Goal: Register for event/course

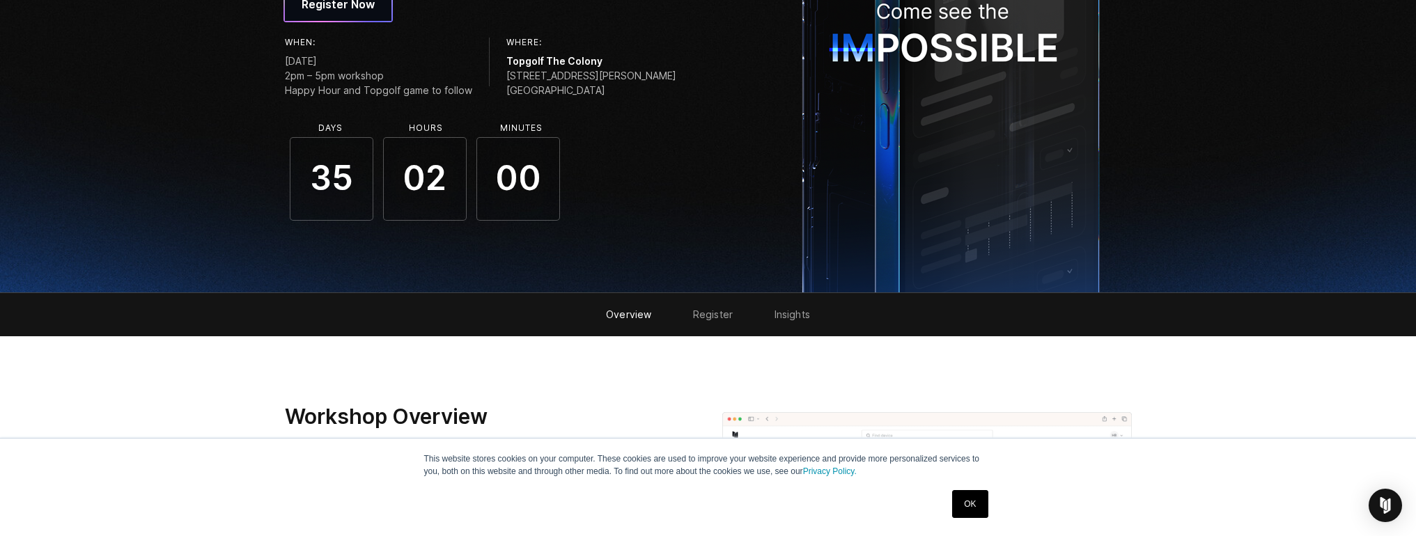
drag, startPoint x: 658, startPoint y: 103, endPoint x: 187, endPoint y: 54, distance: 472.7
click at [187, 54] on section "Corellium Live: Level Up Your Mobile Pentest Skills Register Now When: [DATE] 2…" at bounding box center [708, 16] width 1416 height 554
drag, startPoint x: 185, startPoint y: 41, endPoint x: 641, endPoint y: 100, distance: 460.0
click at [641, 100] on section "Corellium Live: Level Up Your Mobile Pentest Skills Register Now When: [DATE] 2…" at bounding box center [708, 16] width 1416 height 554
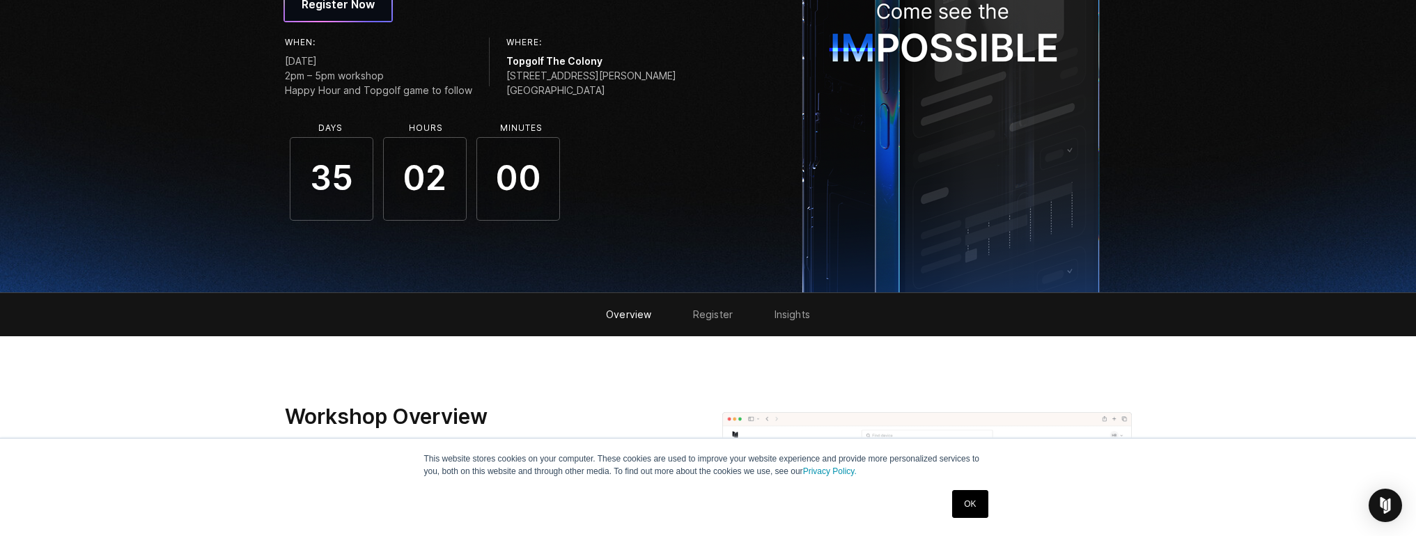
click at [641, 100] on div "When: [DATE] 2pm – 5pm workshop Happy Hour and Topgolf game to follow Where: To…" at bounding box center [492, 70] width 414 height 65
drag, startPoint x: 640, startPoint y: 98, endPoint x: 229, endPoint y: 51, distance: 413.6
click at [229, 51] on section "Corellium Live: Level Up Your Mobile Pentest Skills Register Now When: [DATE] 2…" at bounding box center [708, 16] width 1416 height 554
drag, startPoint x: 228, startPoint y: 47, endPoint x: 637, endPoint y: 89, distance: 411.1
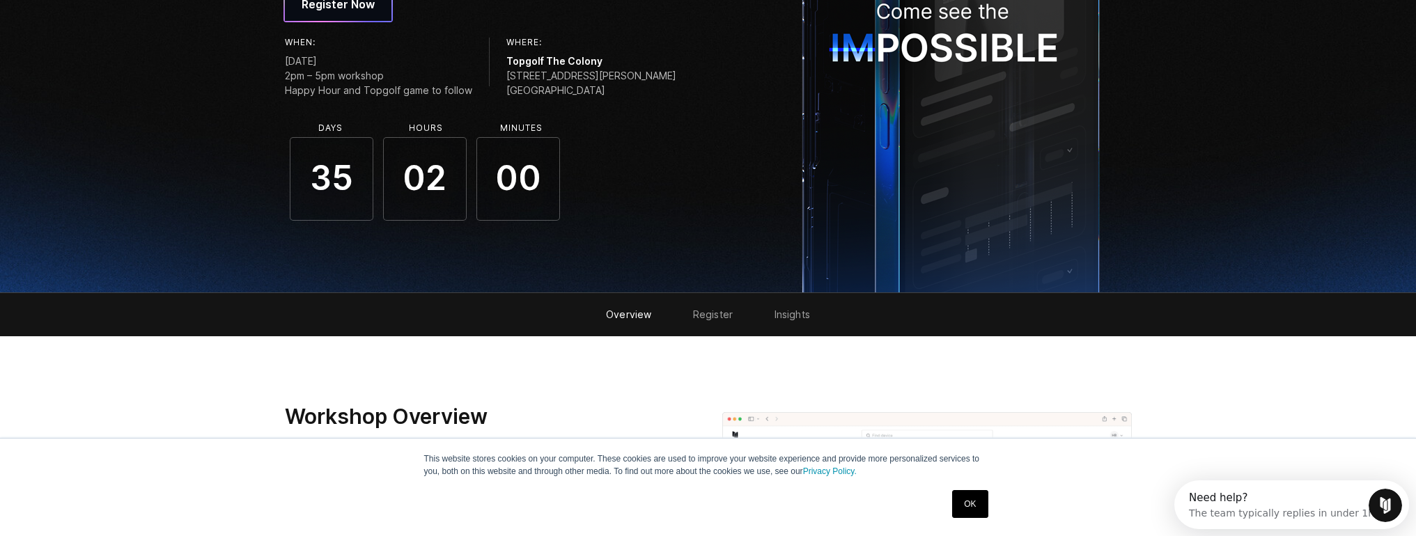
click at [637, 89] on section "Corellium Live: Level Up Your Mobile Pentest Skills Register Now When: [DATE] 2…" at bounding box center [708, 16] width 1416 height 554
click at [637, 89] on div "When: [DATE] 2pm – 5pm workshop Happy Hour and Topgolf game to follow Where: To…" at bounding box center [492, 70] width 414 height 65
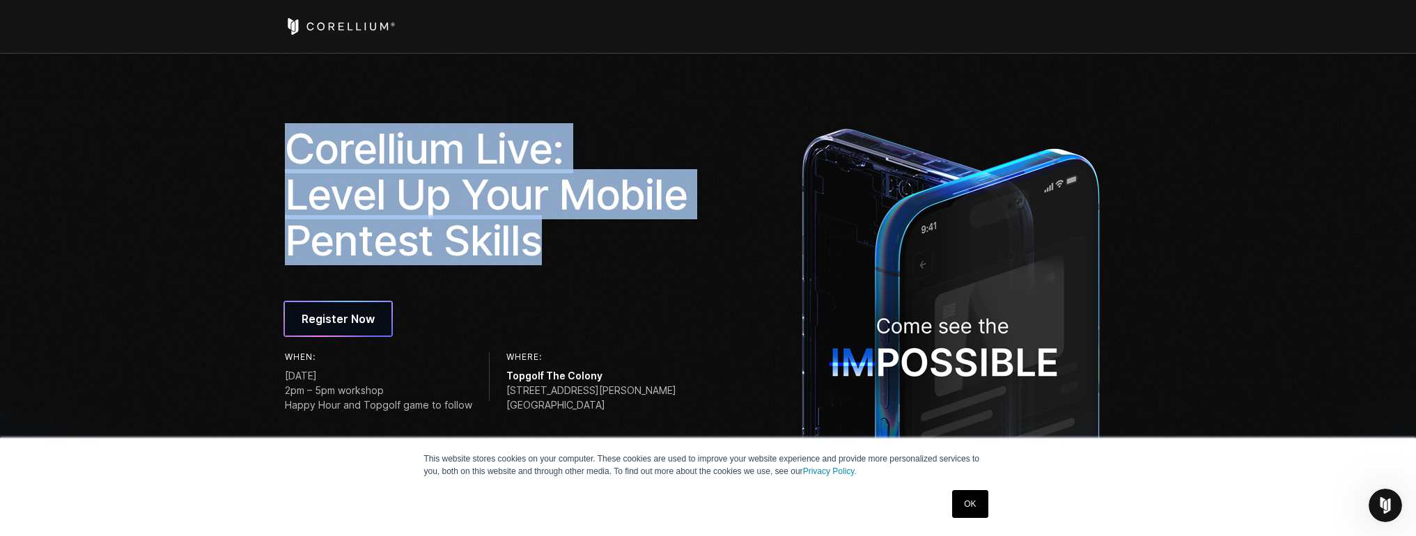
drag, startPoint x: 572, startPoint y: 244, endPoint x: 220, endPoint y: 138, distance: 367.5
click at [220, 138] on section "Corellium Live: Level Up Your Mobile Pentest Skills Register Now When: [DATE] 2…" at bounding box center [708, 331] width 1416 height 554
drag, startPoint x: 220, startPoint y: 138, endPoint x: 577, endPoint y: 247, distance: 372.8
click at [577, 247] on section "Corellium Live: Level Up Your Mobile Pentest Skills Register Now When: [DATE] 2…" at bounding box center [708, 331] width 1416 height 554
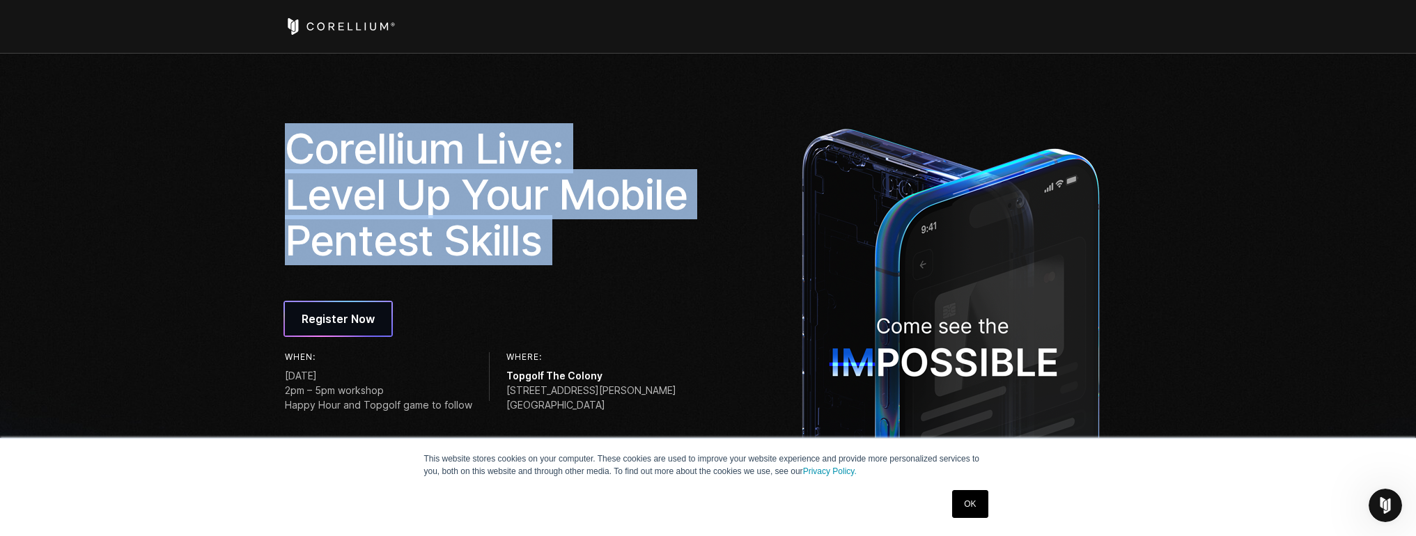
click at [577, 247] on h1 "Corellium Live: Level Up Your Mobile Pentest Skills" at bounding box center [492, 194] width 414 height 138
drag, startPoint x: 577, startPoint y: 247, endPoint x: 218, endPoint y: 130, distance: 377.1
click at [218, 130] on section "Corellium Live: Level Up Your Mobile Pentest Skills Register Now When: [DATE] 2…" at bounding box center [708, 331] width 1416 height 554
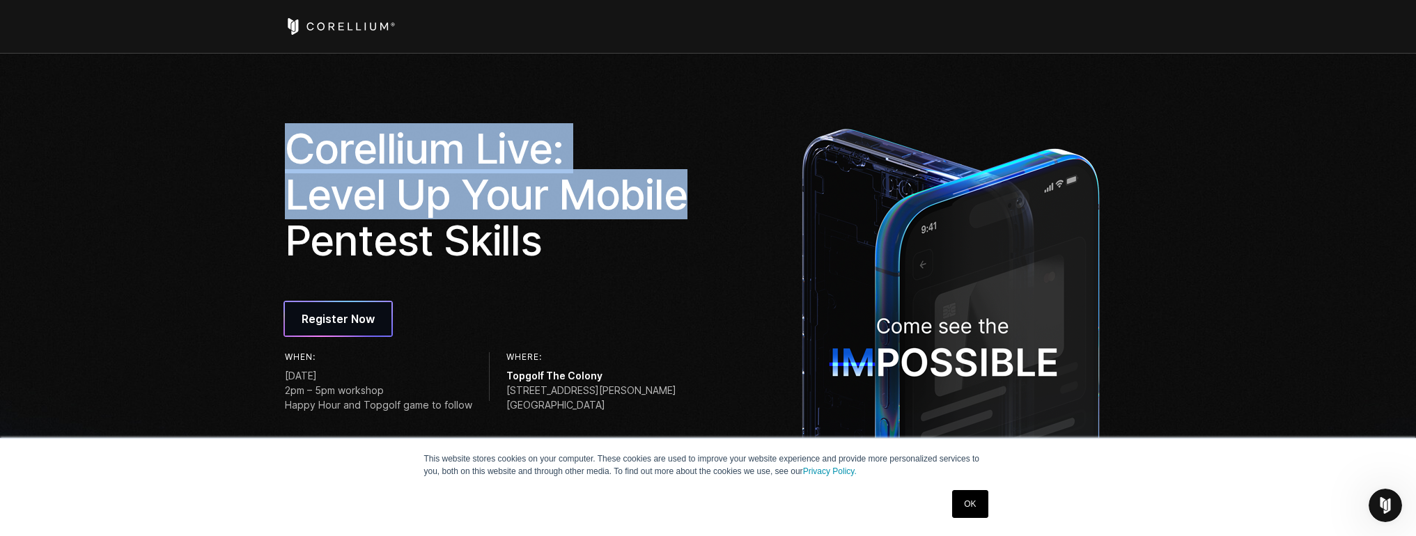
drag, startPoint x: 218, startPoint y: 130, endPoint x: 613, endPoint y: 214, distance: 403.7
click at [613, 214] on section "Corellium Live: Level Up Your Mobile Pentest Skills Register Now When: [DATE] 2…" at bounding box center [708, 331] width 1416 height 554
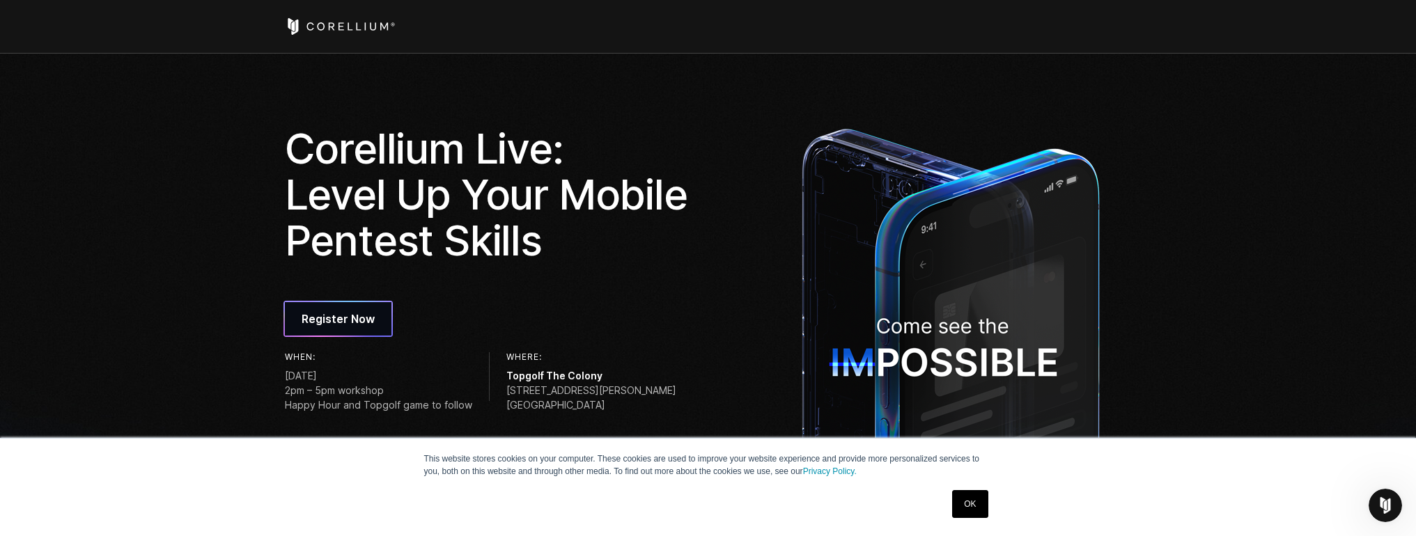
click at [611, 227] on h1 "Corellium Live: Level Up Your Mobile Pentest Skills" at bounding box center [492, 194] width 414 height 138
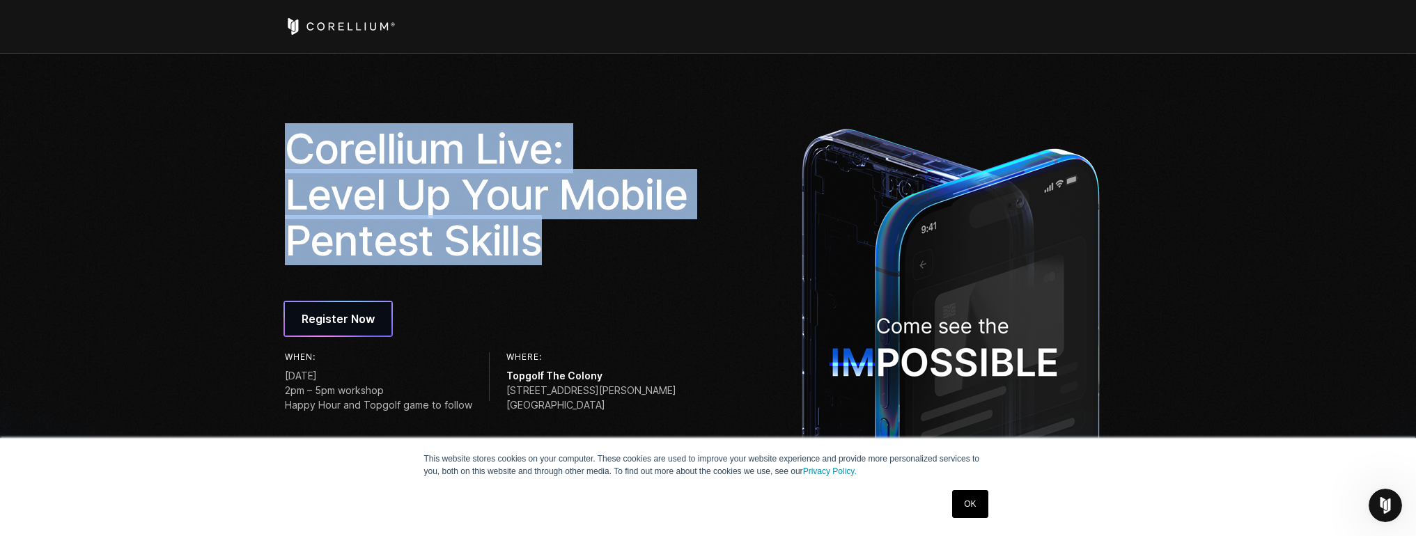
drag, startPoint x: 607, startPoint y: 235, endPoint x: 208, endPoint y: 137, distance: 410.2
click at [208, 137] on section "Corellium Live: Level Up Your Mobile Pentest Skills Register Now When: [DATE] 2…" at bounding box center [708, 331] width 1416 height 554
drag, startPoint x: 208, startPoint y: 137, endPoint x: 662, endPoint y: 242, distance: 465.5
click at [662, 242] on section "Corellium Live: Level Up Your Mobile Pentest Skills Register Now When: [DATE] 2…" at bounding box center [708, 331] width 1416 height 554
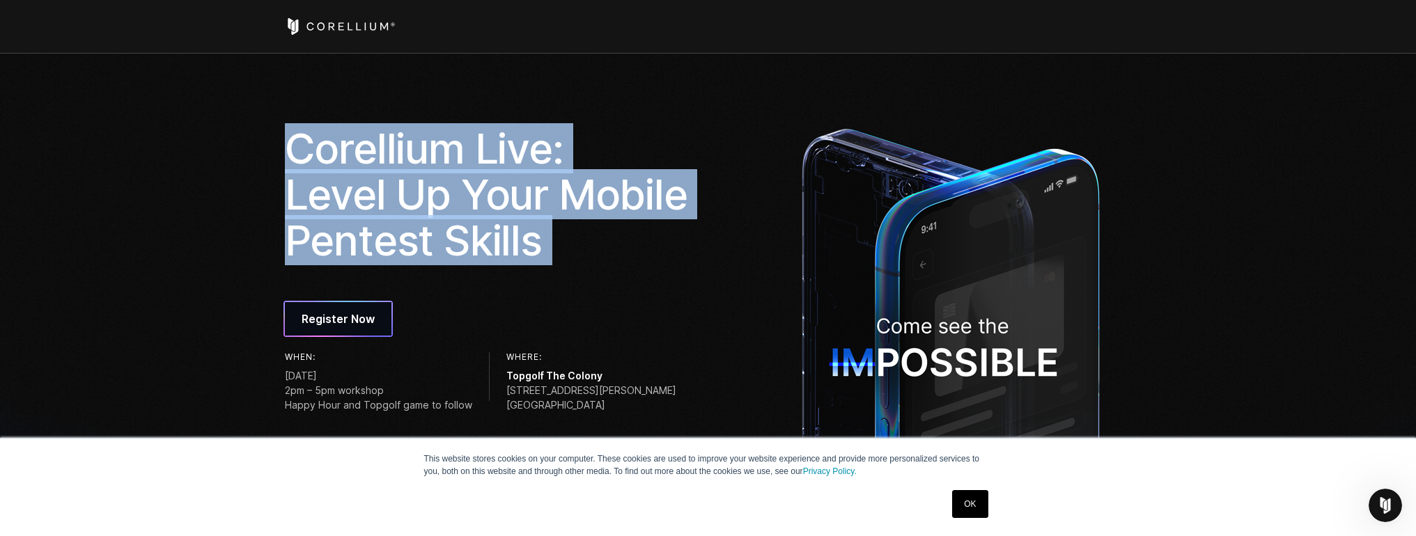
click at [662, 242] on h1 "Corellium Live: Level Up Your Mobile Pentest Skills" at bounding box center [492, 194] width 414 height 138
drag, startPoint x: 662, startPoint y: 242, endPoint x: 120, endPoint y: 135, distance: 551.7
click at [120, 135] on section "Corellium Live: Level Up Your Mobile Pentest Skills Register Now When: [DATE] 2…" at bounding box center [708, 331] width 1416 height 554
drag, startPoint x: 120, startPoint y: 135, endPoint x: 528, endPoint y: 254, distance: 424.5
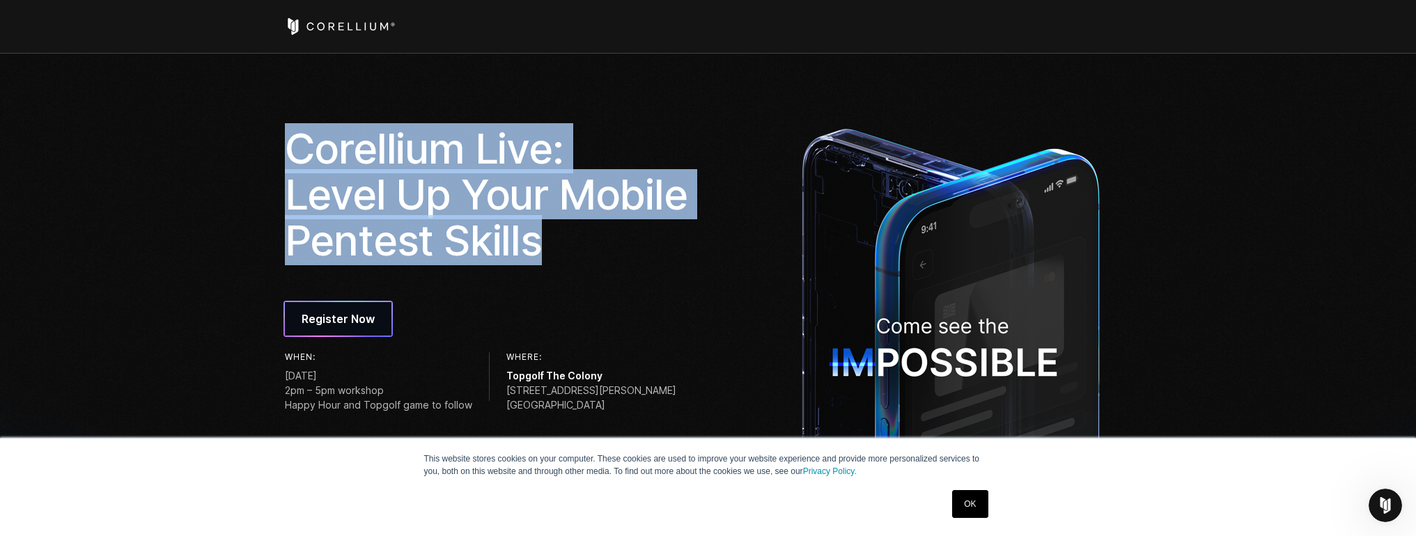
click at [528, 254] on section "Corellium Live: Level Up Your Mobile Pentest Skills Register Now When: [DATE] 2…" at bounding box center [708, 331] width 1416 height 554
click at [528, 254] on h1 "Corellium Live: Level Up Your Mobile Pentest Skills" at bounding box center [492, 194] width 414 height 138
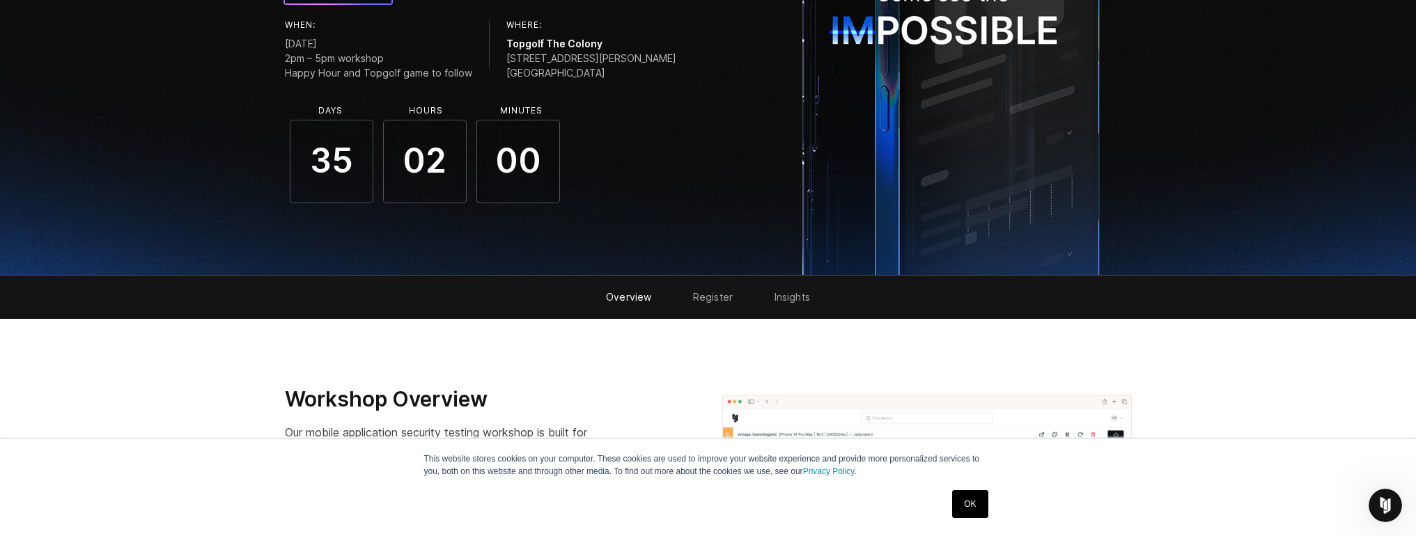
scroll to position [141, 0]
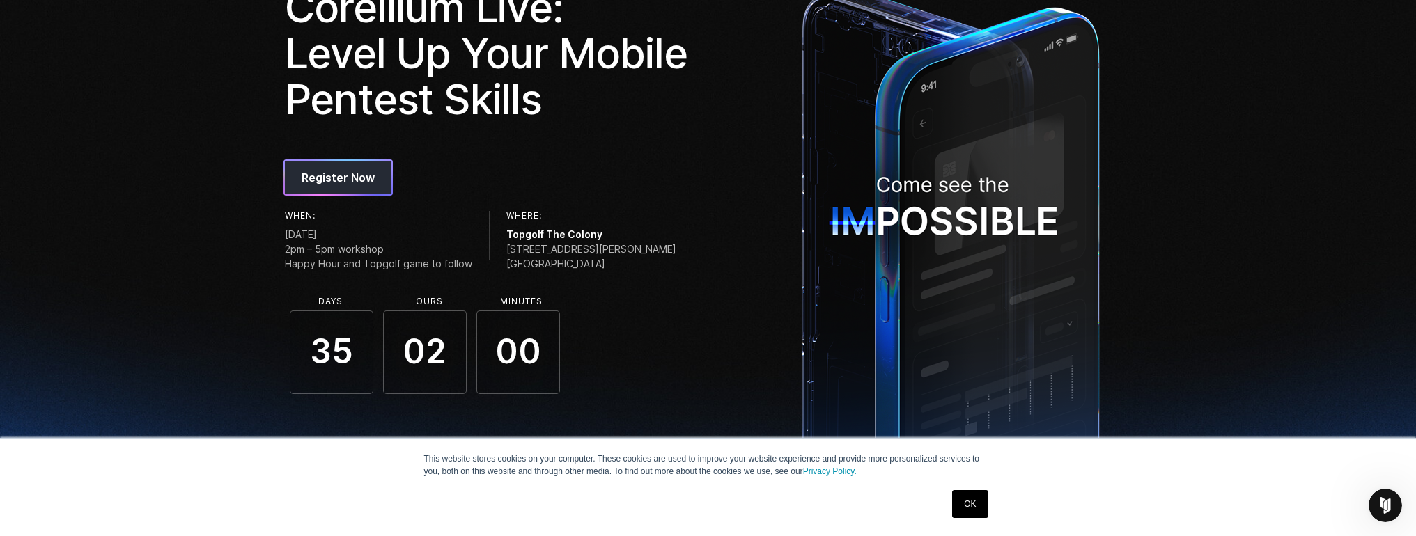
click at [352, 177] on span "Register Now" at bounding box center [338, 177] width 73 height 17
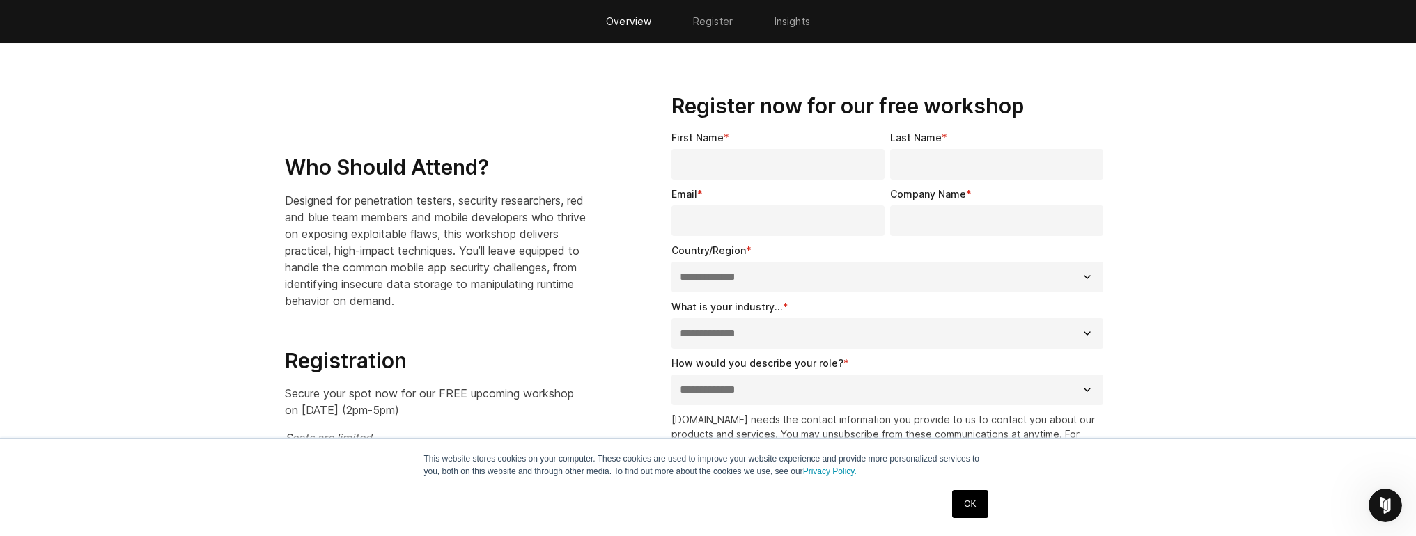
scroll to position [935, 0]
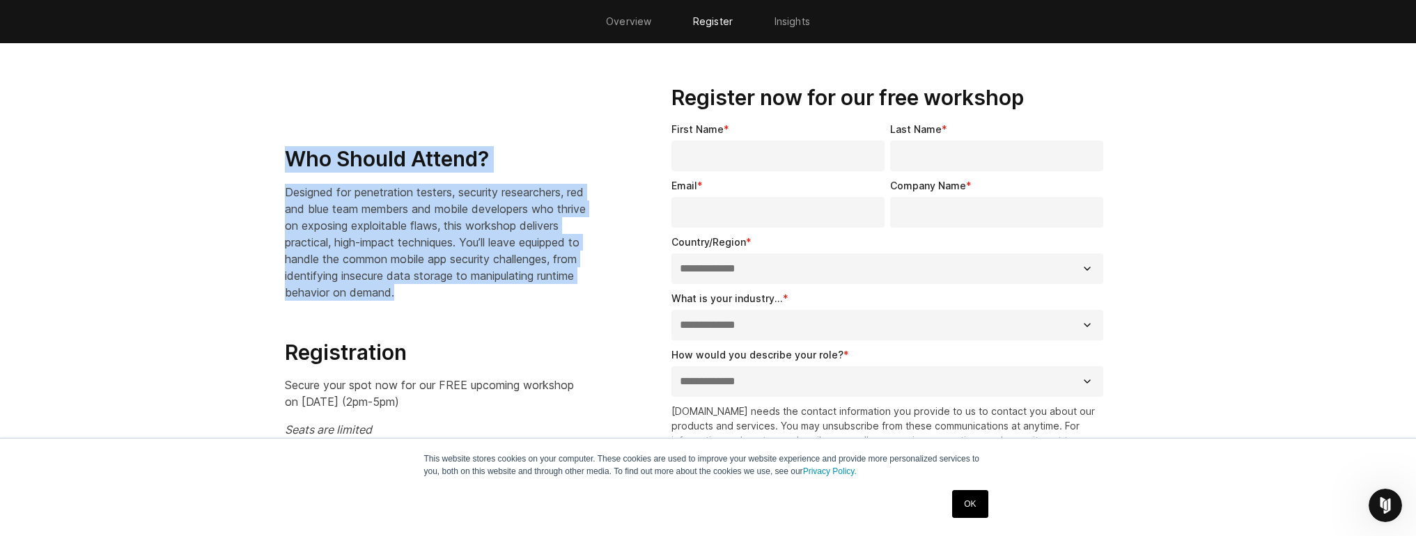
drag, startPoint x: 286, startPoint y: 158, endPoint x: 549, endPoint y: 295, distance: 296.6
click at [549, 295] on div "Who Should Attend? Designed for penetration testers, security researchers, red …" at bounding box center [453, 306] width 336 height 320
click at [549, 295] on p "Designed for penetration testers, security researchers, red and blue team membe…" at bounding box center [436, 242] width 303 height 117
drag, startPoint x: 532, startPoint y: 293, endPoint x: 228, endPoint y: 186, distance: 321.8
click at [228, 186] on section "**********" at bounding box center [708, 317] width 1416 height 555
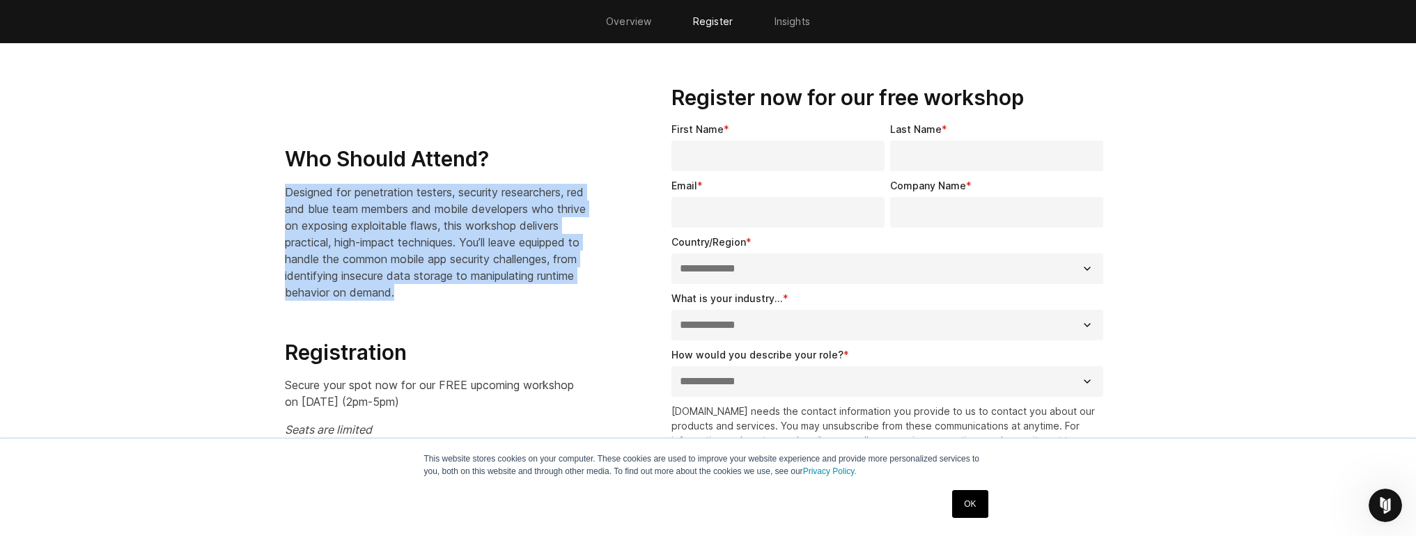
click at [228, 186] on section "**********" at bounding box center [708, 317] width 1416 height 555
drag, startPoint x: 228, startPoint y: 186, endPoint x: 566, endPoint y: 300, distance: 356.4
click at [566, 300] on section "**********" at bounding box center [708, 317] width 1416 height 555
click at [566, 300] on div "Who Should Attend? Designed for penetration testers, security researchers, red …" at bounding box center [453, 306] width 336 height 320
drag, startPoint x: 551, startPoint y: 296, endPoint x: 242, endPoint y: 173, distance: 332.0
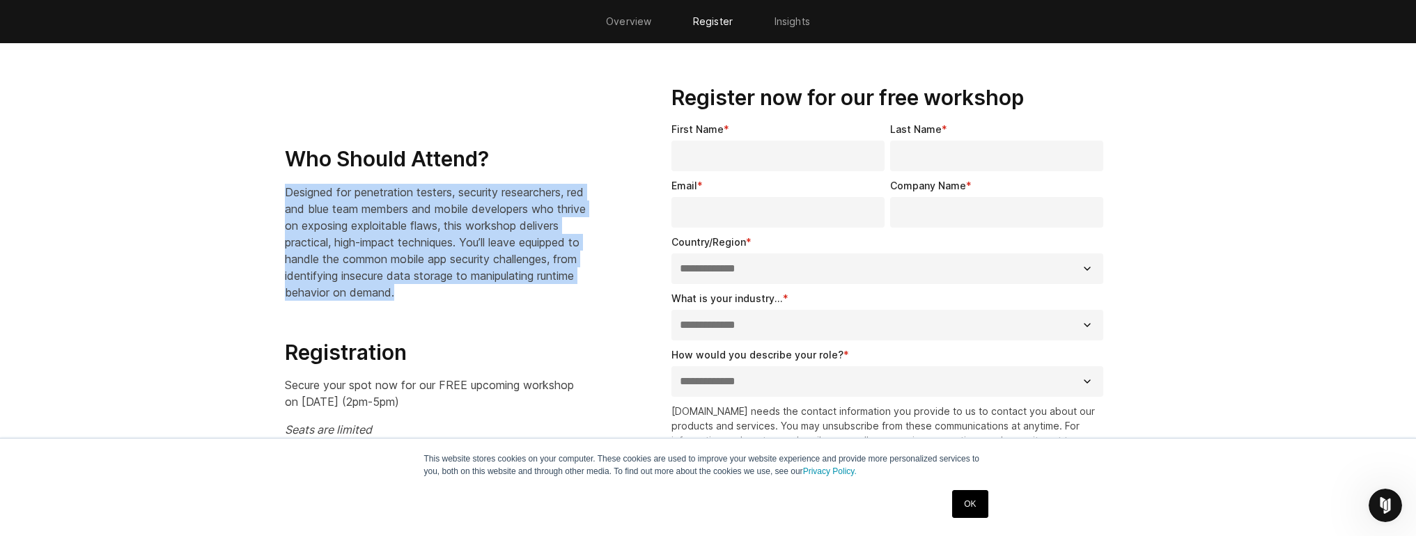
click at [242, 173] on section "**********" at bounding box center [708, 317] width 1416 height 555
drag, startPoint x: 242, startPoint y: 173, endPoint x: 581, endPoint y: 286, distance: 356.6
click at [581, 286] on section "**********" at bounding box center [708, 317] width 1416 height 555
click at [581, 286] on p "Designed for penetration testers, security researchers, red and blue team membe…" at bounding box center [436, 242] width 303 height 117
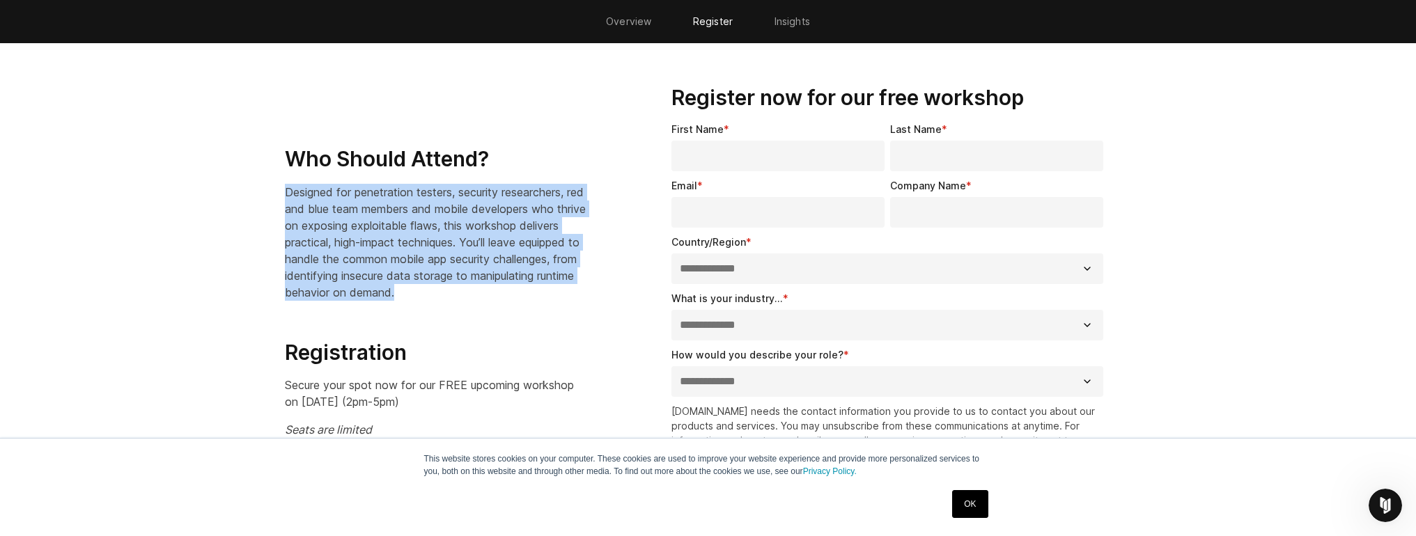
drag, startPoint x: 510, startPoint y: 289, endPoint x: 199, endPoint y: 193, distance: 325.8
click at [199, 193] on section "**********" at bounding box center [708, 317] width 1416 height 555
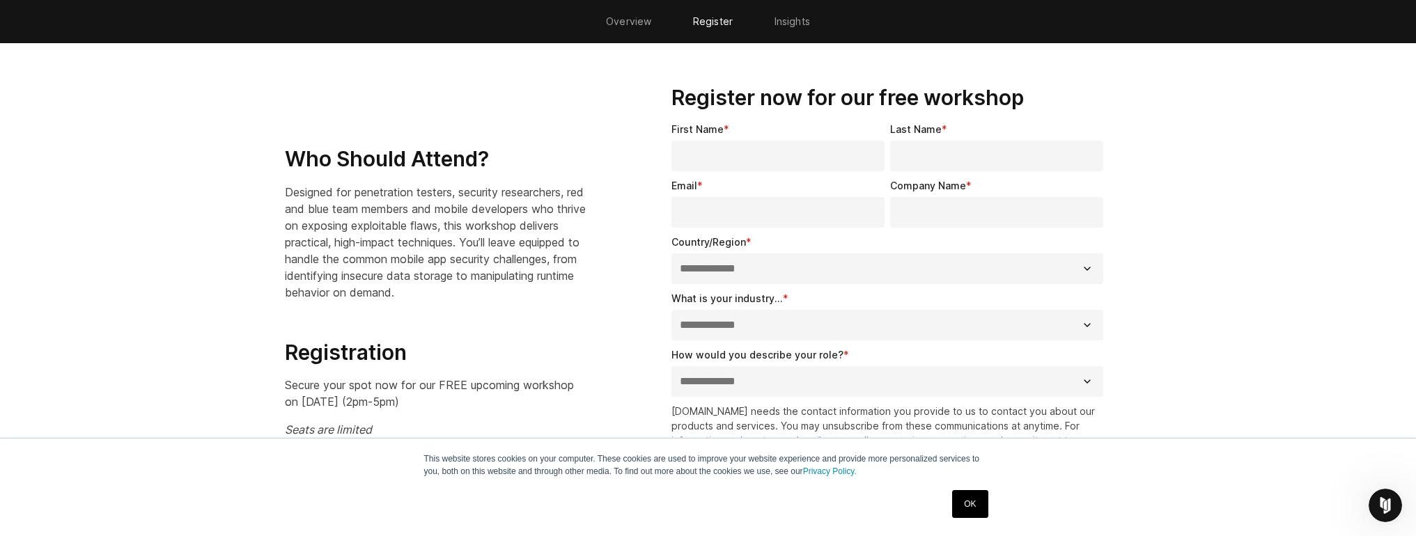
scroll to position [1174, 0]
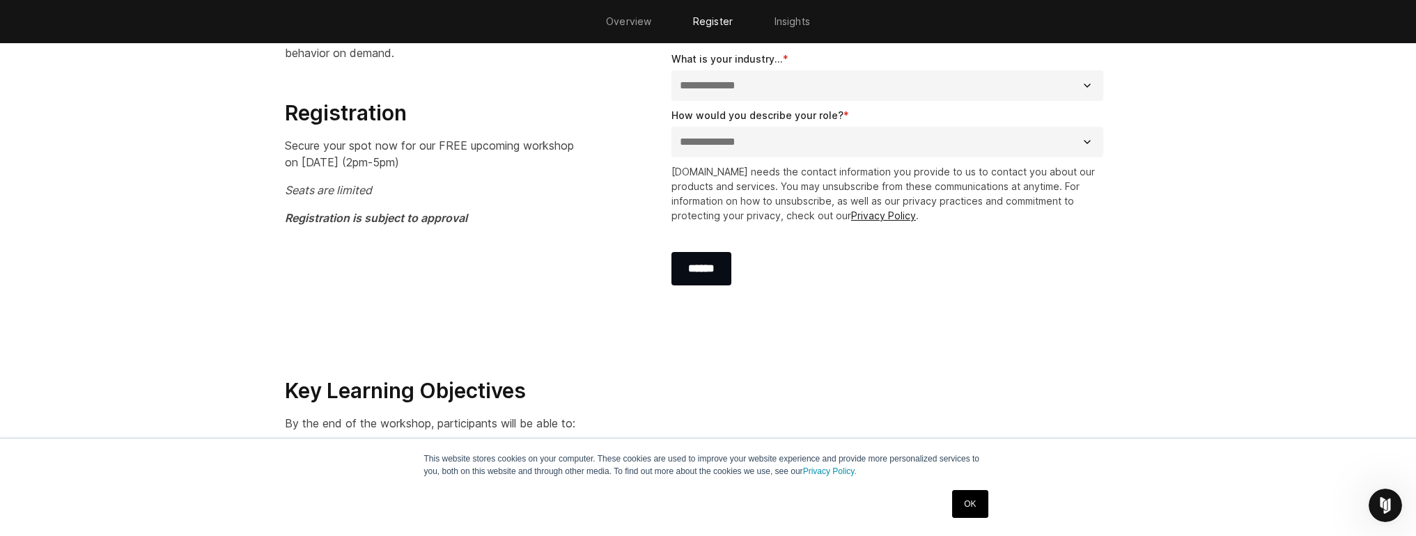
drag, startPoint x: 268, startPoint y: 120, endPoint x: 514, endPoint y: 160, distance: 249.2
click at [514, 160] on section "**********" at bounding box center [708, 78] width 1416 height 555
click at [514, 160] on p "Secure your spot now for our FREE upcoming workshop on [DATE] (2pm-5pm)" at bounding box center [436, 153] width 303 height 33
drag, startPoint x: 481, startPoint y: 159, endPoint x: 251, endPoint y: 109, distance: 235.1
click at [251, 109] on section "**********" at bounding box center [708, 78] width 1416 height 555
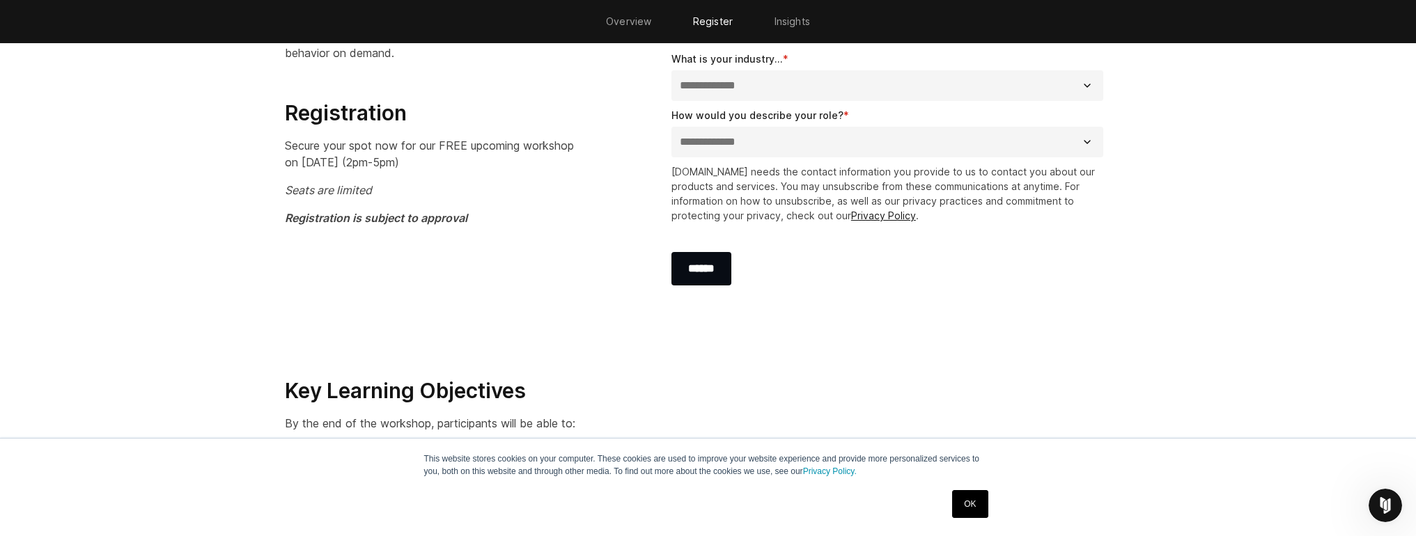
click at [251, 109] on section "**********" at bounding box center [708, 78] width 1416 height 555
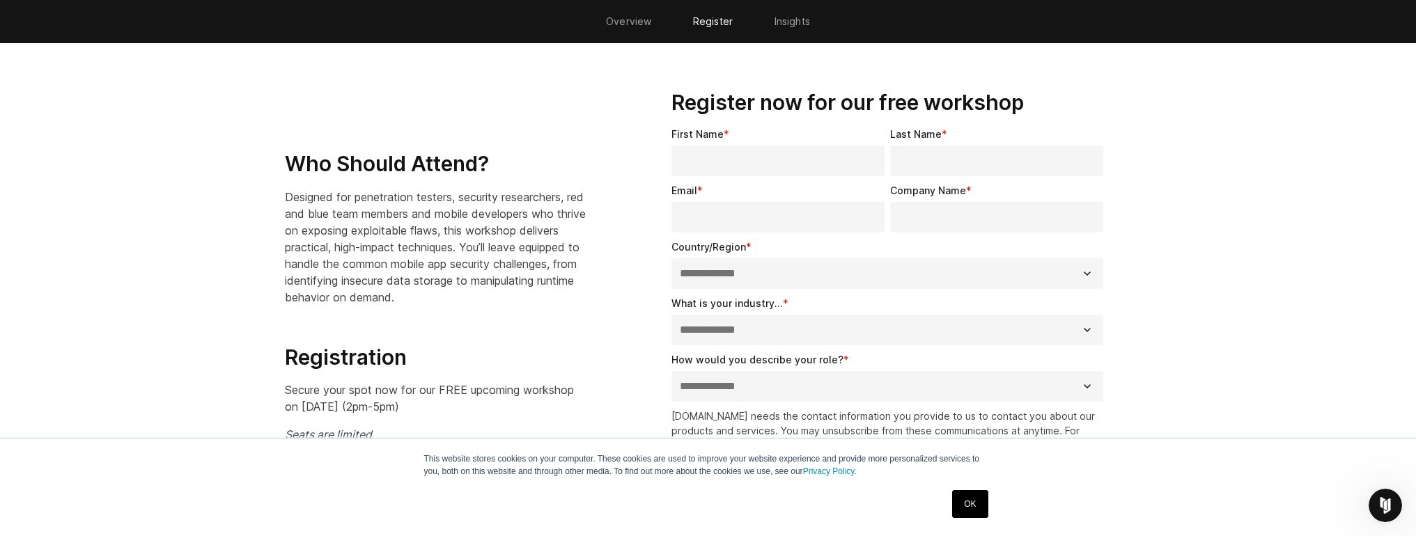
scroll to position [1035, 0]
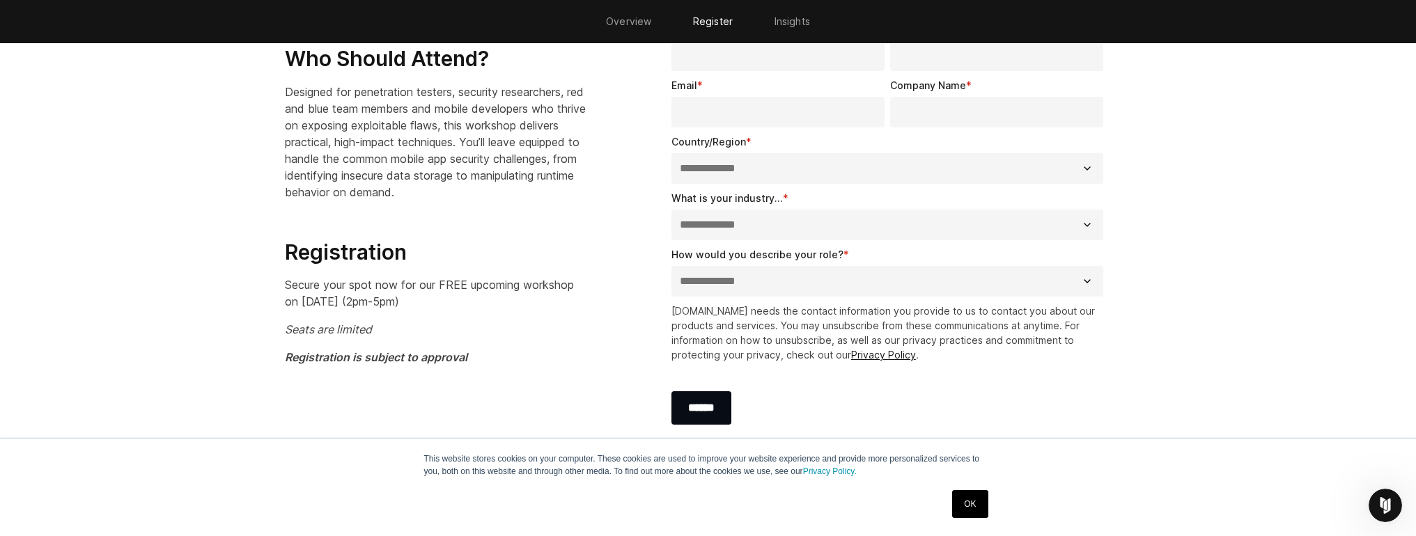
click at [827, 164] on select "**********" at bounding box center [887, 168] width 433 height 31
select select "**********"
click at [671, 153] on select "**********" at bounding box center [887, 168] width 433 height 31
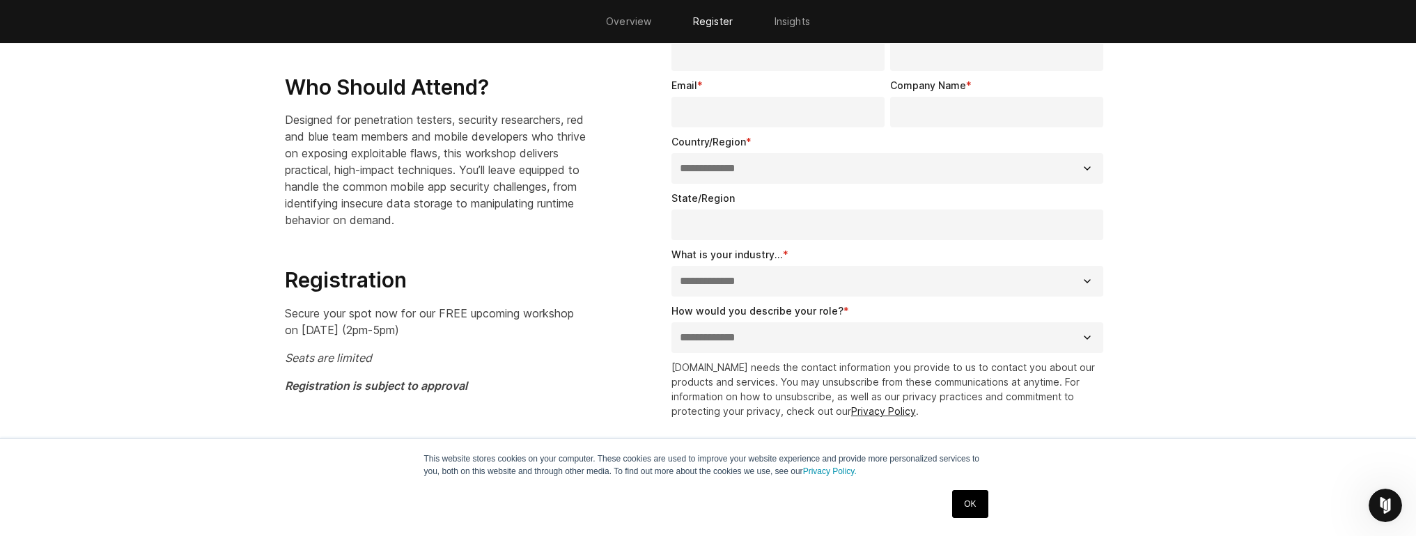
scroll to position [1064, 0]
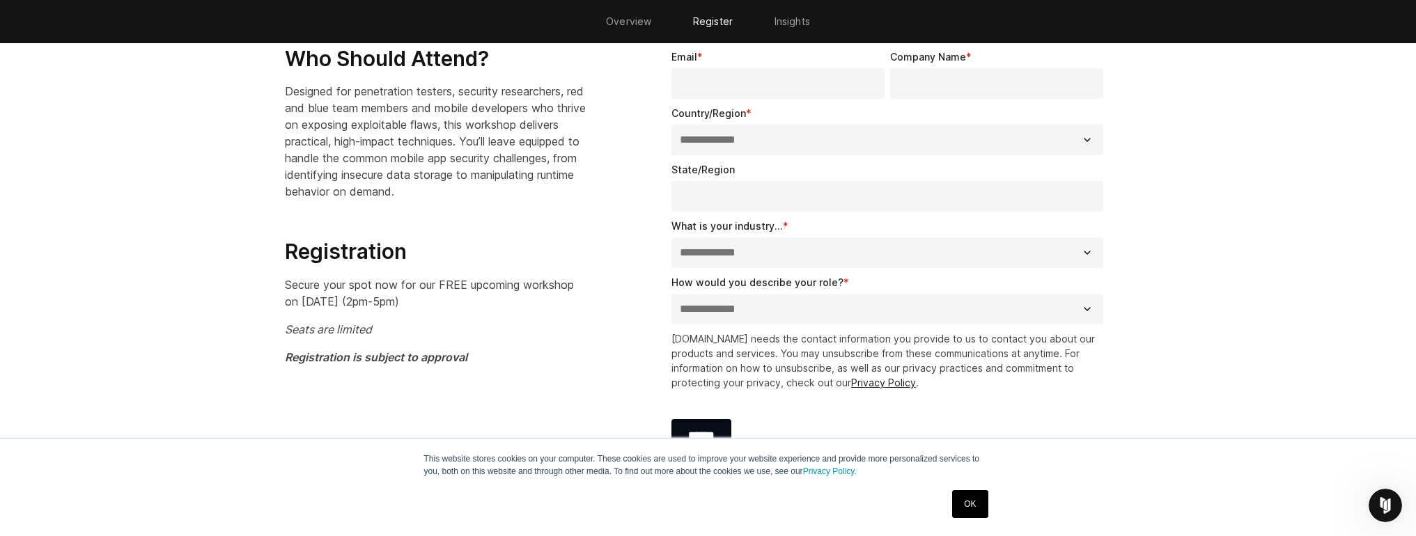
click at [781, 205] on input "State/Region" at bounding box center [887, 196] width 433 height 31
type input "**"
click at [799, 256] on select "**********" at bounding box center [887, 253] width 433 height 31
select select "**********"
click at [671, 238] on select "**********" at bounding box center [887, 253] width 433 height 31
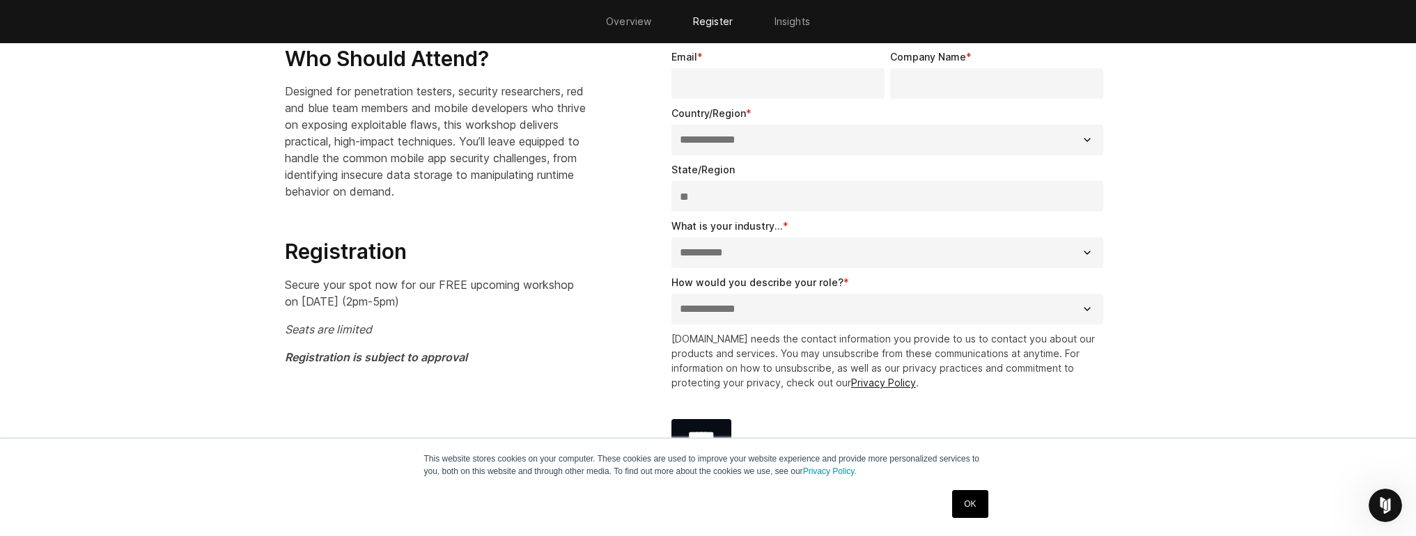
click at [782, 314] on select "**********" at bounding box center [887, 309] width 433 height 31
select select "**********"
click at [671, 294] on select "**********" at bounding box center [887, 309] width 433 height 31
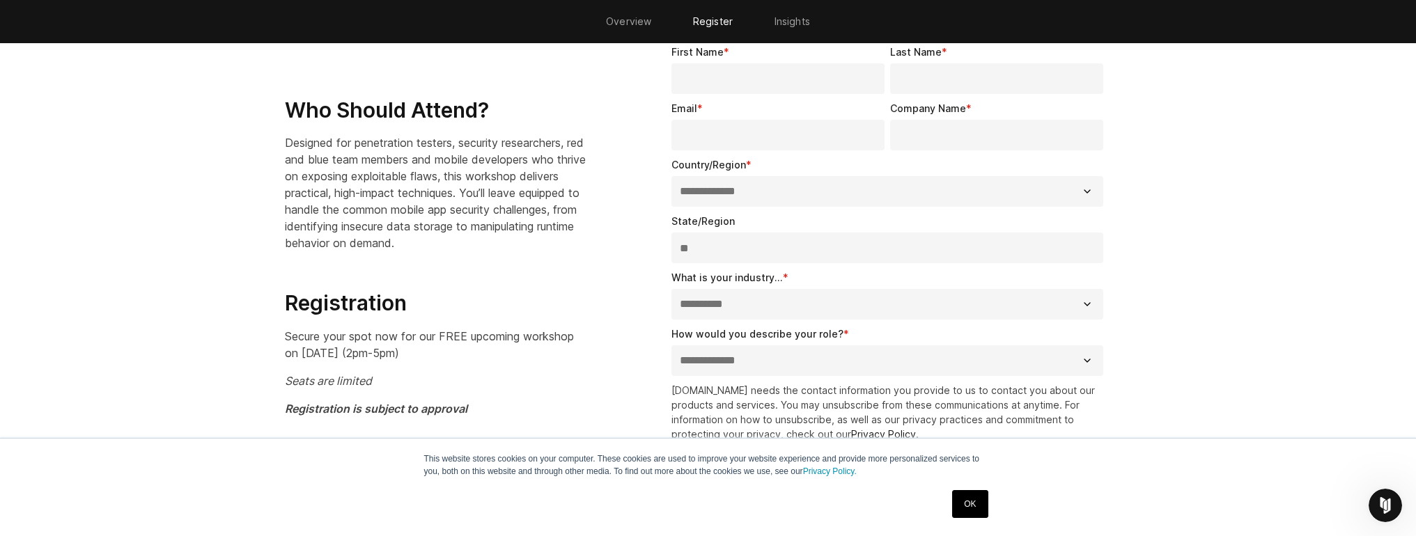
scroll to position [963, 0]
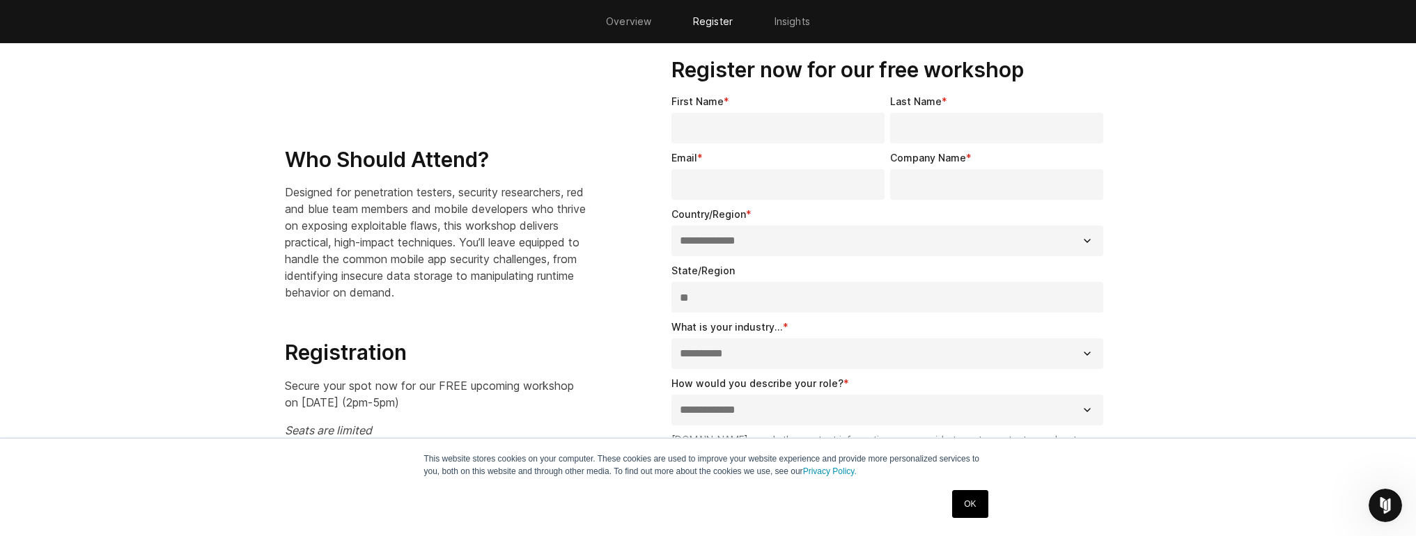
click at [792, 133] on input "First Name *" at bounding box center [777, 128] width 213 height 31
type input "*****"
type input "****"
type input "**********"
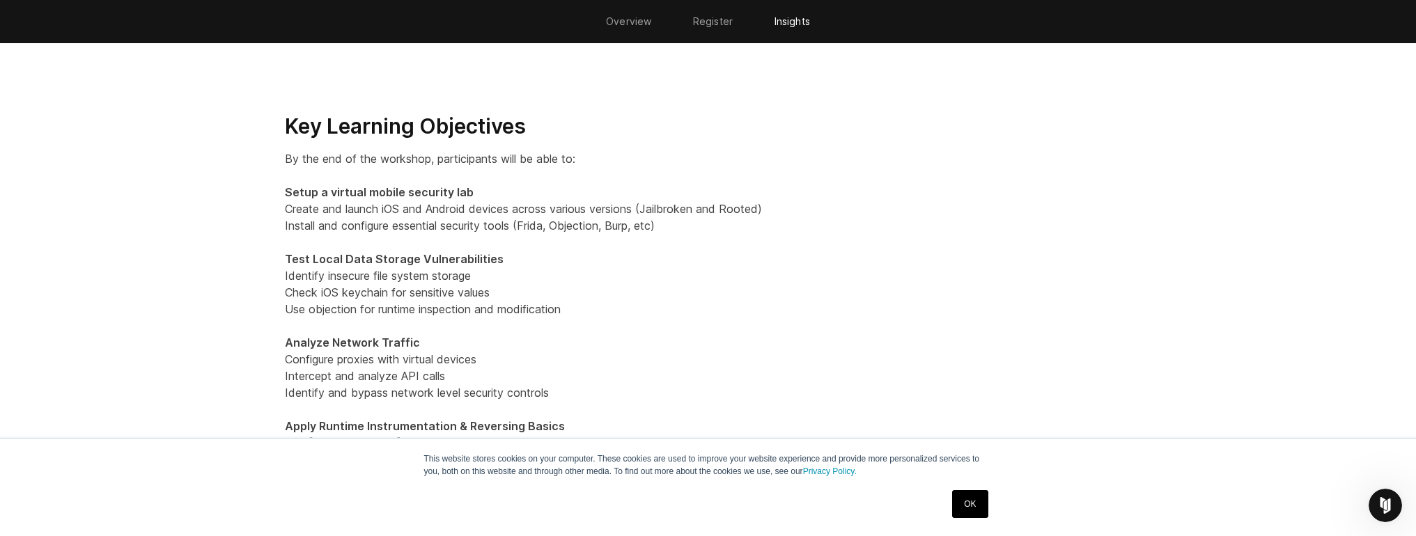
scroll to position [1498, 0]
type input "**********"
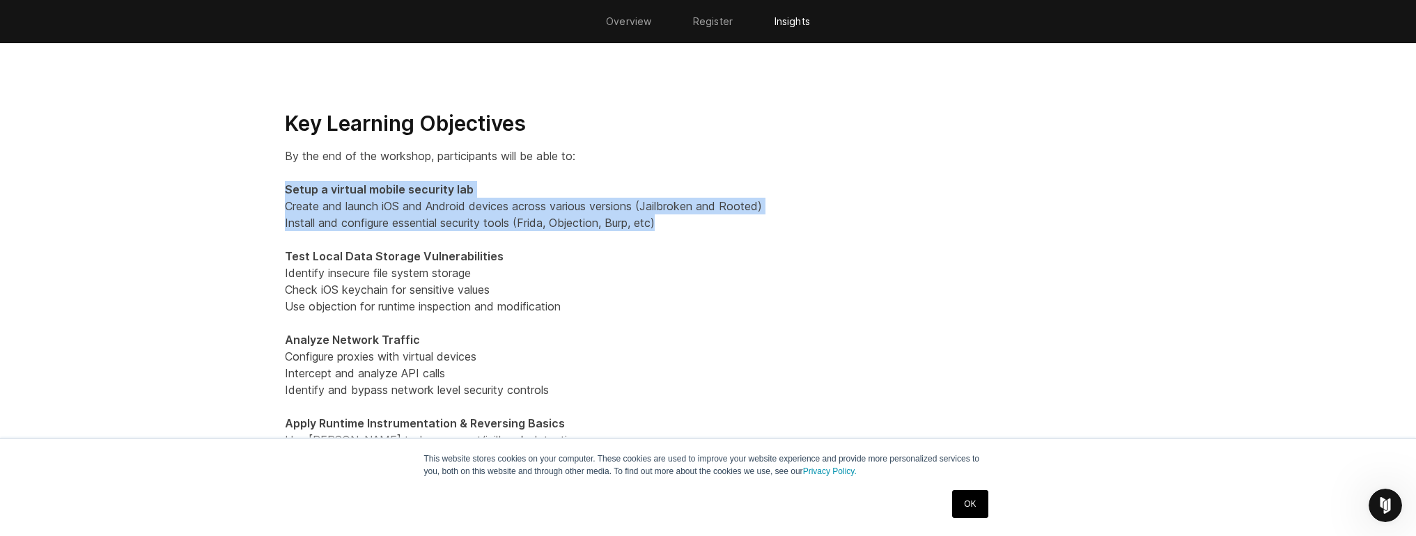
drag, startPoint x: 285, startPoint y: 185, endPoint x: 729, endPoint y: 223, distance: 446.0
click at [729, 223] on p "By the end of the workshop, participants will be able to: Setup a virtual mobil…" at bounding box center [708, 348] width 847 height 401
drag, startPoint x: 719, startPoint y: 219, endPoint x: 252, endPoint y: 185, distance: 468.0
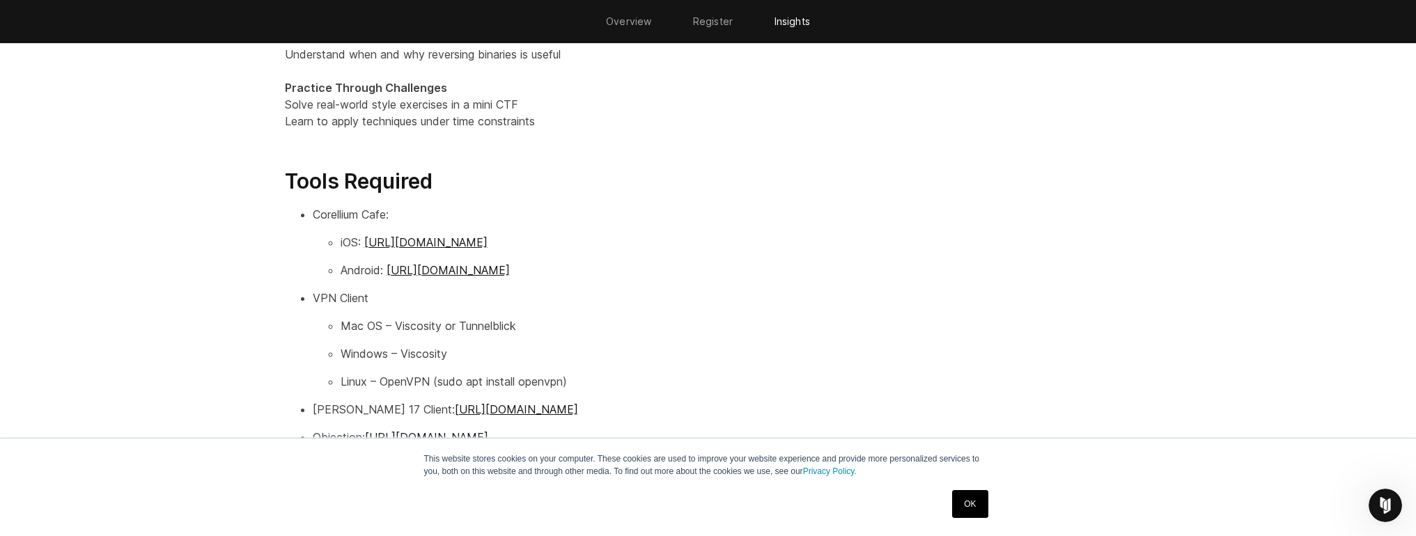
scroll to position [1927, 0]
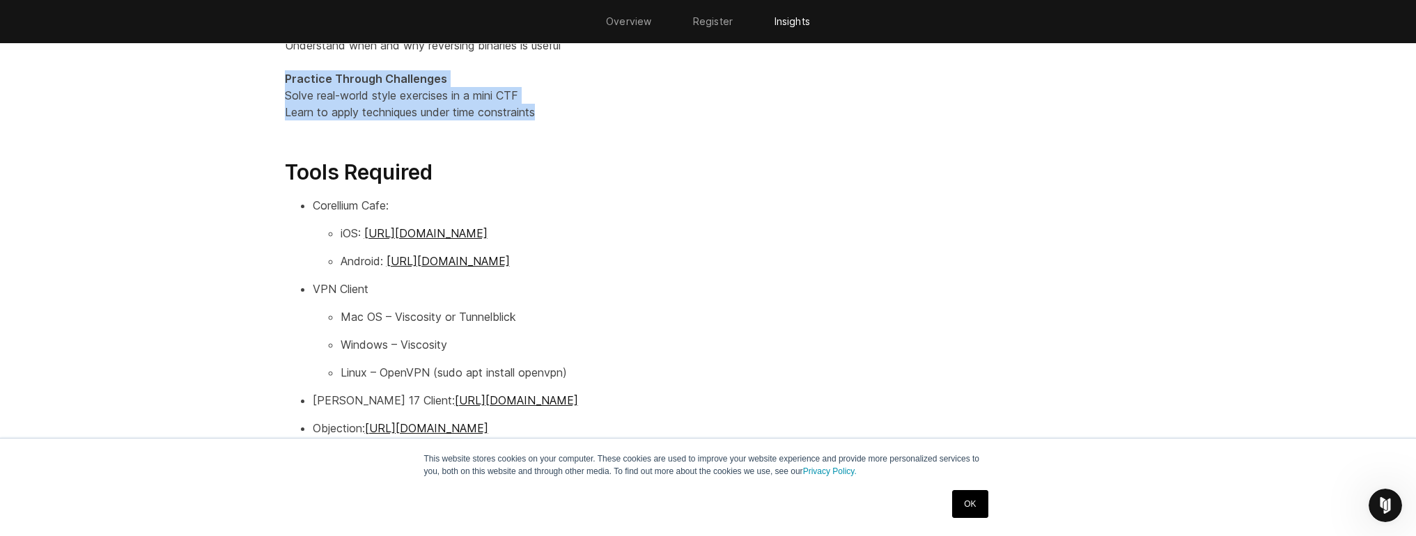
drag, startPoint x: 285, startPoint y: 79, endPoint x: 585, endPoint y: 107, distance: 301.5
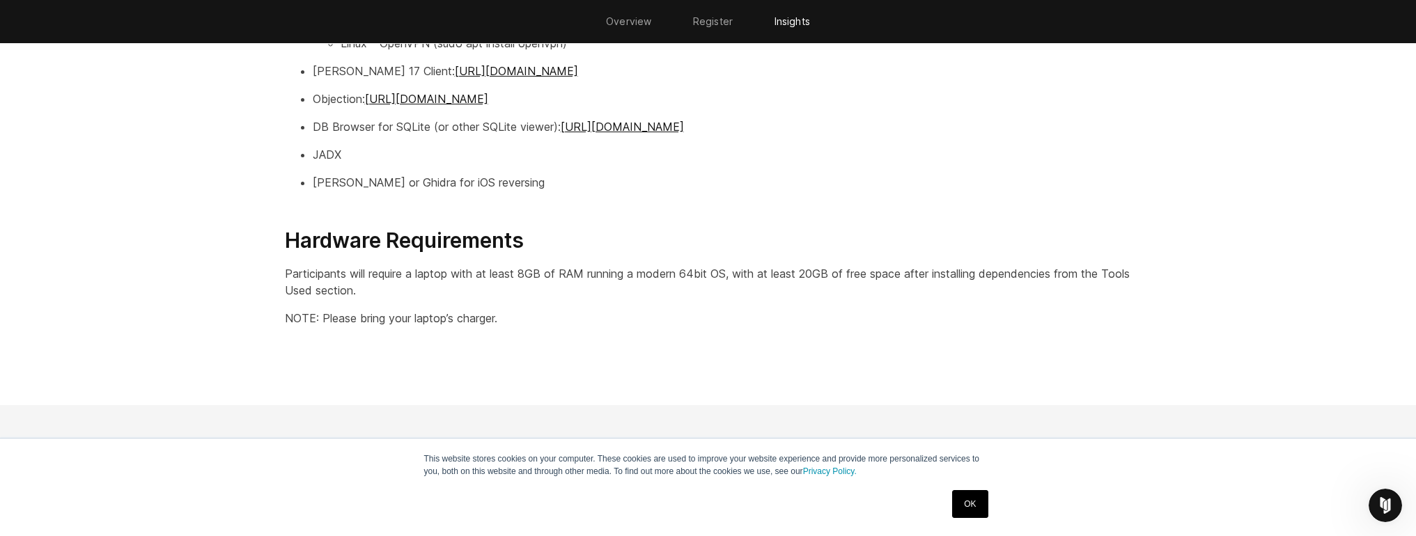
scroll to position [2258, 0]
drag, startPoint x: 540, startPoint y: 283, endPoint x: 589, endPoint y: 288, distance: 49.0
click at [589, 288] on p "Participants will require a laptop with at least 8GB of RAM running a modern 64…" at bounding box center [708, 279] width 847 height 33
drag, startPoint x: 529, startPoint y: 289, endPoint x: 578, endPoint y: 279, distance: 50.4
click at [578, 279] on p "Participants will require a laptop with at least 8GB of RAM running a modern 64…" at bounding box center [708, 279] width 847 height 33
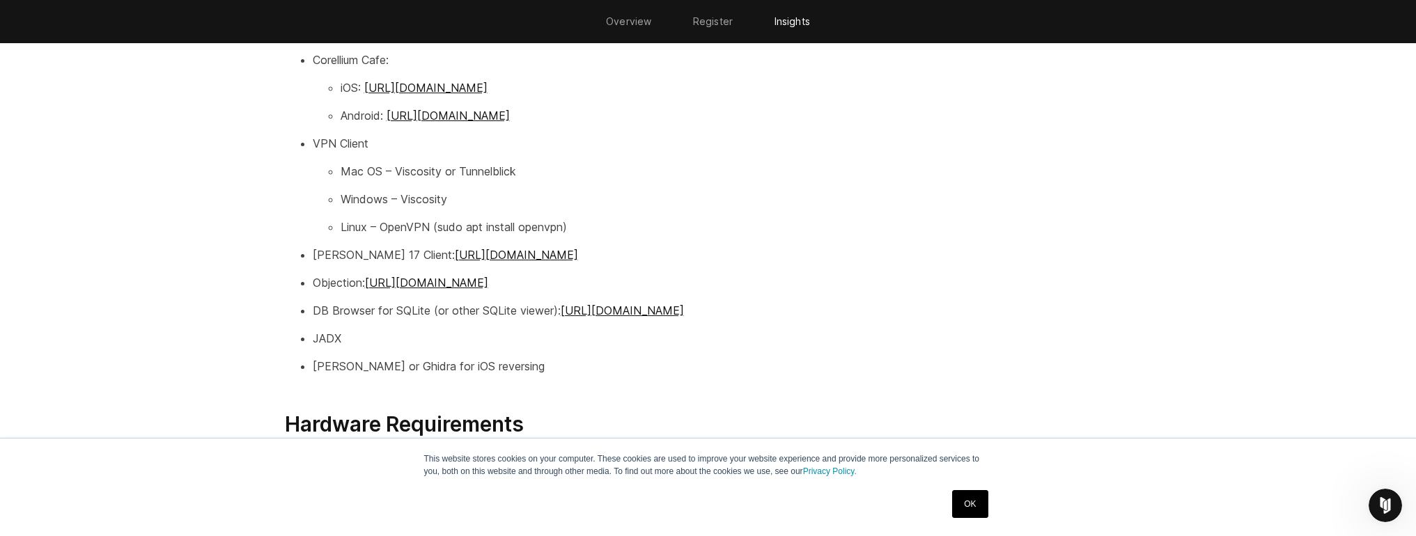
scroll to position [2045, 0]
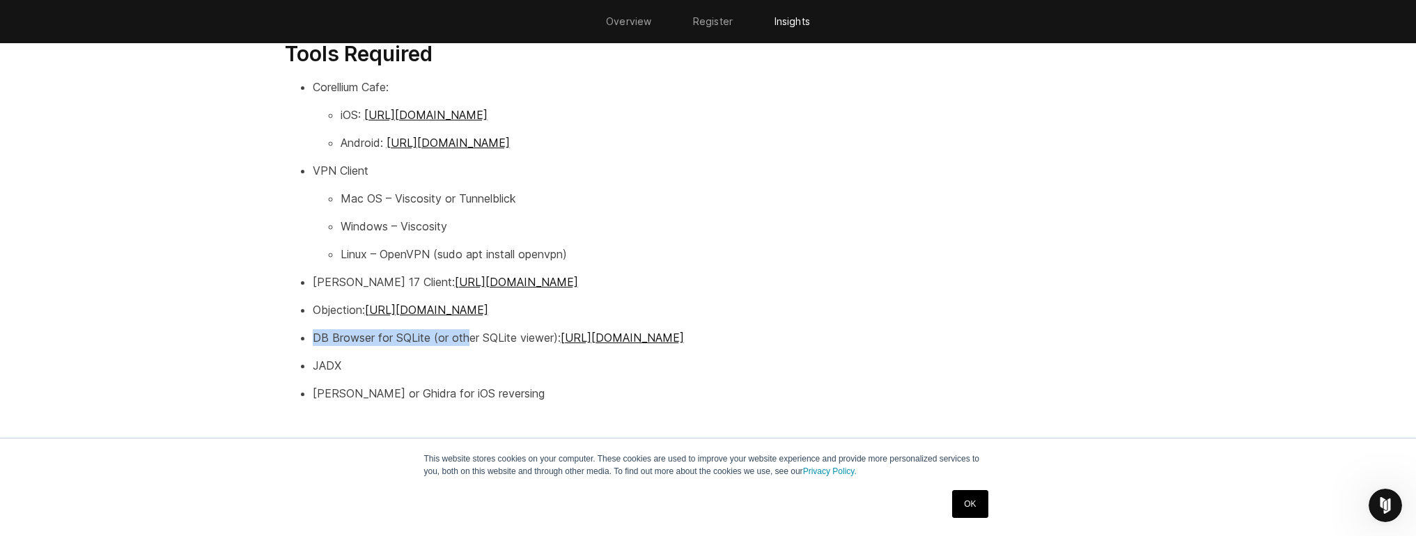
drag, startPoint x: 313, startPoint y: 336, endPoint x: 469, endPoint y: 334, distance: 156.0
click at [469, 334] on p "DB Browser for SQLite (or other SQLite viewer): [URL][DOMAIN_NAME]" at bounding box center [722, 337] width 819 height 17
drag, startPoint x: 313, startPoint y: 393, endPoint x: 520, endPoint y: 382, distance: 206.5
click at [520, 382] on ul "Corellium Cafe: iOS: [URL][DOMAIN_NAME] Android: [URL][DOMAIN_NAME] VPN Client …" at bounding box center [708, 240] width 847 height 323
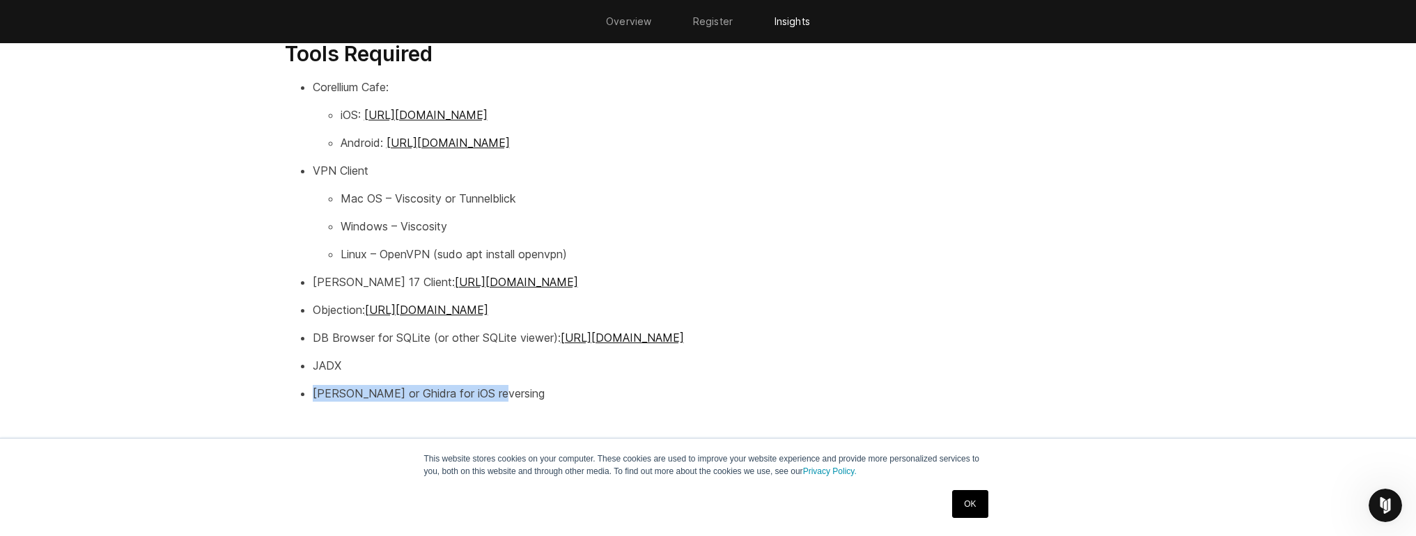
click at [522, 386] on ul "Corellium Cafe: iOS: [URL][DOMAIN_NAME] Android: [URL][DOMAIN_NAME] VPN Client …" at bounding box center [708, 240] width 847 height 323
click at [522, 391] on p "[PERSON_NAME] or Ghidra for iOS reversing" at bounding box center [722, 393] width 819 height 17
drag, startPoint x: 485, startPoint y: 391, endPoint x: 310, endPoint y: 389, distance: 175.5
click at [310, 389] on ul "Corellium Cafe: iOS: [URL][DOMAIN_NAME] Android: [URL][DOMAIN_NAME] VPN Client …" at bounding box center [708, 240] width 847 height 323
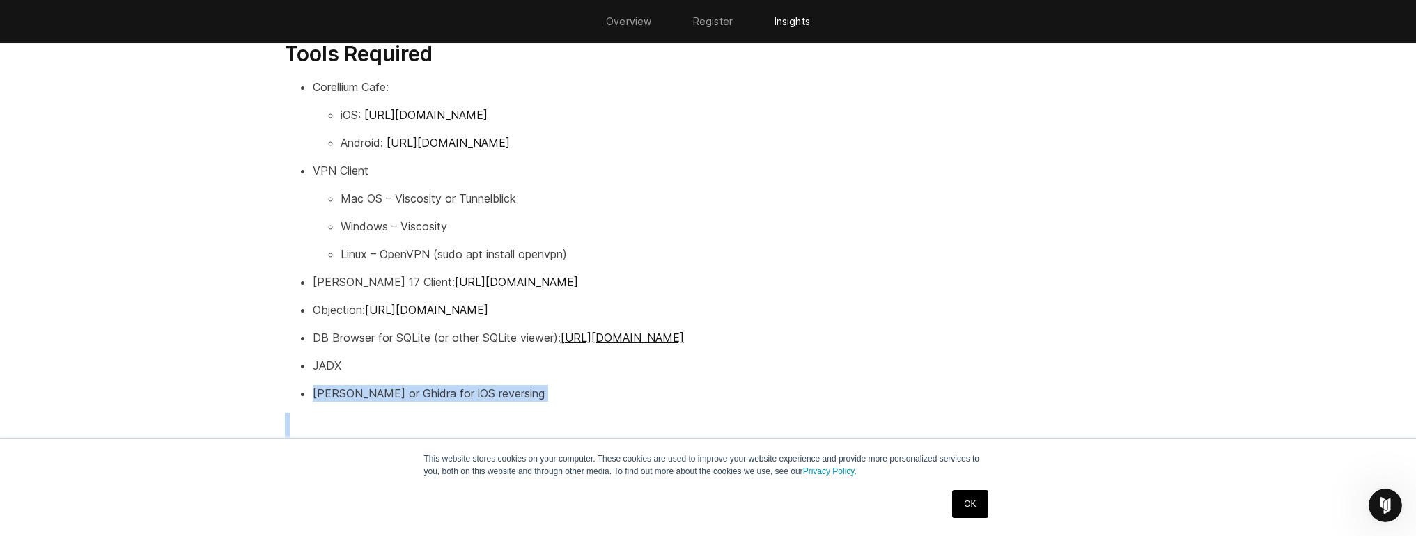
drag, startPoint x: 310, startPoint y: 389, endPoint x: 528, endPoint y: 387, distance: 218.0
click at [528, 387] on ul "Corellium Cafe: iOS: [URL][DOMAIN_NAME] Android: [URL][DOMAIN_NAME] VPN Client …" at bounding box center [708, 240] width 847 height 323
click at [528, 387] on p "[PERSON_NAME] or Ghidra for iOS reversing" at bounding box center [722, 393] width 819 height 17
drag, startPoint x: 528, startPoint y: 387, endPoint x: 279, endPoint y: 397, distance: 249.5
click at [279, 397] on div "Key Learning Objectives By the end of the workshop, participants will be able t…" at bounding box center [708, 56] width 875 height 985
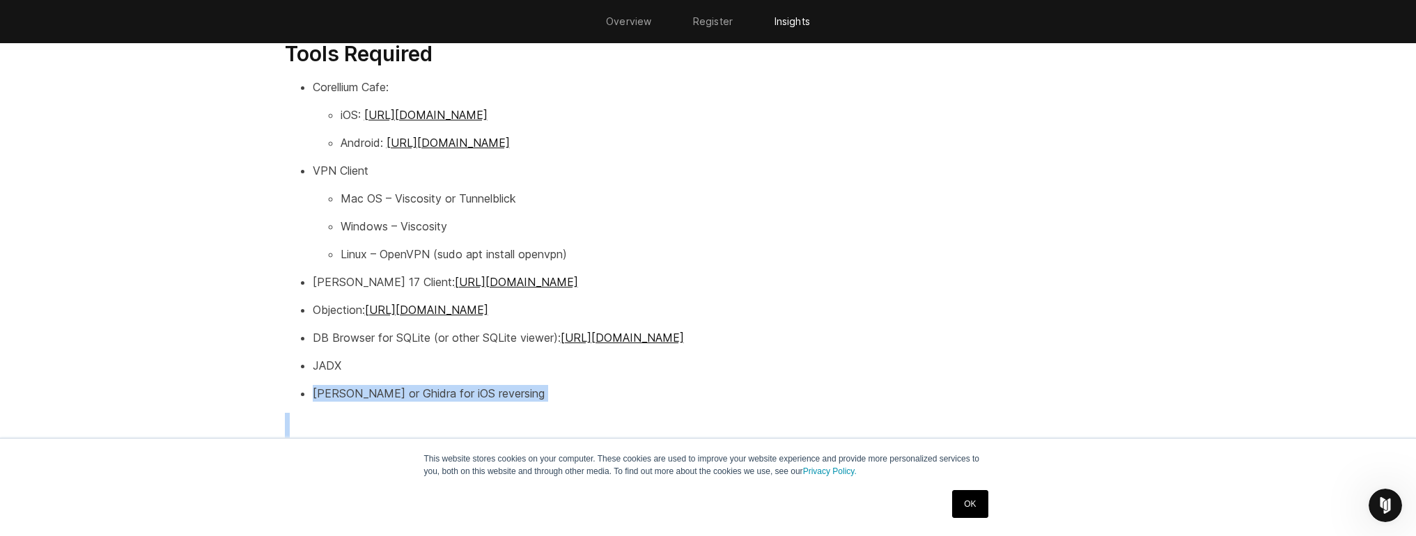
click at [279, 397] on div "Key Learning Objectives By the end of the workshop, participants will be able t…" at bounding box center [708, 56] width 875 height 985
drag, startPoint x: 286, startPoint y: 366, endPoint x: 436, endPoint y: 357, distance: 150.0
click at [436, 357] on ul "Corellium Cafe: iOS: [URL][DOMAIN_NAME] Android: [URL][DOMAIN_NAME] VPN Client …" at bounding box center [708, 240] width 847 height 323
click at [436, 357] on p "JADX" at bounding box center [722, 365] width 819 height 17
drag, startPoint x: 436, startPoint y: 357, endPoint x: 306, endPoint y: 366, distance: 129.9
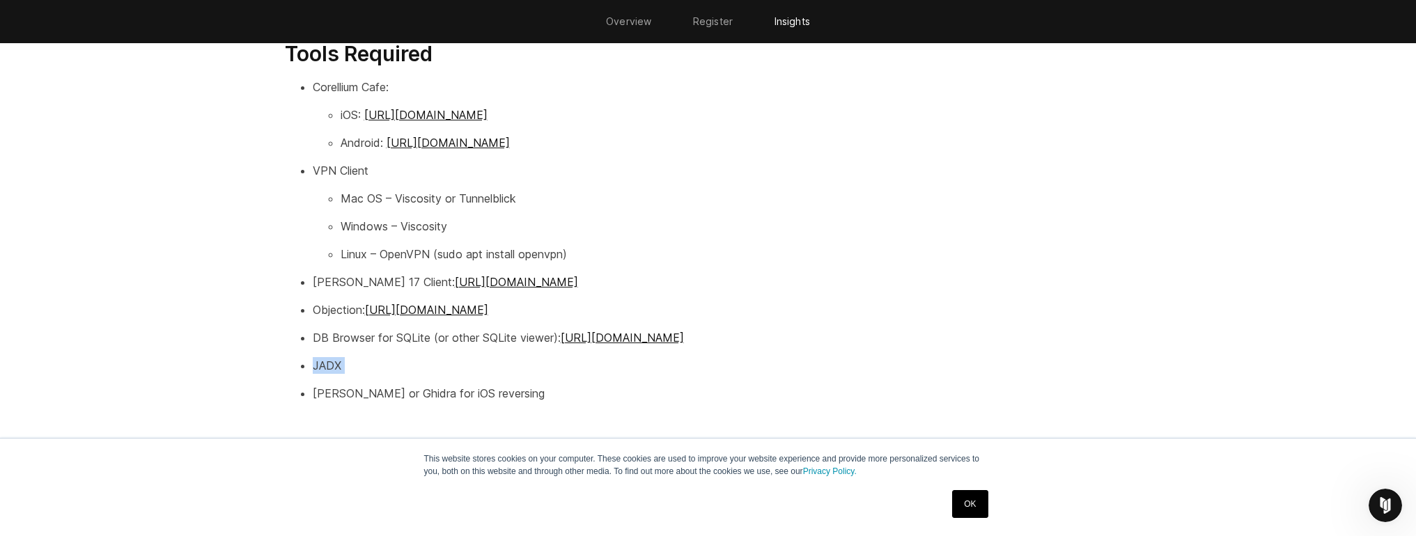
click at [306, 366] on ul "Corellium Cafe: iOS: [URL][DOMAIN_NAME] Android: [URL][DOMAIN_NAME] VPN Client …" at bounding box center [708, 240] width 847 height 323
drag, startPoint x: 309, startPoint y: 383, endPoint x: 575, endPoint y: 389, distance: 266.8
click at [575, 389] on ul "Corellium Cafe: iOS: [URL][DOMAIN_NAME] Android: [URL][DOMAIN_NAME] VPN Client …" at bounding box center [708, 240] width 847 height 323
click at [575, 389] on p "[PERSON_NAME] or Ghidra for iOS reversing" at bounding box center [722, 393] width 819 height 17
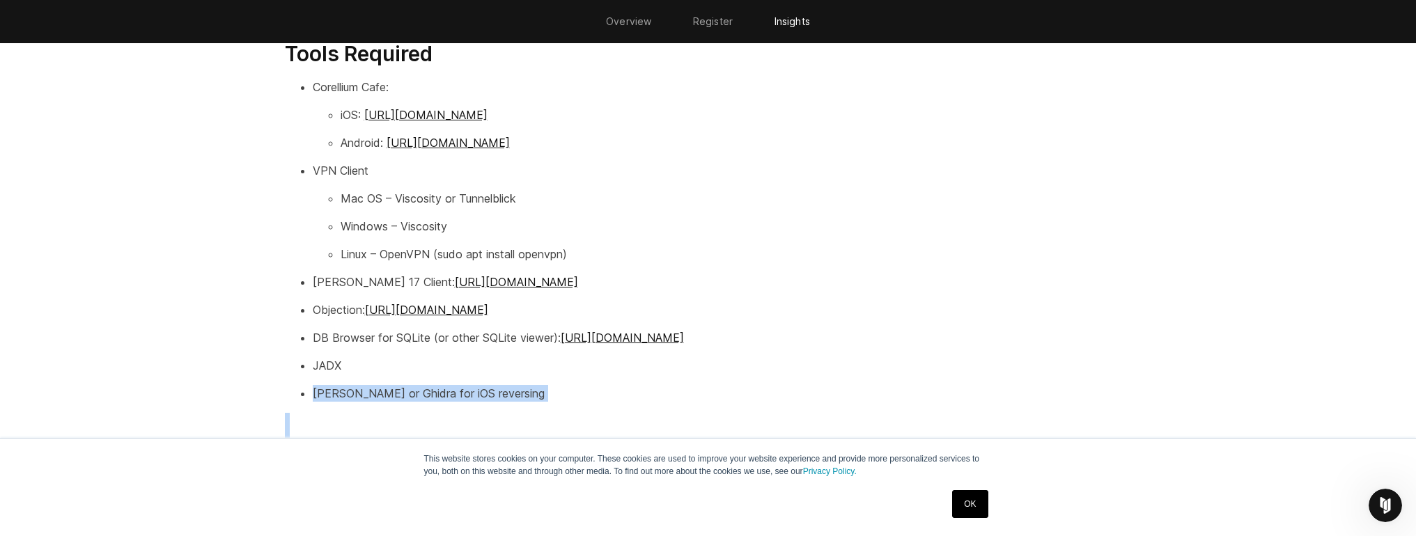
drag, startPoint x: 575, startPoint y: 389, endPoint x: 290, endPoint y: 389, distance: 285.6
click at [290, 389] on ul "Corellium Cafe: iOS: [URL][DOMAIN_NAME] Android: [URL][DOMAIN_NAME] VPN Client …" at bounding box center [708, 240] width 847 height 323
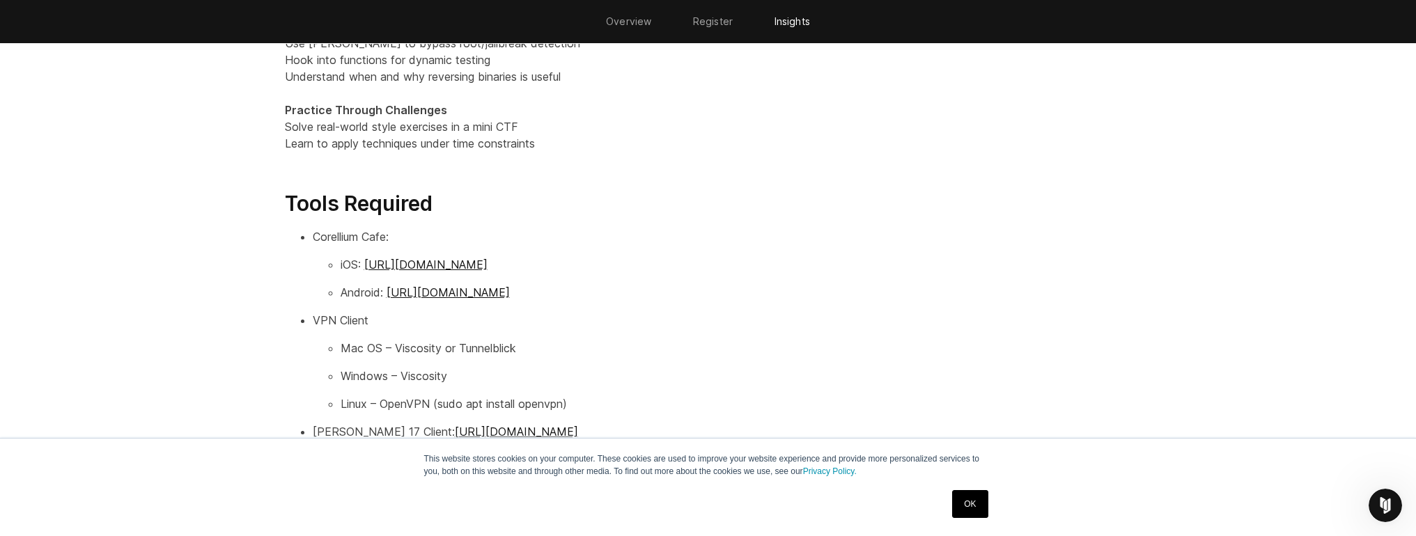
scroll to position [1862, 0]
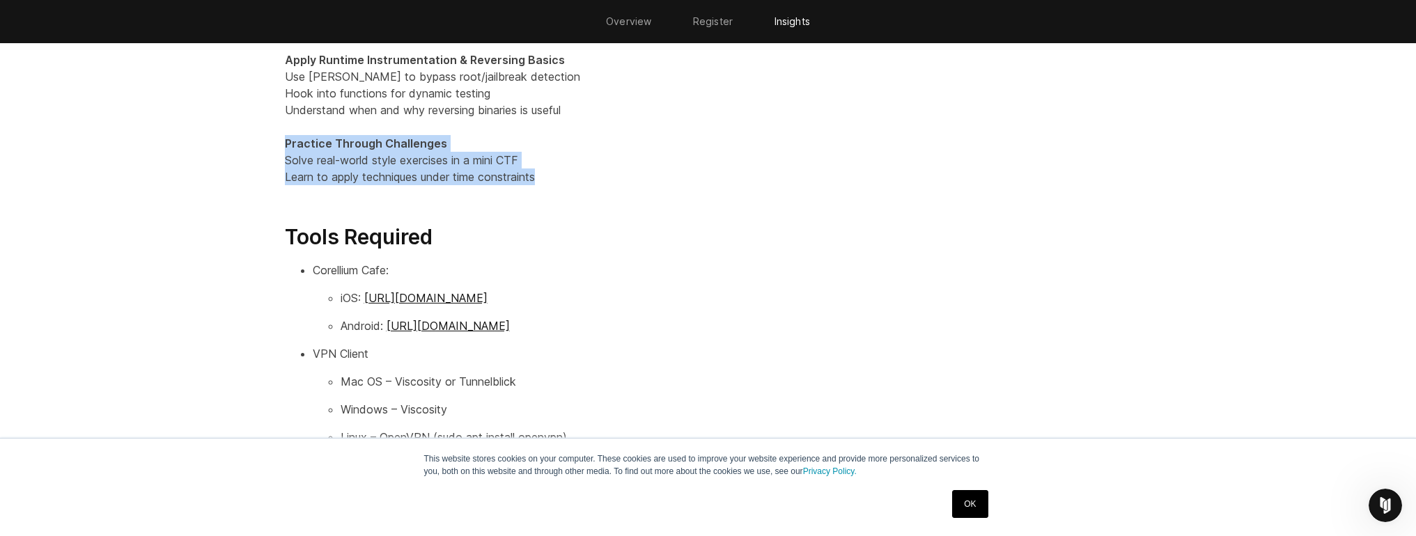
drag, startPoint x: 274, startPoint y: 139, endPoint x: 602, endPoint y: 178, distance: 331.1
click at [602, 178] on div "Key Learning Objectives By the end of the workshop, participants will be able t…" at bounding box center [708, 239] width 875 height 985
drag, startPoint x: 602, startPoint y: 178, endPoint x: 242, endPoint y: 153, distance: 361.0
click at [242, 153] on section "Key Learning Objectives By the end of the workshop, participants will be able t…" at bounding box center [708, 262] width 1416 height 1074
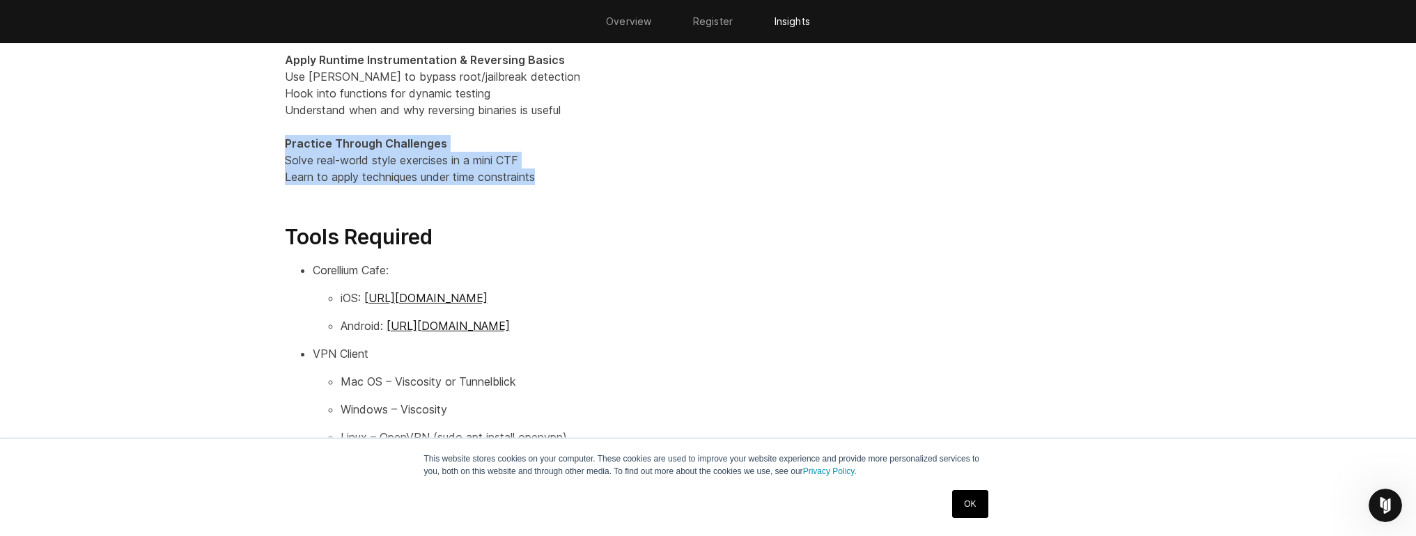
drag, startPoint x: 231, startPoint y: 146, endPoint x: 623, endPoint y: 173, distance: 393.1
click at [623, 173] on section "Key Learning Objectives By the end of the workshop, participants will be able t…" at bounding box center [708, 262] width 1416 height 1074
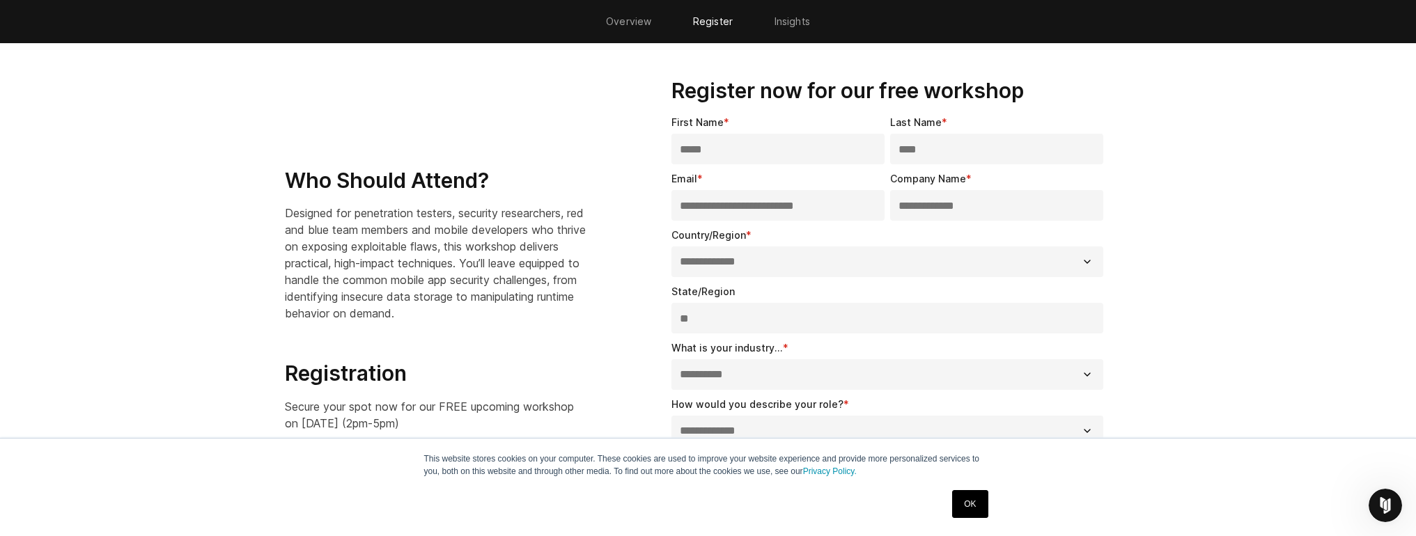
scroll to position [1009, 0]
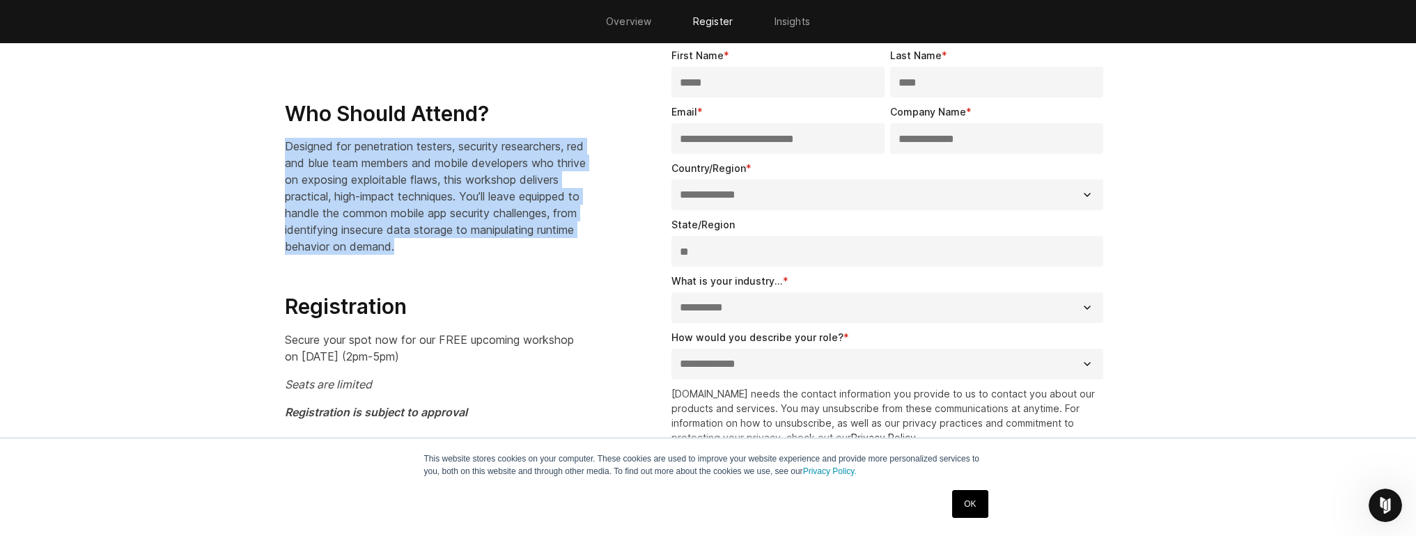
drag, startPoint x: 288, startPoint y: 143, endPoint x: 591, endPoint y: 247, distance: 320.0
click at [591, 247] on div "Who Should Attend? Designed for penetration testers, security researchers, red …" at bounding box center [453, 261] width 336 height 320
drag, startPoint x: 567, startPoint y: 249, endPoint x: 286, endPoint y: 155, distance: 296.0
click at [286, 155] on p "Designed for penetration testers, security researchers, red and blue team membe…" at bounding box center [436, 196] width 303 height 117
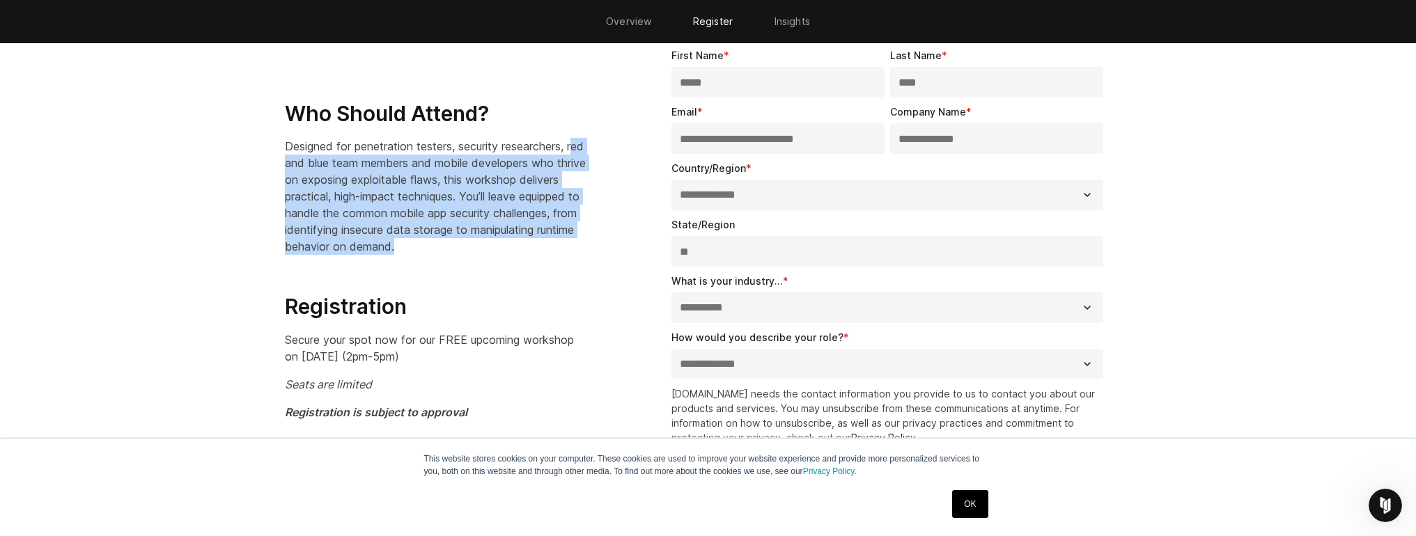
click at [286, 155] on p "Designed for penetration testers, security researchers, red and blue team membe…" at bounding box center [436, 196] width 303 height 117
drag, startPoint x: 255, startPoint y: 146, endPoint x: 578, endPoint y: 247, distance: 338.6
click at [578, 247] on section "**********" at bounding box center [708, 273] width 1416 height 612
click at [578, 247] on p "Designed for penetration testers, security researchers, red and blue team membe…" at bounding box center [436, 196] width 303 height 117
drag, startPoint x: 578, startPoint y: 247, endPoint x: 264, endPoint y: 143, distance: 330.8
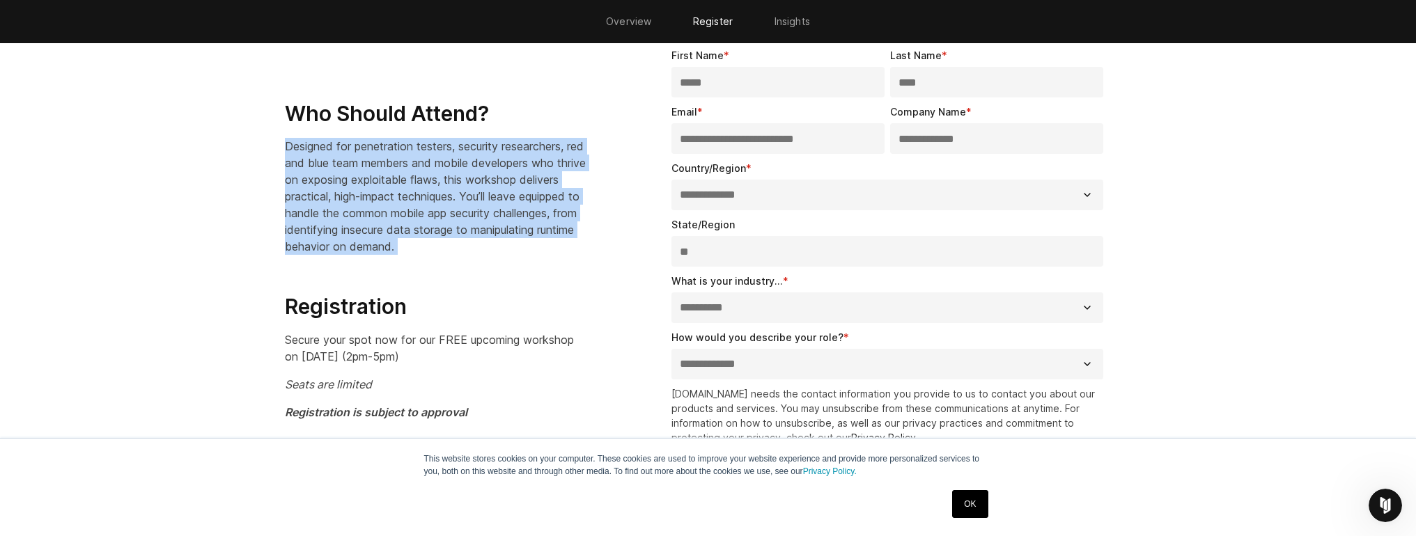
click at [264, 143] on section "**********" at bounding box center [708, 273] width 1416 height 612
drag, startPoint x: 264, startPoint y: 143, endPoint x: 614, endPoint y: 260, distance: 369.4
click at [614, 260] on section "**********" at bounding box center [708, 273] width 1416 height 612
click at [614, 260] on div "Who Should Attend? Designed for penetration testers, security researchers, red …" at bounding box center [453, 261] width 336 height 320
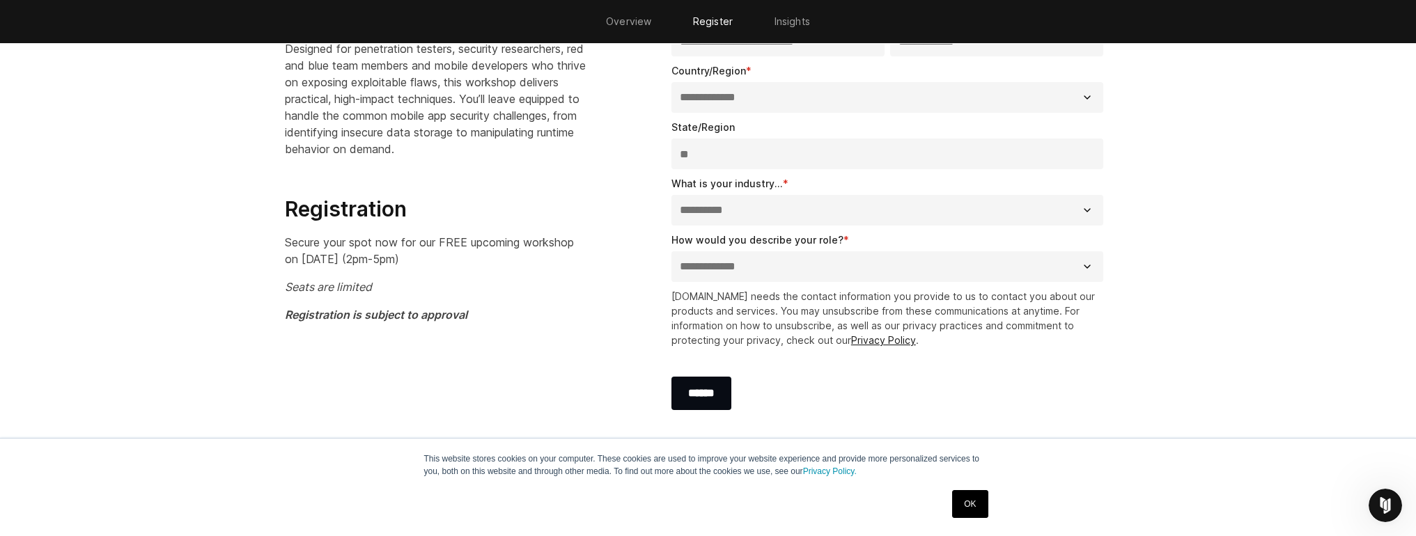
scroll to position [1202, 0]
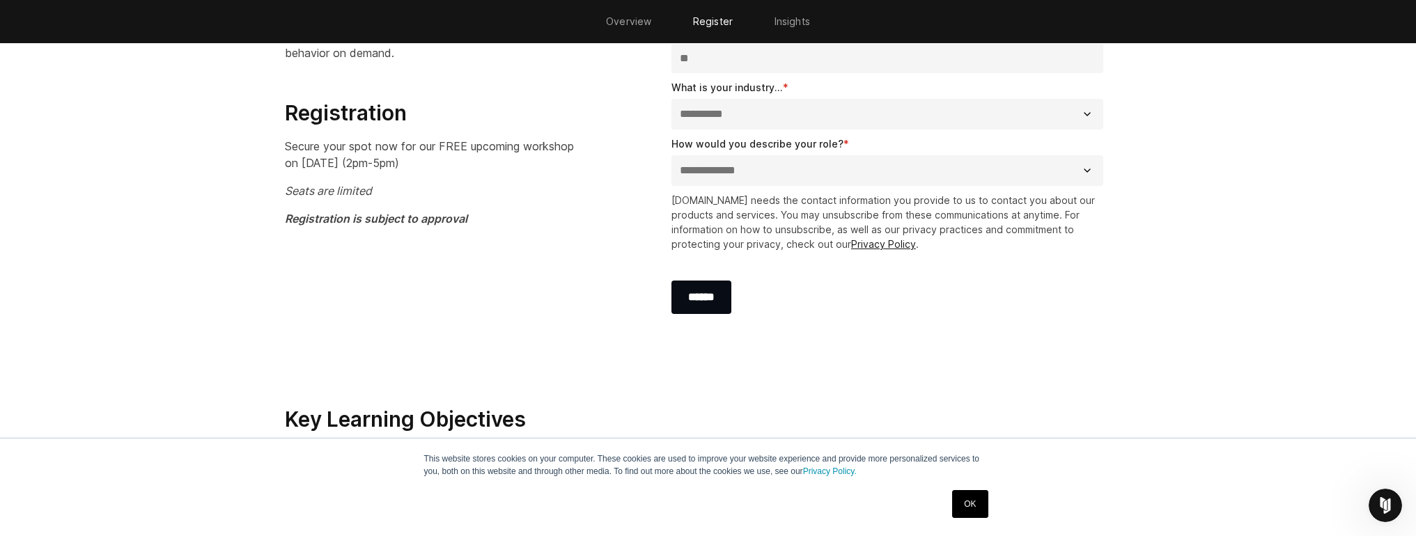
drag, startPoint x: 257, startPoint y: 118, endPoint x: 481, endPoint y: 162, distance: 228.5
click at [481, 162] on section "**********" at bounding box center [708, 79] width 1416 height 612
click at [481, 162] on p "Secure your spot now for our FREE upcoming workshop on [DATE] (2pm-5pm)" at bounding box center [436, 154] width 303 height 33
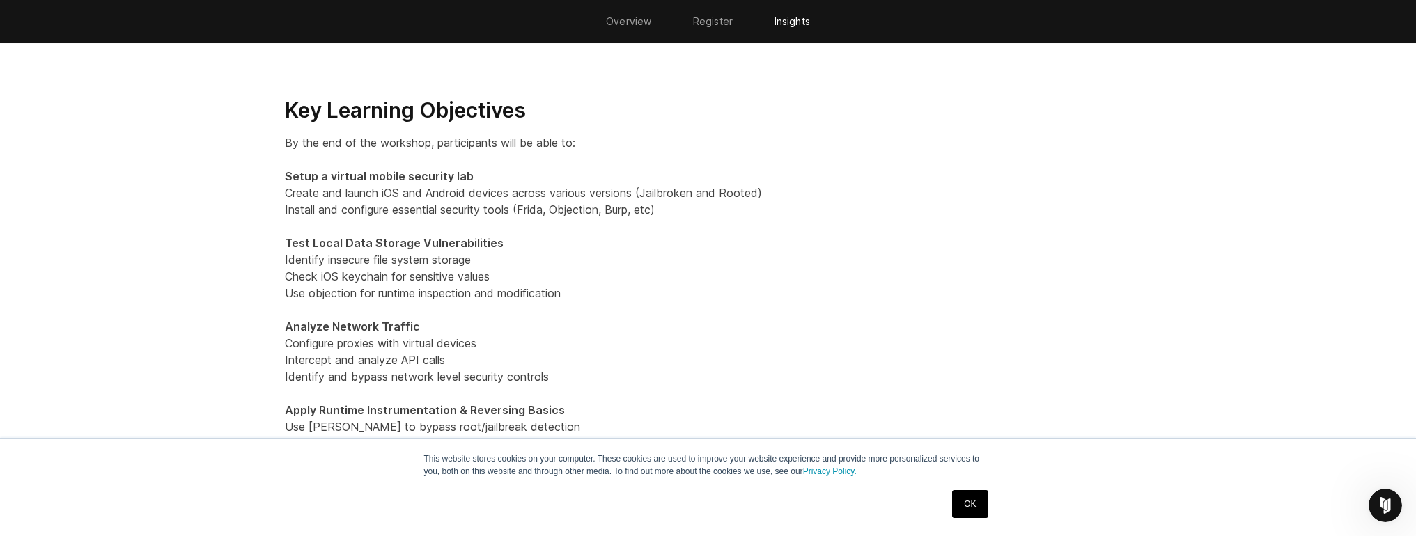
scroll to position [1514, 0]
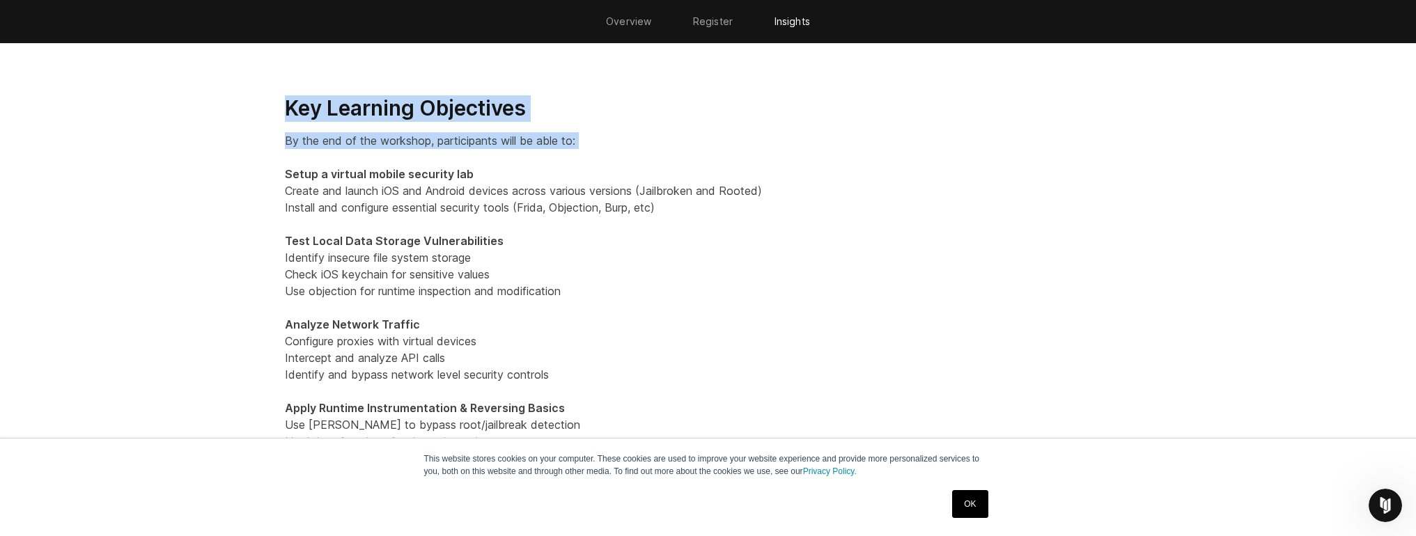
drag, startPoint x: 250, startPoint y: 100, endPoint x: 630, endPoint y: 154, distance: 384.1
click at [630, 154] on p "By the end of the workshop, participants will be able to: Setup a virtual mobil…" at bounding box center [708, 332] width 847 height 401
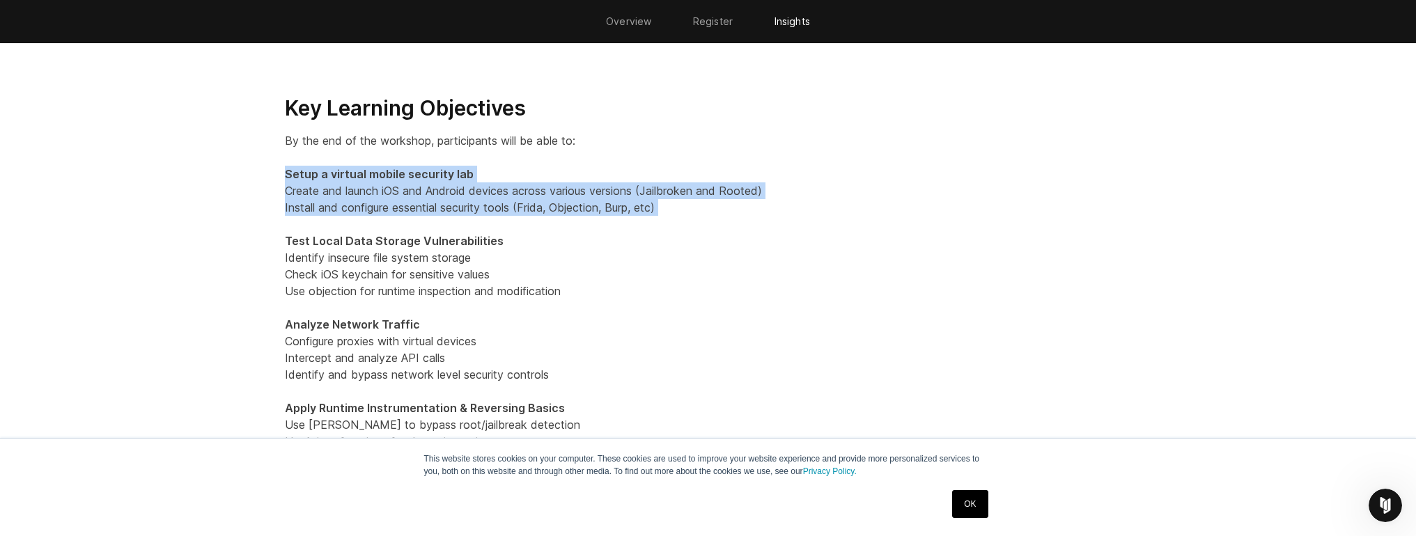
drag, startPoint x: 238, startPoint y: 178, endPoint x: 733, endPoint y: 220, distance: 497.7
click at [733, 220] on p "By the end of the workshop, participants will be able to: Setup a virtual mobil…" at bounding box center [708, 332] width 847 height 401
drag, startPoint x: 736, startPoint y: 214, endPoint x: 230, endPoint y: 176, distance: 507.1
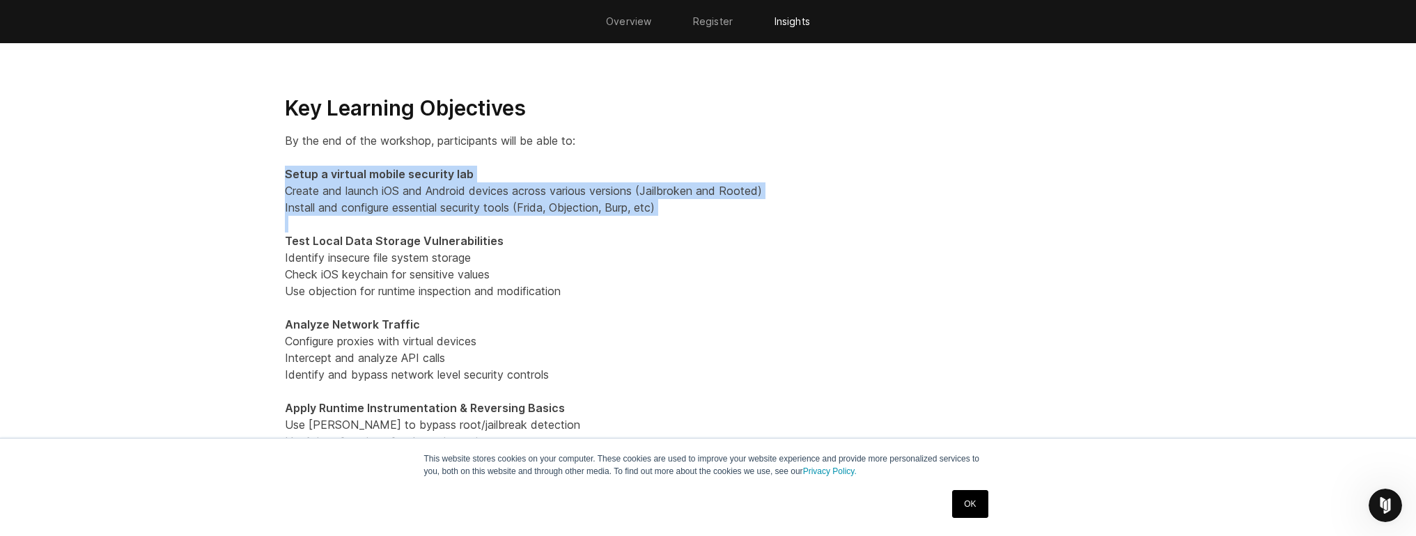
drag, startPoint x: 230, startPoint y: 176, endPoint x: 731, endPoint y: 224, distance: 503.9
click at [731, 224] on p "By the end of the workshop, participants will be able to: Setup a virtual mobil…" at bounding box center [708, 332] width 847 height 401
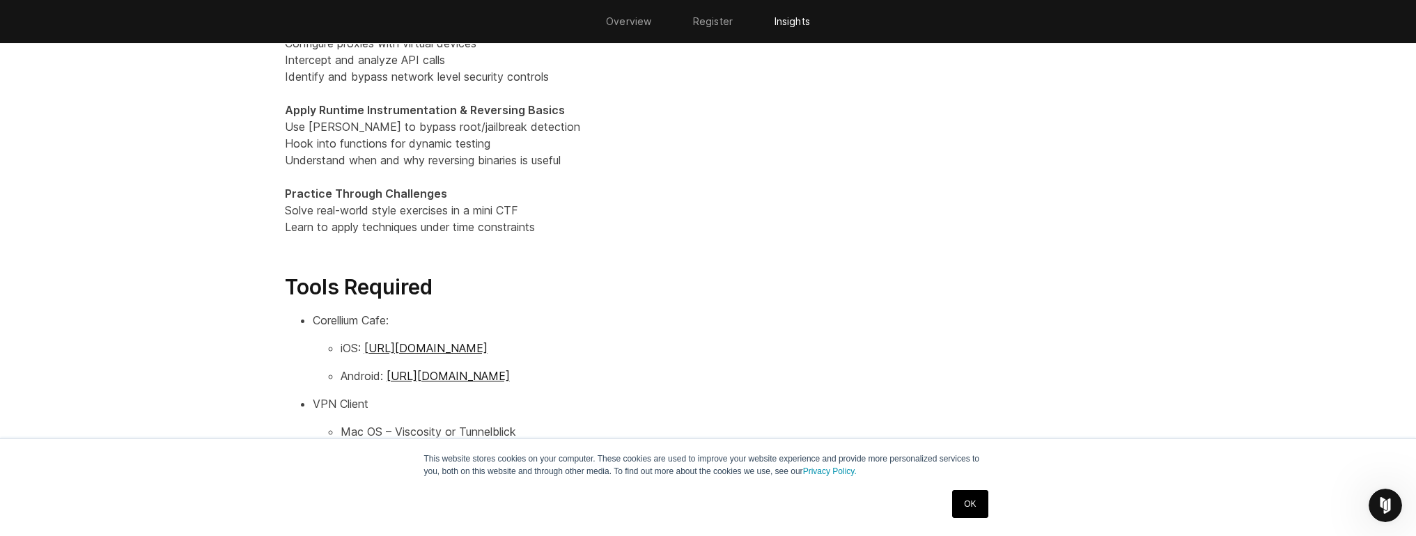
scroll to position [2040, 0]
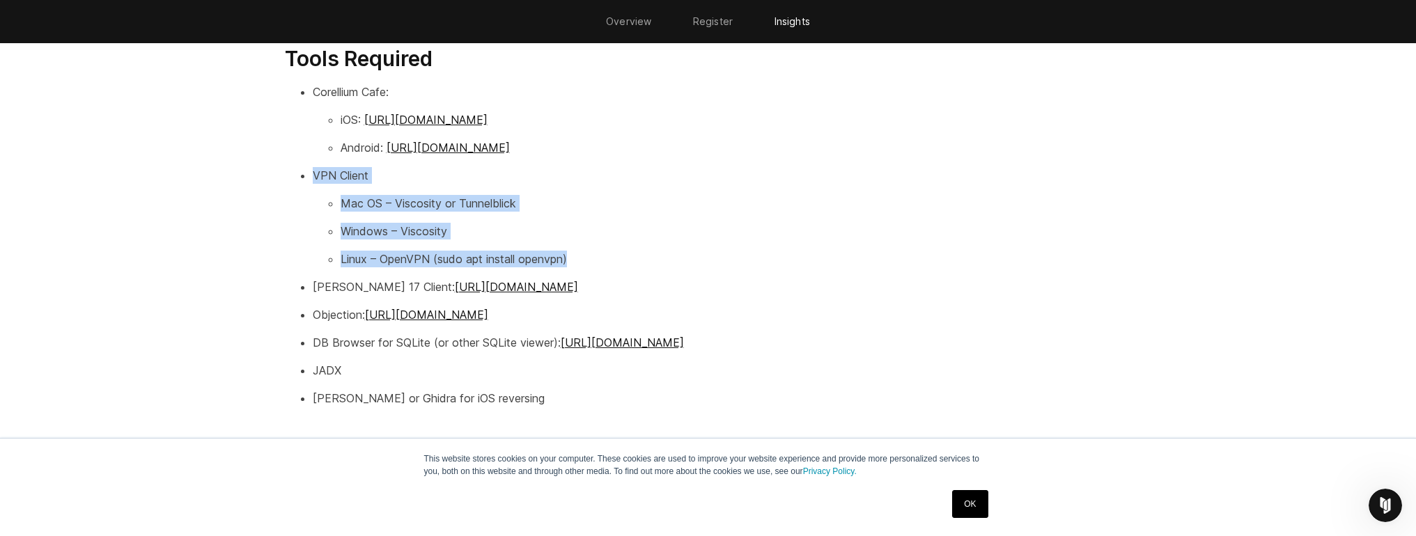
drag, startPoint x: 271, startPoint y: 176, endPoint x: 596, endPoint y: 261, distance: 335.7
click at [596, 261] on div "Key Learning Objectives By the end of the workshop, participants will be able t…" at bounding box center [708, 61] width 875 height 985
click at [596, 261] on p "Linux – OpenVPN (sudo apt install openvpn)" at bounding box center [736, 259] width 791 height 17
drag, startPoint x: 636, startPoint y: 260, endPoint x: 265, endPoint y: 175, distance: 380.8
click at [265, 175] on section "Key Learning Objectives By the end of the workshop, participants will be able t…" at bounding box center [708, 84] width 1416 height 1074
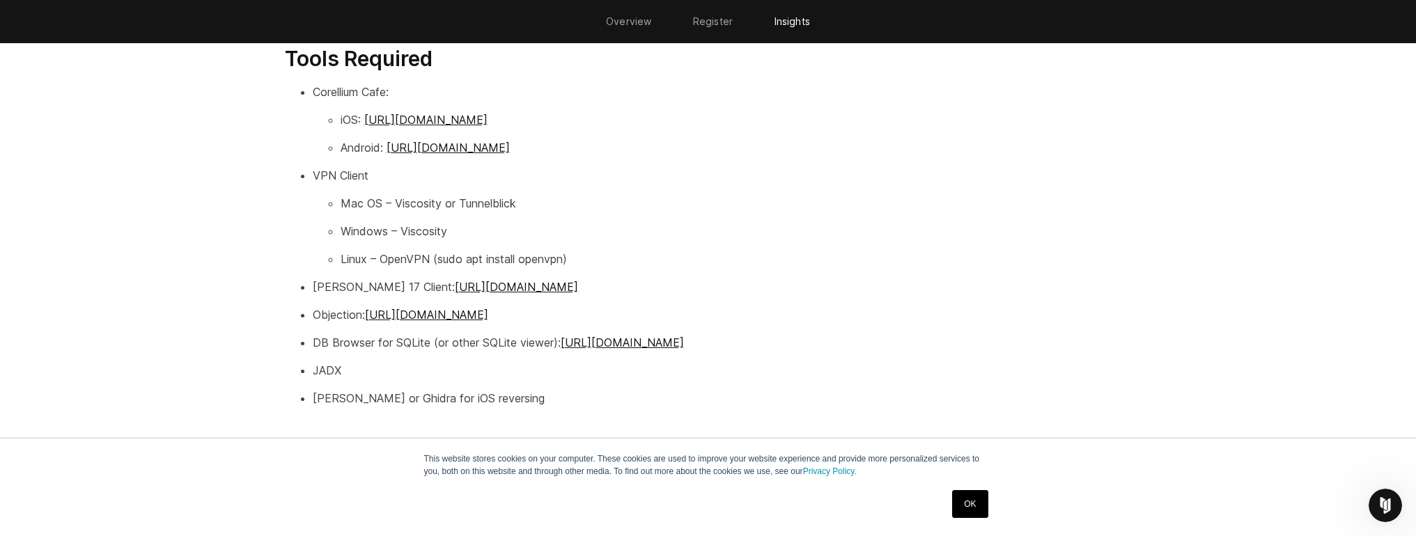
click at [265, 175] on section "Key Learning Objectives By the end of the workshop, participants will be able t…" at bounding box center [708, 84] width 1416 height 1074
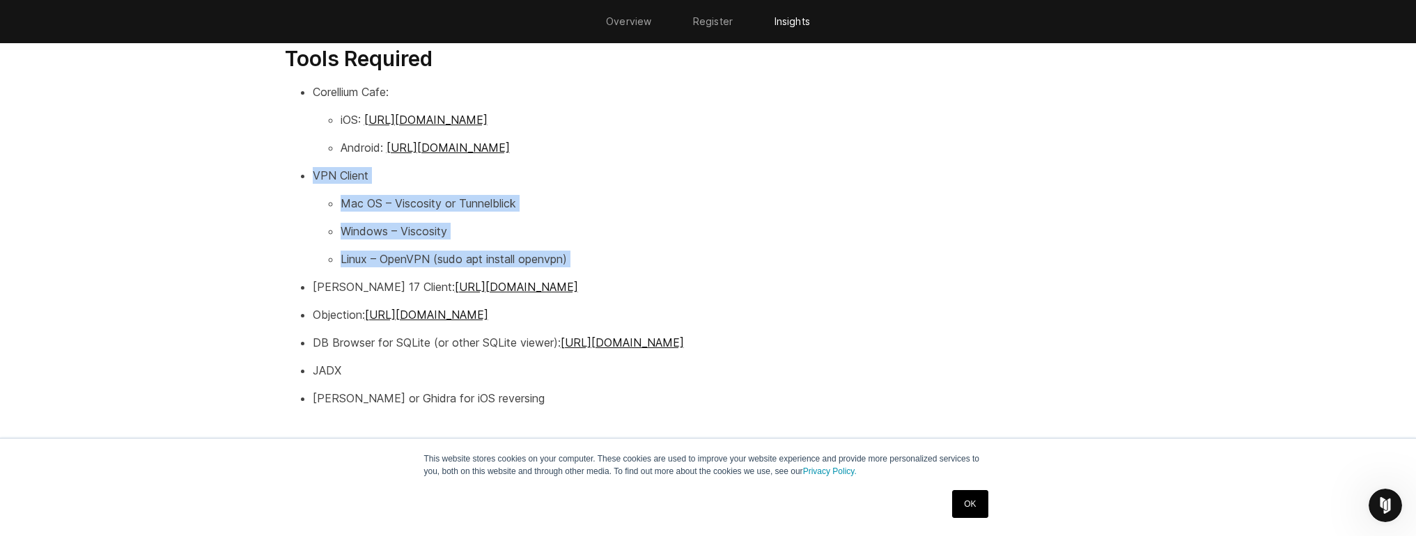
drag, startPoint x: 265, startPoint y: 175, endPoint x: 678, endPoint y: 250, distance: 419.8
click at [678, 250] on section "Key Learning Objectives By the end of the workshop, participants will be able t…" at bounding box center [708, 84] width 1416 height 1074
click at [678, 251] on p "Linux – OpenVPN (sudo apt install openvpn)" at bounding box center [736, 259] width 791 height 17
drag, startPoint x: 609, startPoint y: 240, endPoint x: 292, endPoint y: 166, distance: 326.1
click at [292, 166] on ul "Corellium Cafe: iOS: [URL][DOMAIN_NAME] Android: [URL][DOMAIN_NAME] VPN Client …" at bounding box center [708, 245] width 847 height 323
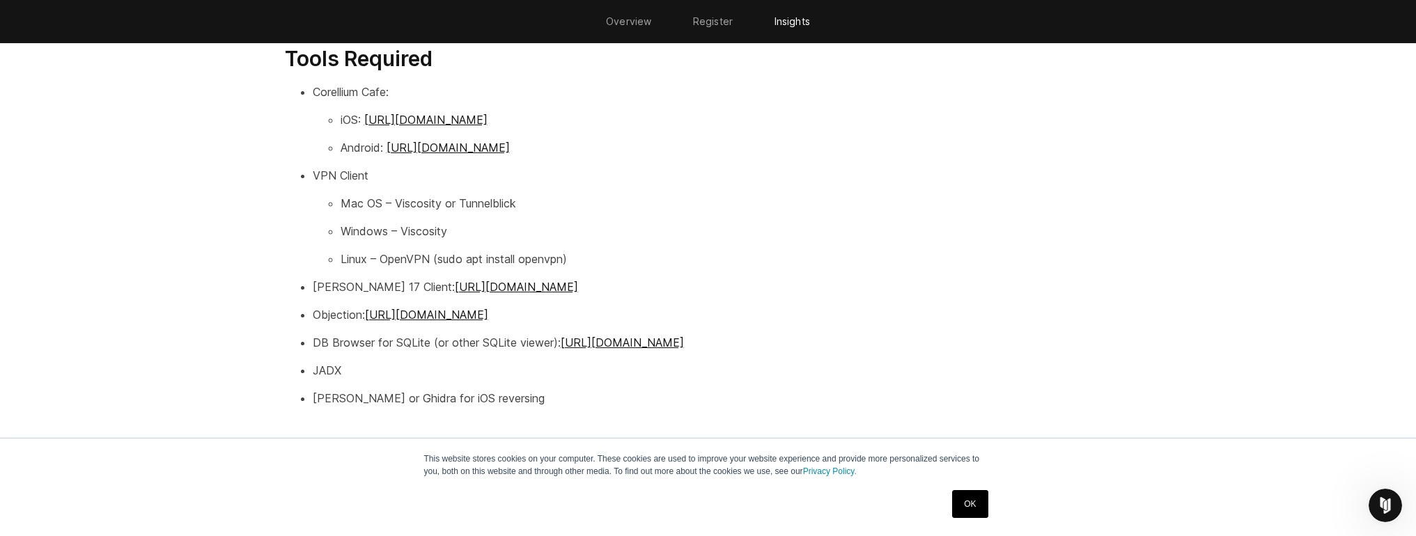
click at [292, 166] on ul "Corellium Cafe: iOS: [URL][DOMAIN_NAME] Android: [URL][DOMAIN_NAME] VPN Client …" at bounding box center [708, 245] width 847 height 323
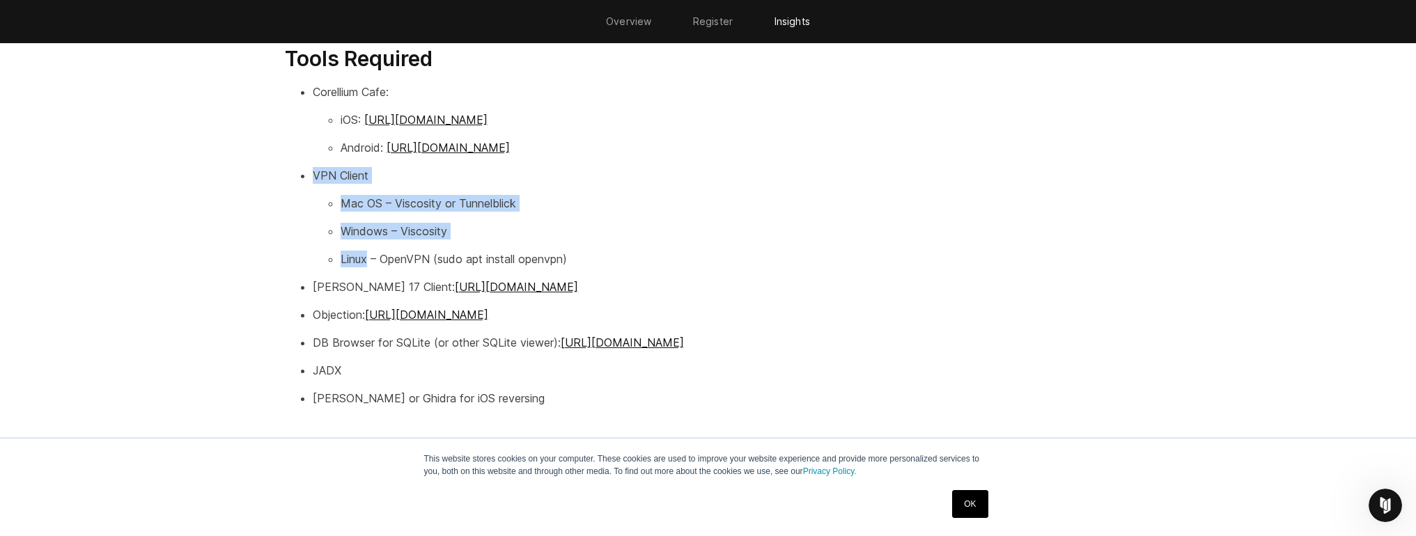
drag, startPoint x: 292, startPoint y: 166, endPoint x: 628, endPoint y: 240, distance: 343.9
click at [628, 240] on ul "Corellium Cafe: iOS: [URL][DOMAIN_NAME] Android: [URL][DOMAIN_NAME] VPN Client …" at bounding box center [708, 245] width 847 height 323
drag, startPoint x: 656, startPoint y: 266, endPoint x: 270, endPoint y: 166, distance: 398.7
click at [271, 166] on div "Key Learning Objectives By the end of the workshop, participants will be able t…" at bounding box center [708, 61] width 875 height 985
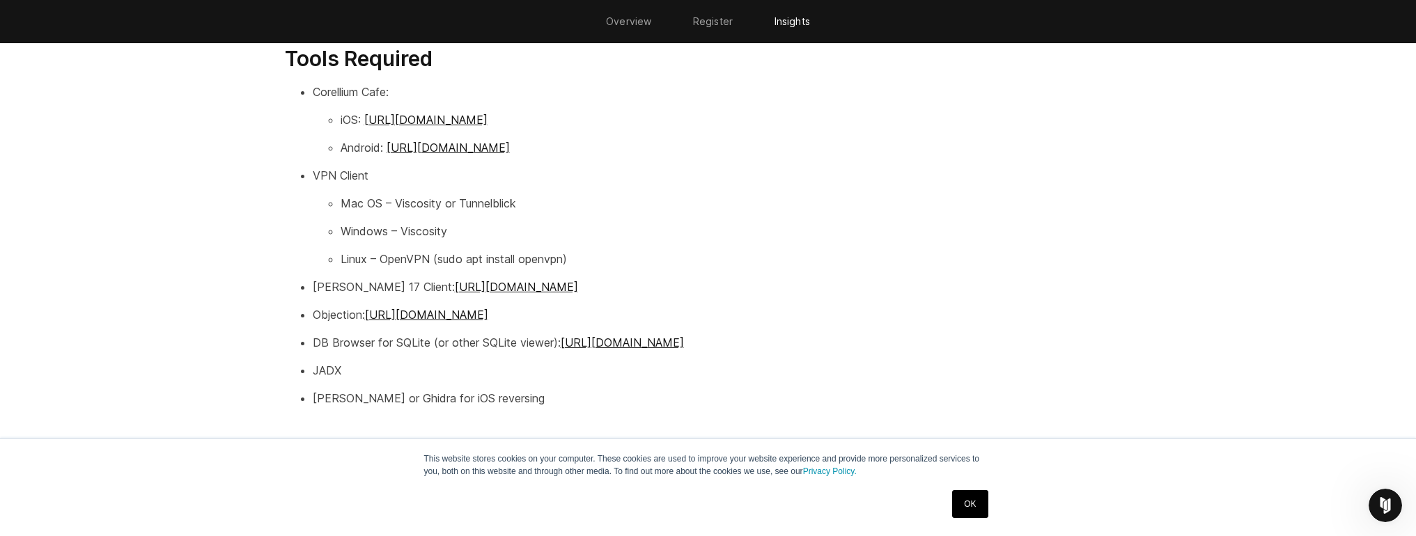
click at [271, 166] on div "Key Learning Objectives By the end of the workshop, participants will be able t…" at bounding box center [708, 61] width 875 height 985
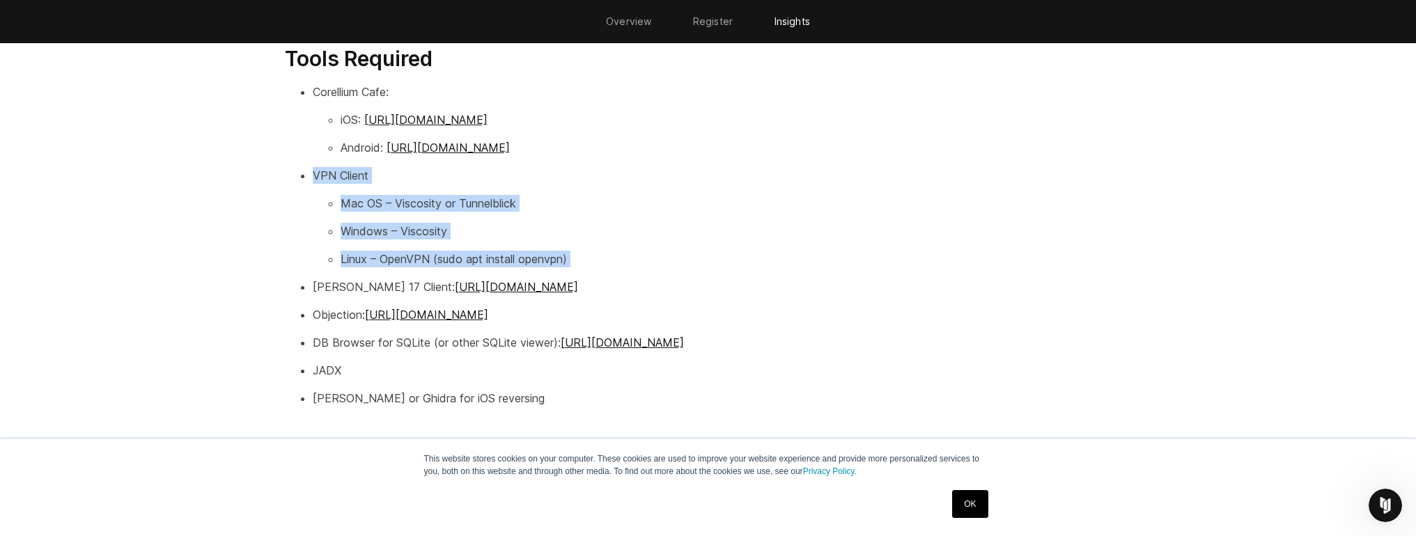
drag, startPoint x: 270, startPoint y: 166, endPoint x: 670, endPoint y: 249, distance: 408.4
click at [670, 249] on div "Key Learning Objectives By the end of the workshop, participants will be able t…" at bounding box center [708, 61] width 875 height 985
click at [670, 251] on p "Linux – OpenVPN (sudo apt install openvpn)" at bounding box center [736, 259] width 791 height 17
drag, startPoint x: 663, startPoint y: 258, endPoint x: 236, endPoint y: 168, distance: 436.5
click at [236, 168] on section "Key Learning Objectives By the end of the workshop, participants will be able t…" at bounding box center [708, 84] width 1416 height 1074
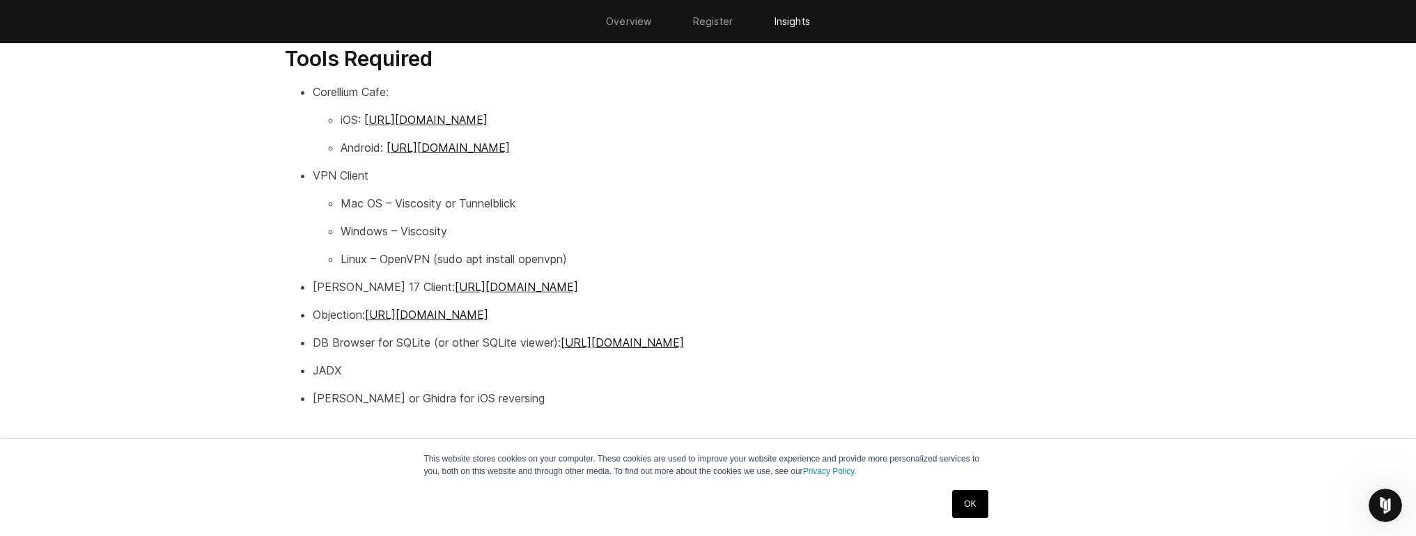
click at [236, 168] on section "Key Learning Objectives By the end of the workshop, participants will be able t…" at bounding box center [708, 84] width 1416 height 1074
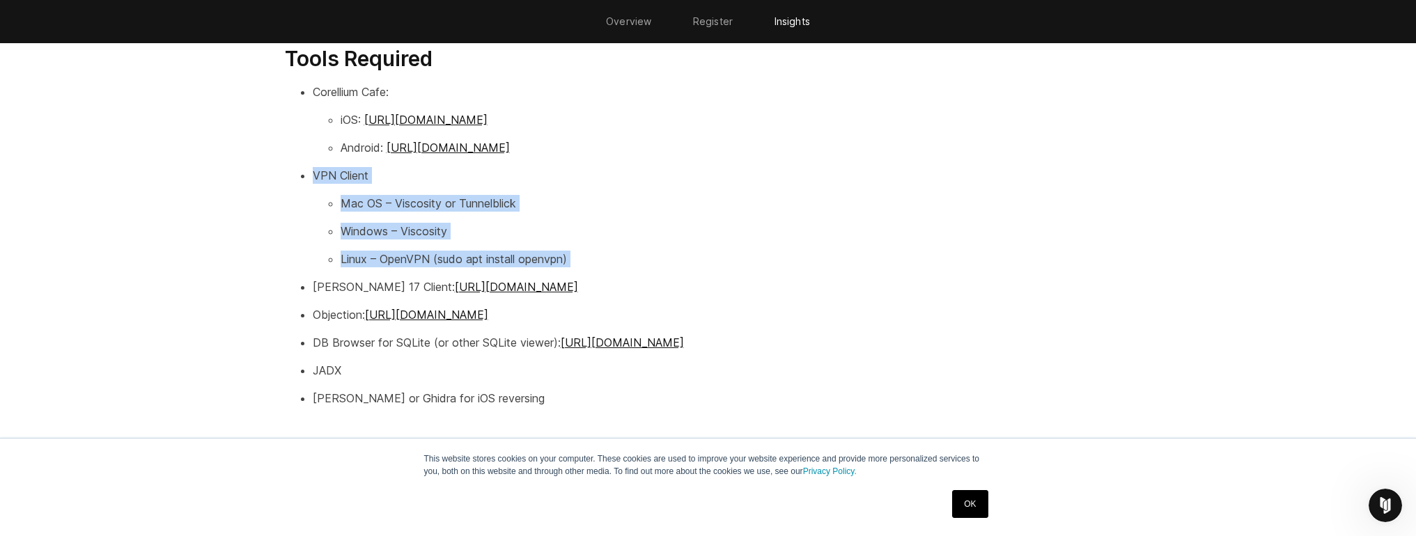
drag, startPoint x: 236, startPoint y: 168, endPoint x: 624, endPoint y: 260, distance: 398.7
click at [624, 260] on section "Key Learning Objectives By the end of the workshop, participants will be able t…" at bounding box center [708, 84] width 1416 height 1074
click at [624, 260] on p "Linux – OpenVPN (sudo apt install openvpn)" at bounding box center [736, 259] width 791 height 17
drag, startPoint x: 624, startPoint y: 260, endPoint x: 256, endPoint y: 171, distance: 379.1
click at [256, 171] on section "Key Learning Objectives By the end of the workshop, participants will be able t…" at bounding box center [708, 84] width 1416 height 1074
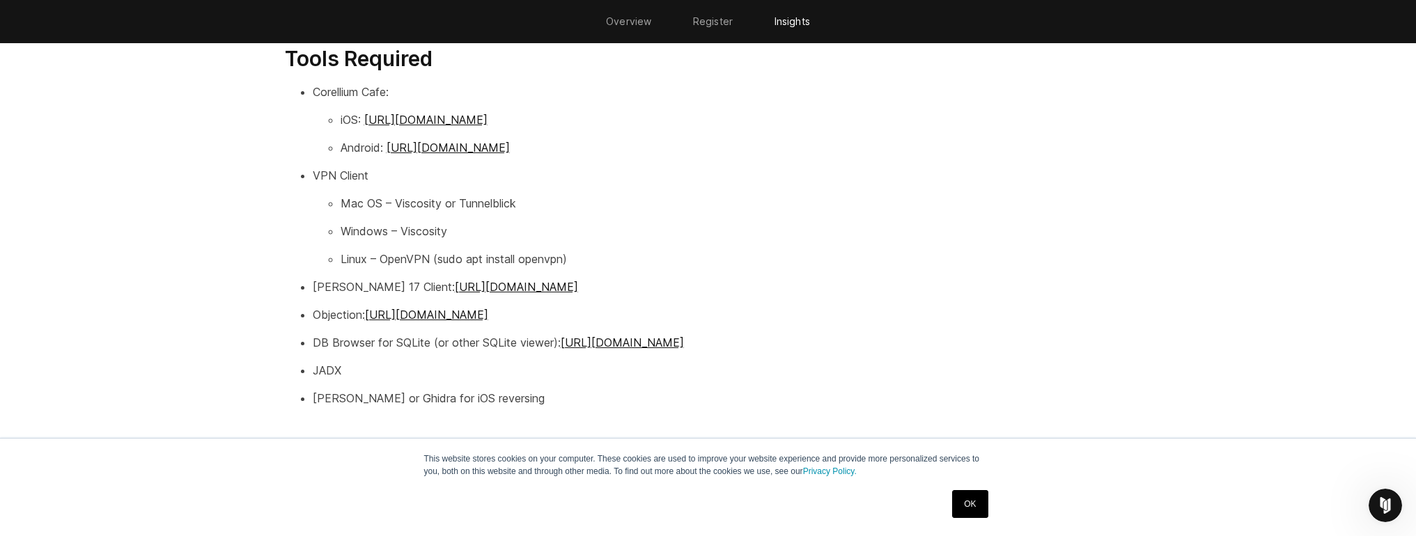
click at [256, 171] on section "Key Learning Objectives By the end of the workshop, participants will be able t…" at bounding box center [708, 84] width 1416 height 1074
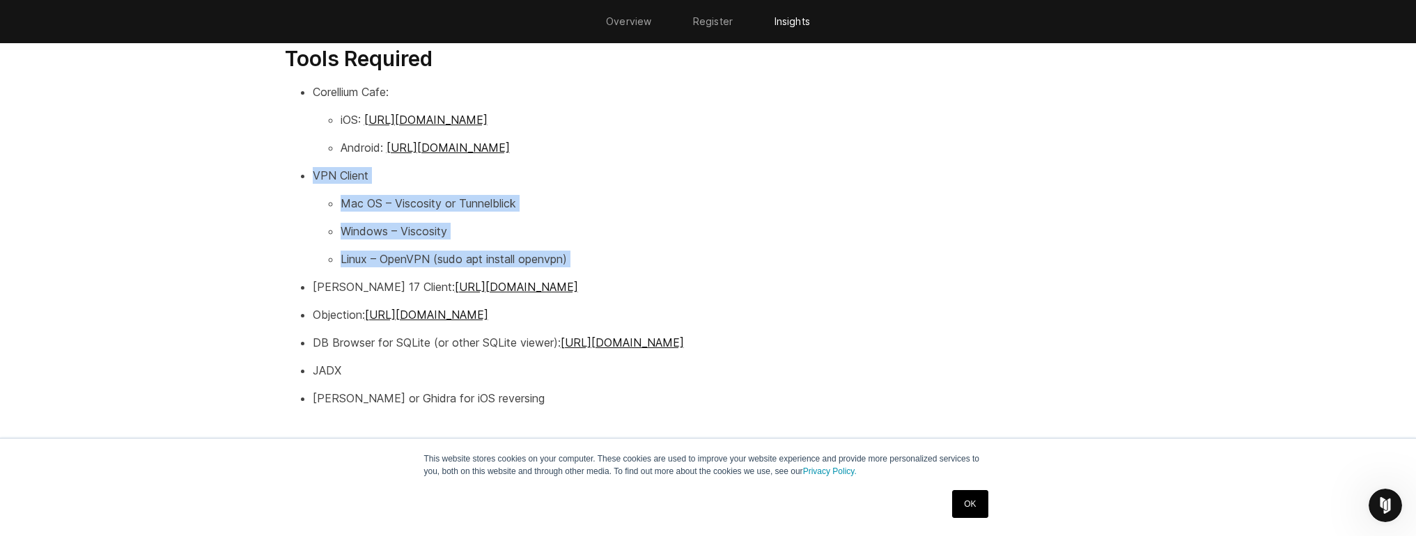
drag, startPoint x: 256, startPoint y: 171, endPoint x: 669, endPoint y: 256, distance: 422.4
click at [669, 256] on section "Key Learning Objectives By the end of the workshop, participants will be able t…" at bounding box center [708, 84] width 1416 height 1074
click at [669, 256] on p "Linux – OpenVPN (sudo apt install openvpn)" at bounding box center [736, 259] width 791 height 17
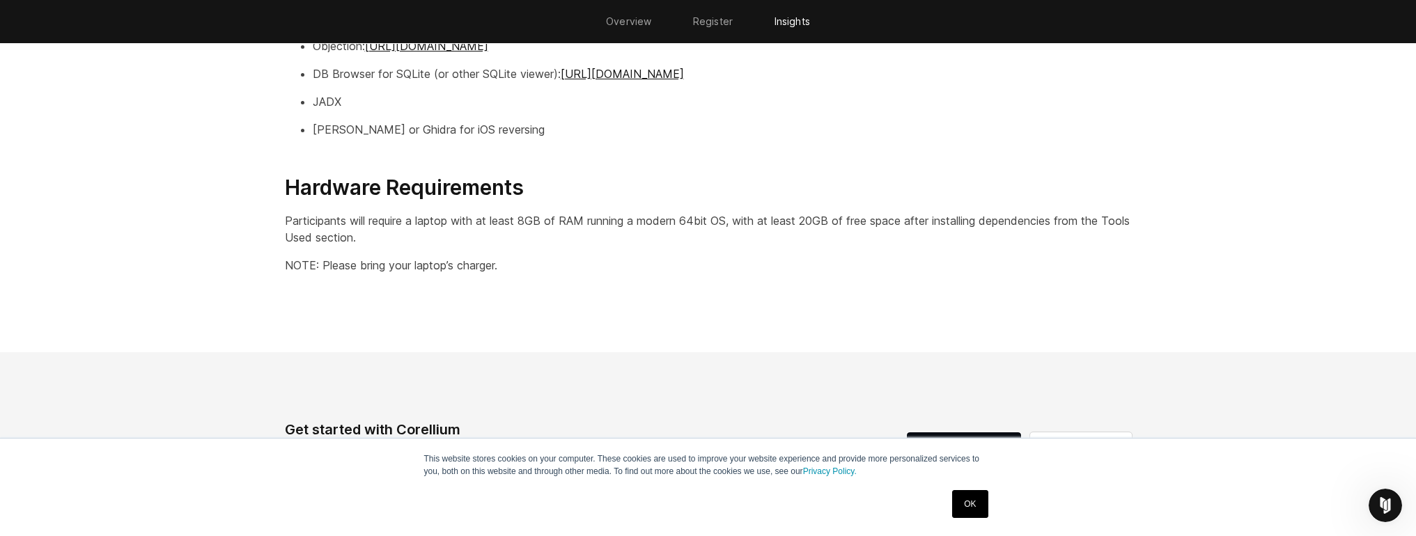
scroll to position [2295, 0]
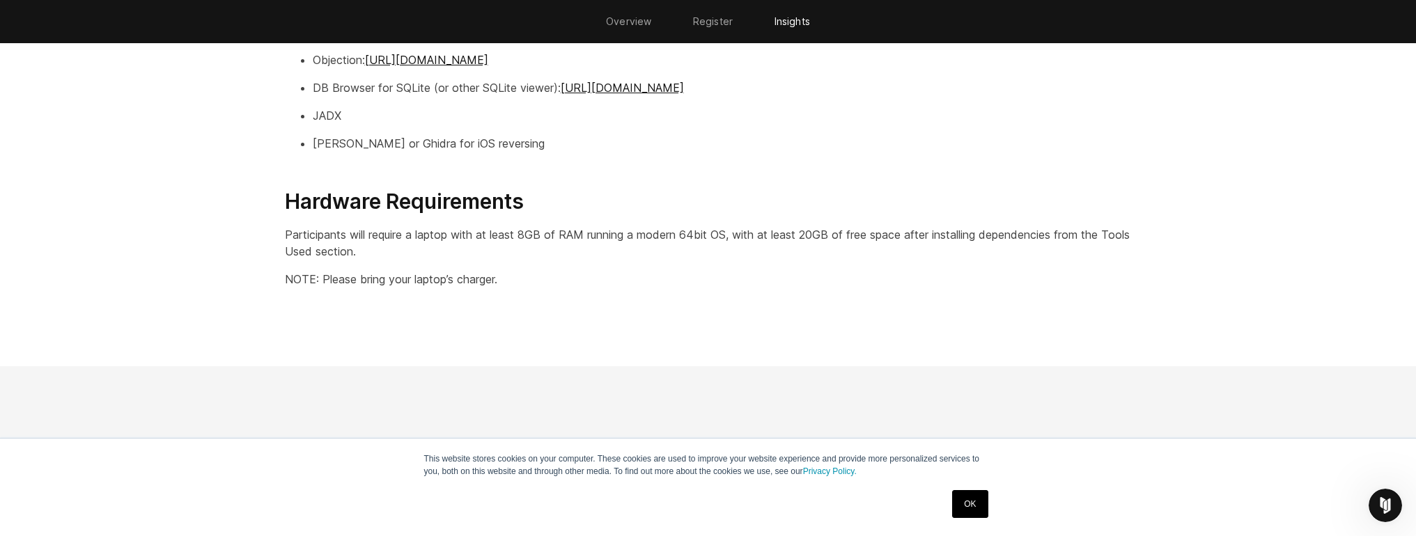
drag, startPoint x: 267, startPoint y: 207, endPoint x: 590, endPoint y: 256, distance: 326.8
click at [590, 256] on p "Participants will require a laptop with at least 8GB of RAM running a modern 64…" at bounding box center [708, 242] width 847 height 33
drag, startPoint x: 551, startPoint y: 257, endPoint x: 612, endPoint y: 254, distance: 60.7
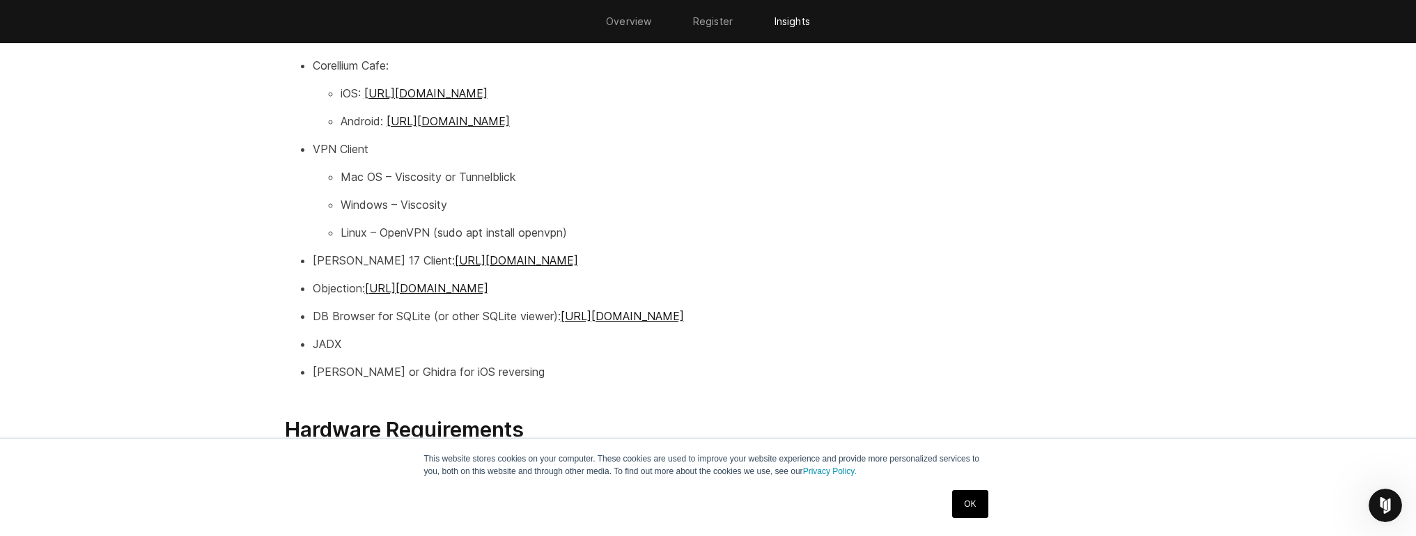
scroll to position [2066, 0]
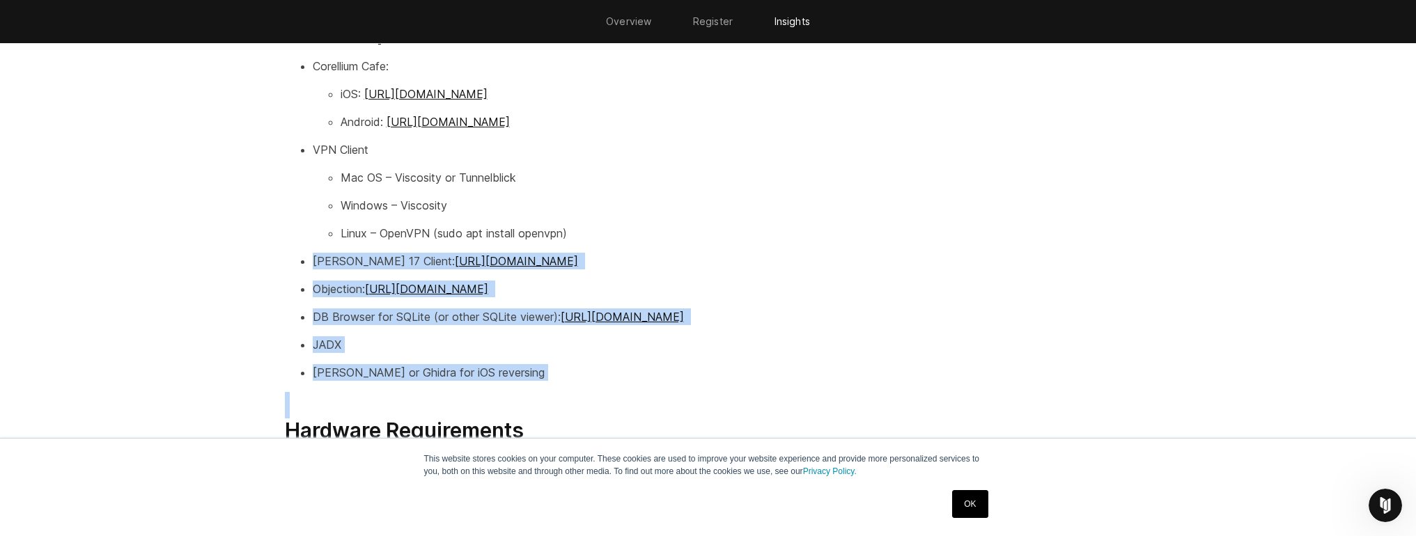
drag, startPoint x: 525, startPoint y: 380, endPoint x: 299, endPoint y: 256, distance: 258.1
click at [299, 256] on div "Key Learning Objectives By the end of the workshop, participants will be able t…" at bounding box center [708, 35] width 875 height 985
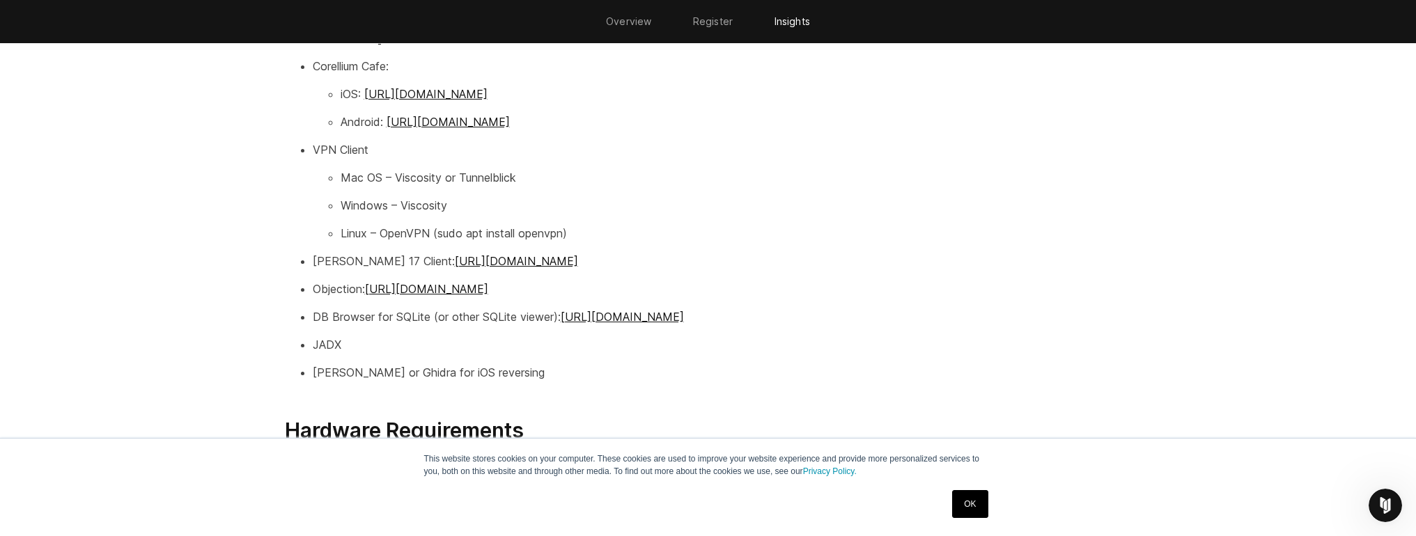
click at [299, 256] on ul "Corellium Cafe: iOS: [URL][DOMAIN_NAME] Android: [URL][DOMAIN_NAME] VPN Client …" at bounding box center [708, 219] width 847 height 323
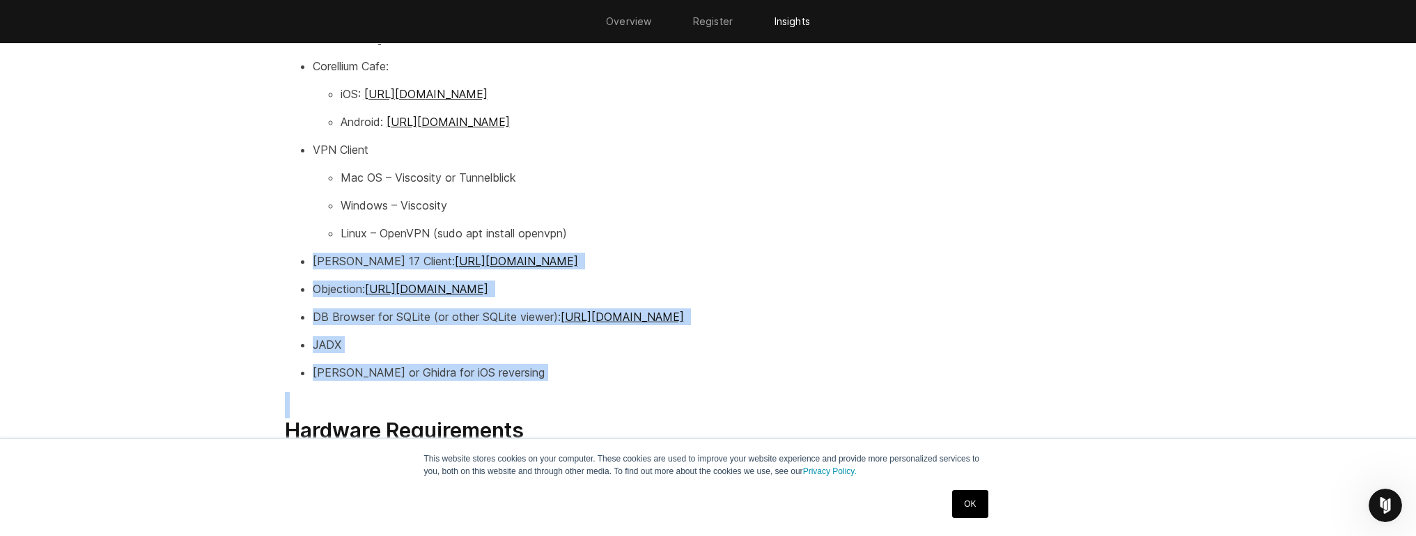
drag, startPoint x: 294, startPoint y: 256, endPoint x: 533, endPoint y: 379, distance: 268.5
click at [533, 379] on div "Key Learning Objectives By the end of the workshop, participants will be able t…" at bounding box center [708, 35] width 875 height 985
drag, startPoint x: 501, startPoint y: 364, endPoint x: 282, endPoint y: 256, distance: 243.6
click at [283, 256] on div "Key Learning Objectives By the end of the workshop, participants will be able t…" at bounding box center [708, 35] width 875 height 985
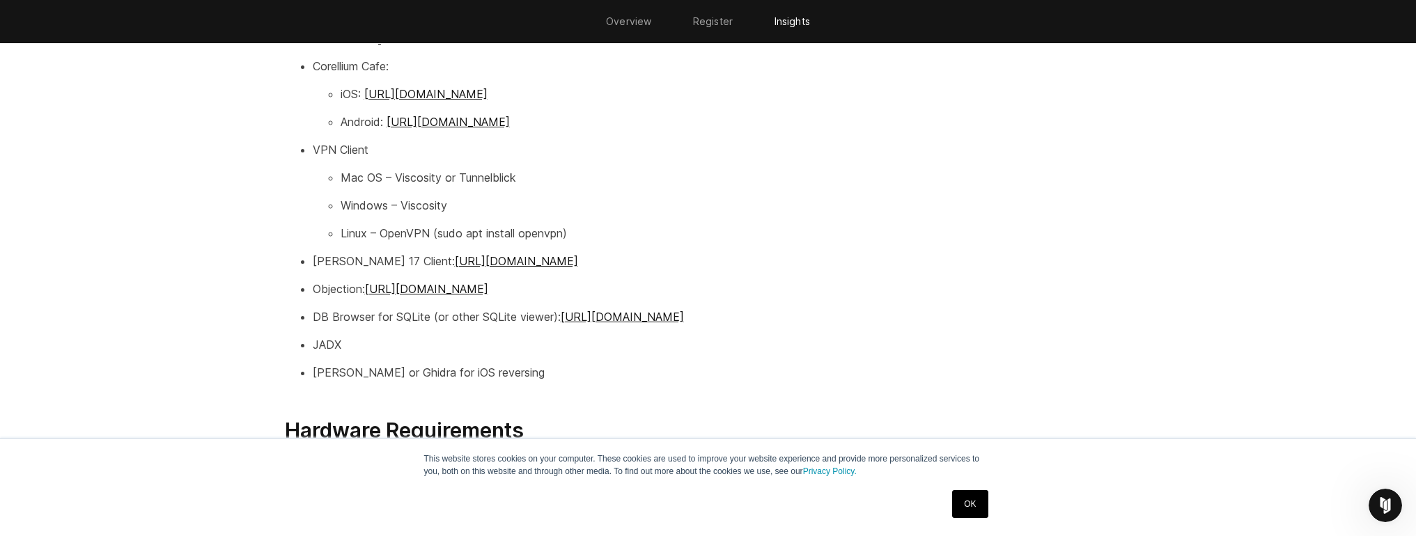
click at [282, 256] on div "Key Learning Objectives By the end of the workshop, participants will be able t…" at bounding box center [708, 35] width 875 height 985
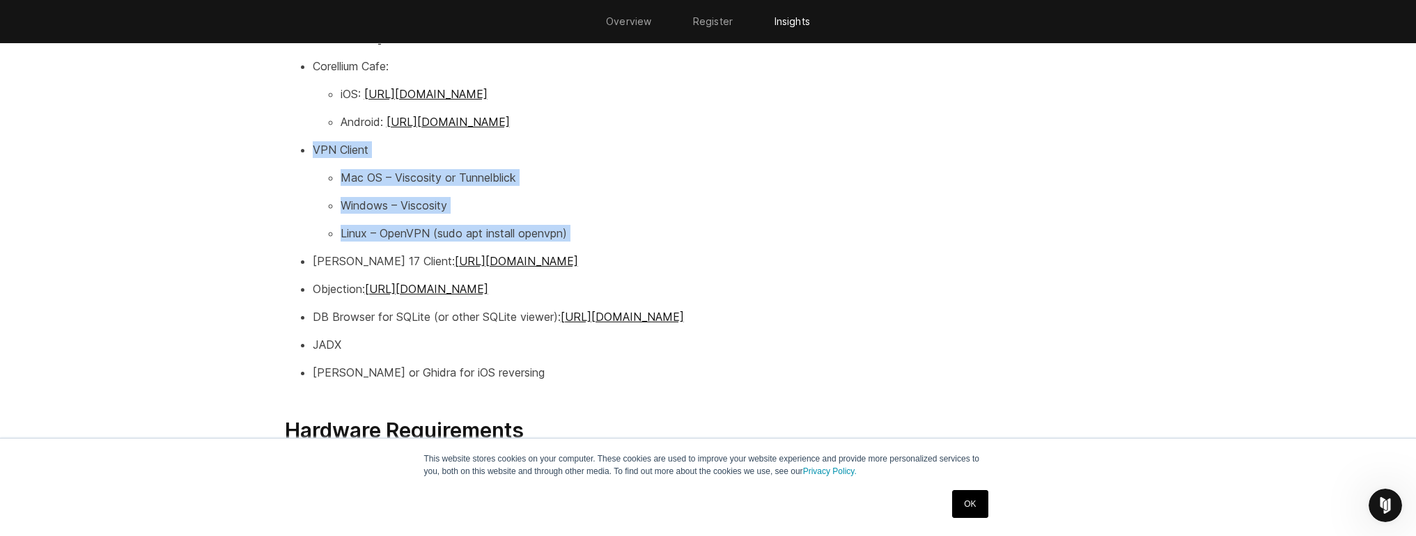
drag, startPoint x: 283, startPoint y: 142, endPoint x: 632, endPoint y: 242, distance: 363.1
click at [632, 242] on div "Key Learning Objectives By the end of the workshop, participants will be able t…" at bounding box center [708, 35] width 875 height 985
click at [632, 242] on ul "Corellium Cafe: iOS: [URL][DOMAIN_NAME] Android: [URL][DOMAIN_NAME] VPN Client …" at bounding box center [708, 219] width 847 height 323
drag, startPoint x: 632, startPoint y: 242, endPoint x: 264, endPoint y: 155, distance: 377.9
click at [265, 155] on section "Key Learning Objectives By the end of the workshop, participants will be able t…" at bounding box center [708, 58] width 1416 height 1074
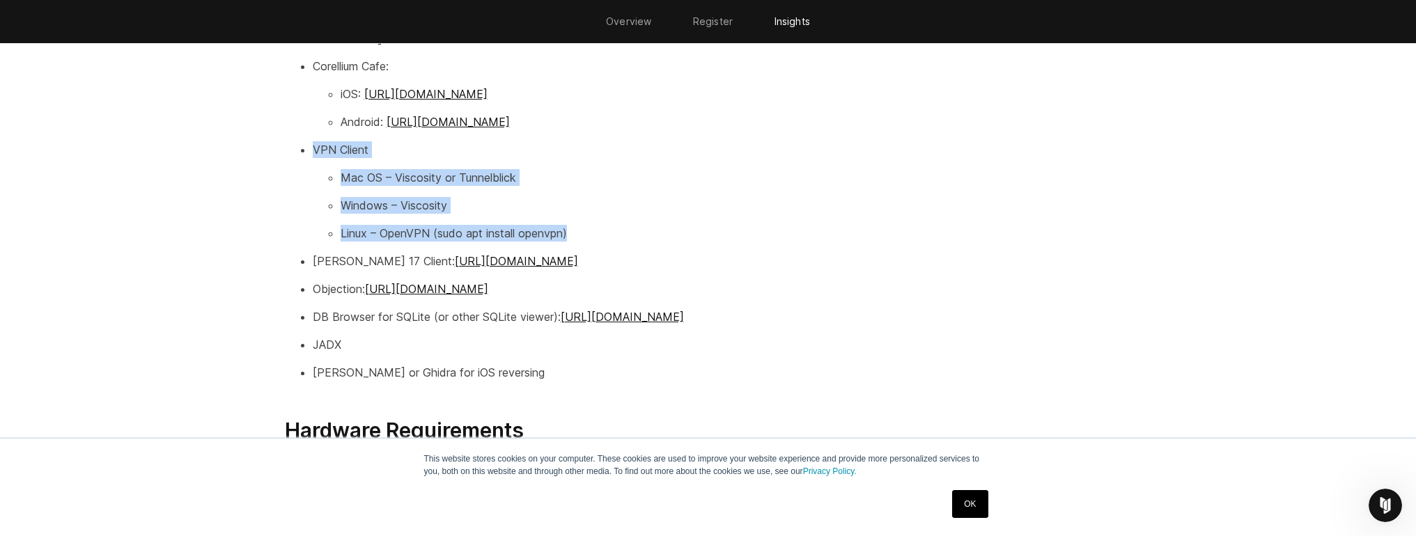
drag, startPoint x: 247, startPoint y: 136, endPoint x: 632, endPoint y: 232, distance: 397.7
click at [632, 232] on section "Key Learning Objectives By the end of the workshop, participants will be able t…" at bounding box center [708, 58] width 1416 height 1074
click at [632, 232] on p "Linux – OpenVPN (sudo apt install openvpn)" at bounding box center [736, 233] width 791 height 17
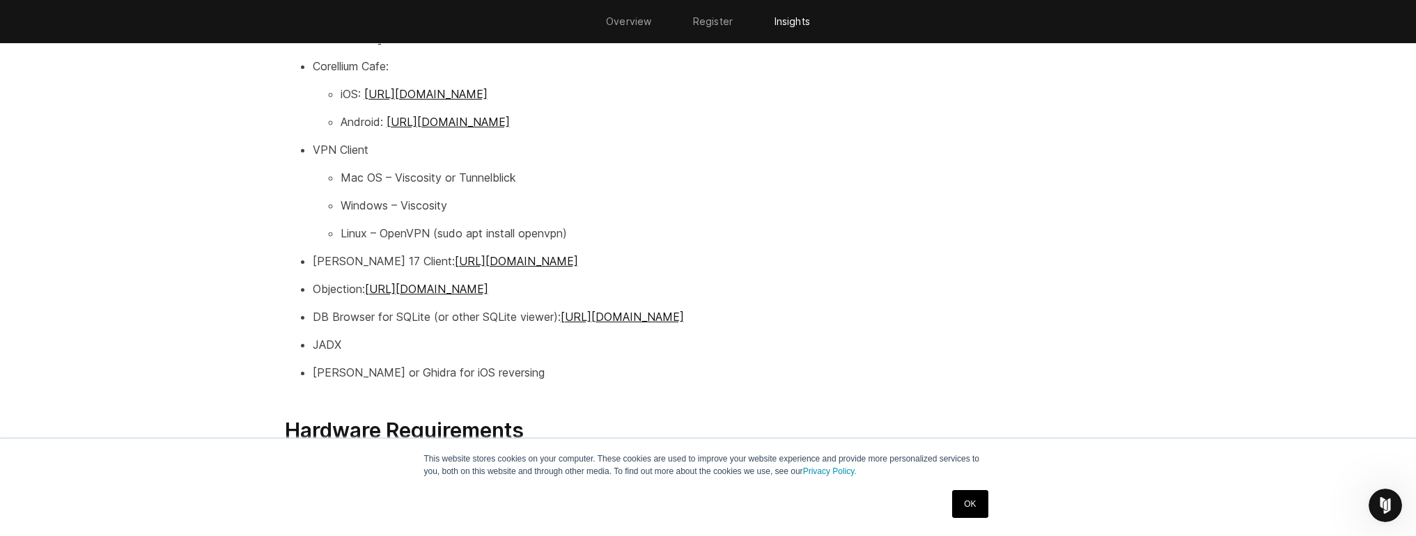
scroll to position [1977, 0]
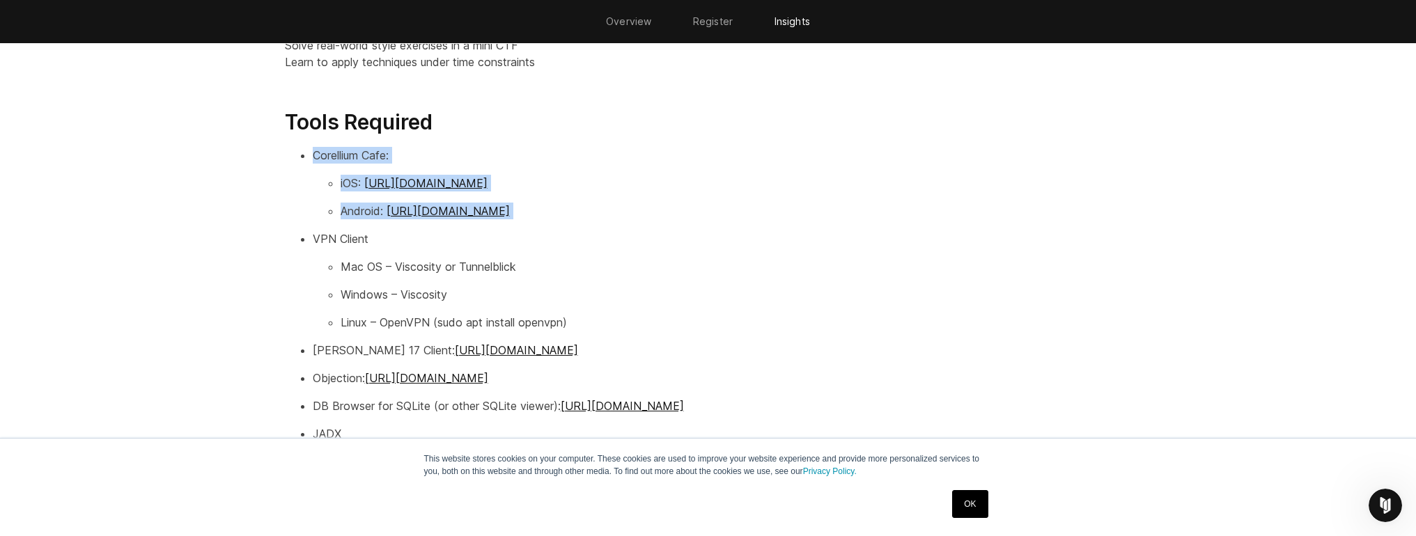
drag, startPoint x: 276, startPoint y: 148, endPoint x: 772, endPoint y: 224, distance: 501.7
click at [772, 224] on div "Key Learning Objectives By the end of the workshop, participants will be able t…" at bounding box center [708, 124] width 875 height 985
click at [772, 224] on ul "Corellium Cafe: iOS: [URL][DOMAIN_NAME] Android: [URL][DOMAIN_NAME] VPN Client …" at bounding box center [708, 308] width 847 height 323
drag
click at [302, 154] on ul "Corellium Cafe: iOS: [URL][DOMAIN_NAME] Android: [URL][DOMAIN_NAME] VPN Client …" at bounding box center [708, 308] width 847 height 323
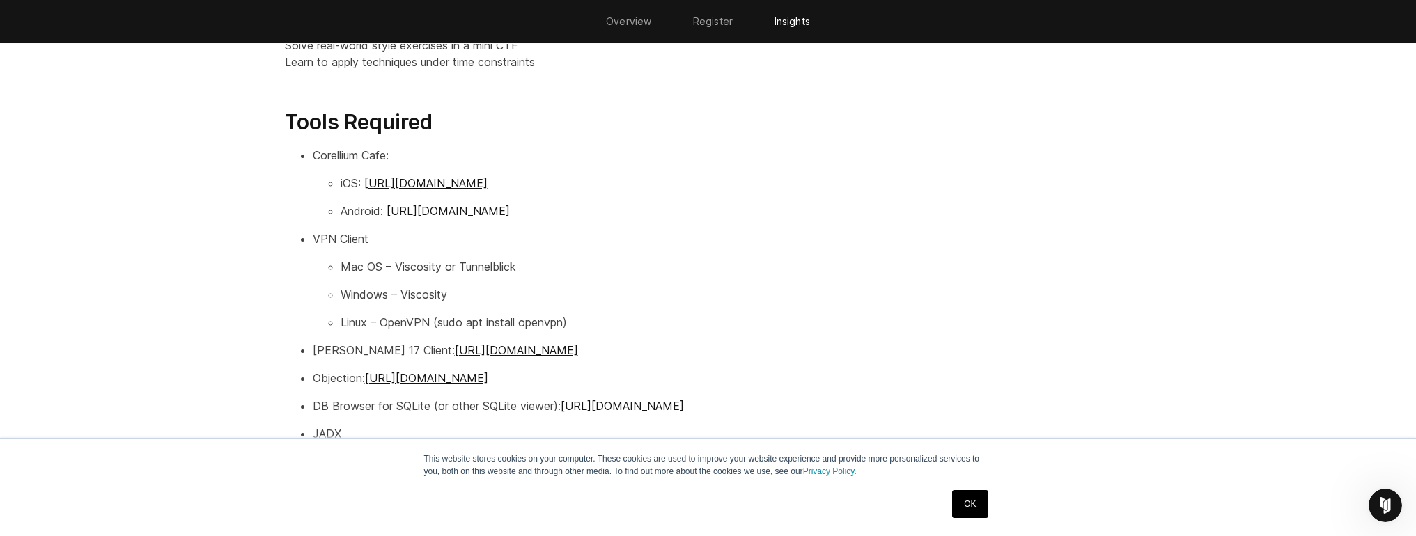
click at [313, 154] on li "Corellium Cafe: iOS: [URL][DOMAIN_NAME] Android: [URL][DOMAIN_NAME]" at bounding box center [722, 183] width 819 height 72
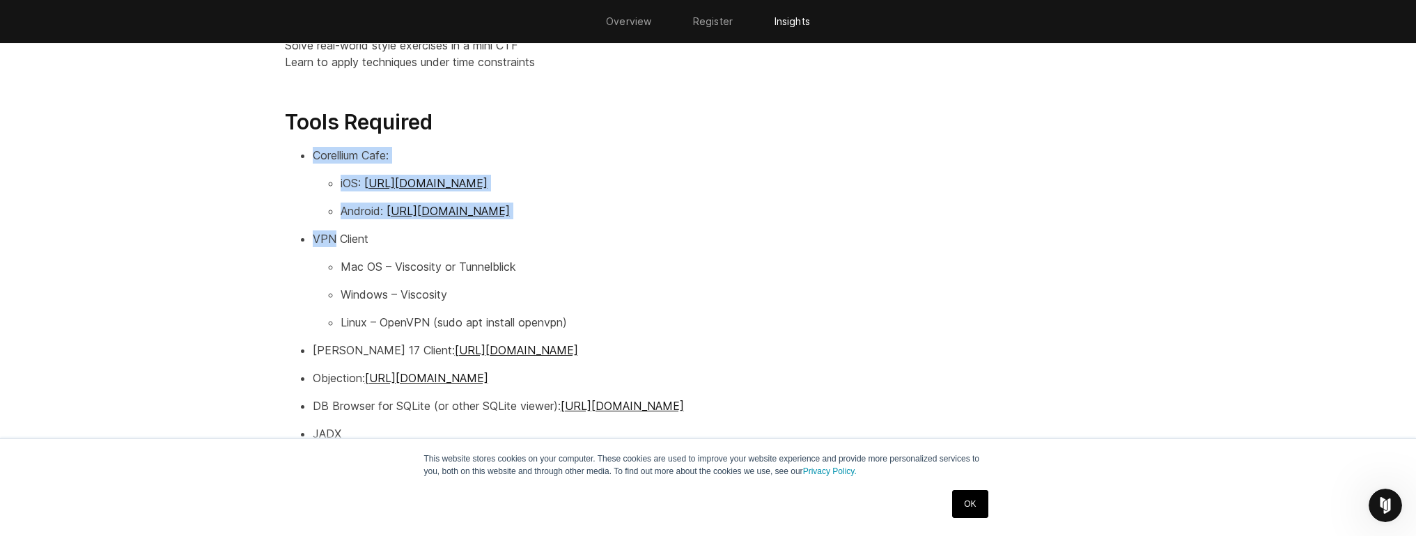
click at [800, 224] on ul "Corellium Cafe: iOS: [URL][DOMAIN_NAME] Android: [URL][DOMAIN_NAME] VPN Client …" at bounding box center [708, 308] width 847 height 323
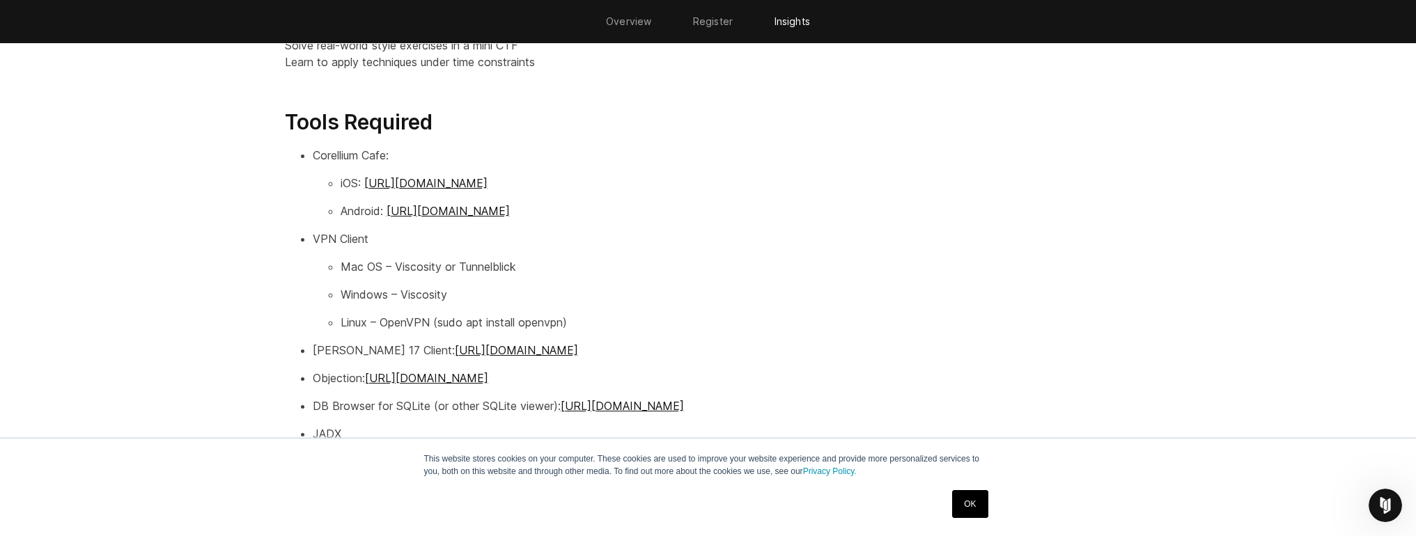
scroll to position [1913, 0]
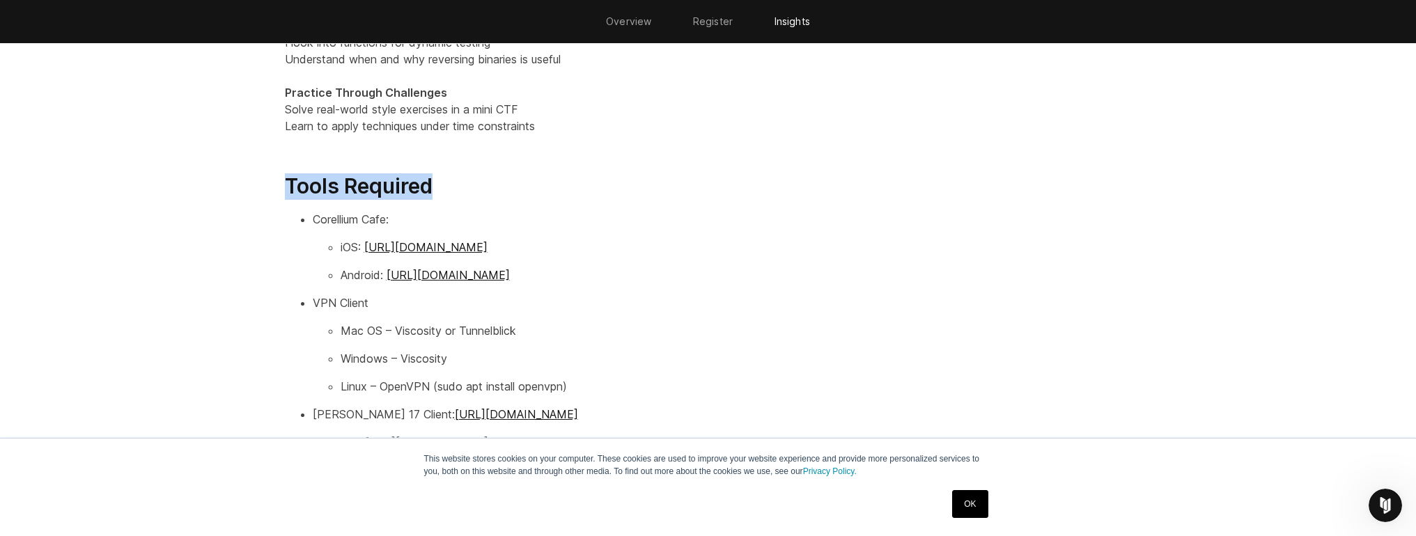
click at [510, 189] on section "Key Learning Objectives By the end of the workshop, participants will be able t…" at bounding box center [708, 211] width 1416 height 1074
click at [510, 189] on h3 "Tools Required" at bounding box center [708, 186] width 847 height 26
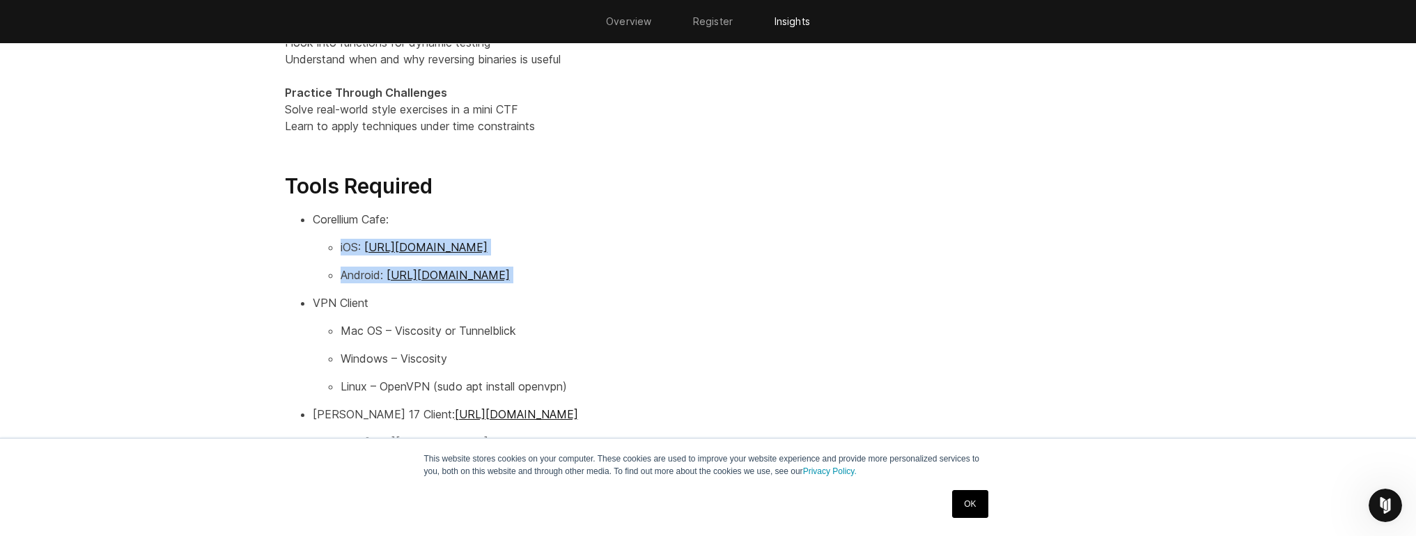
click at [768, 284] on section "Key Learning Objectives By the end of the workshop, participants will be able t…" at bounding box center [708, 211] width 1416 height 1074
click at [768, 284] on ul "Corellium Cafe: iOS: [URL][DOMAIN_NAME] Android: [URL][DOMAIN_NAME] VPN Client …" at bounding box center [708, 372] width 847 height 323
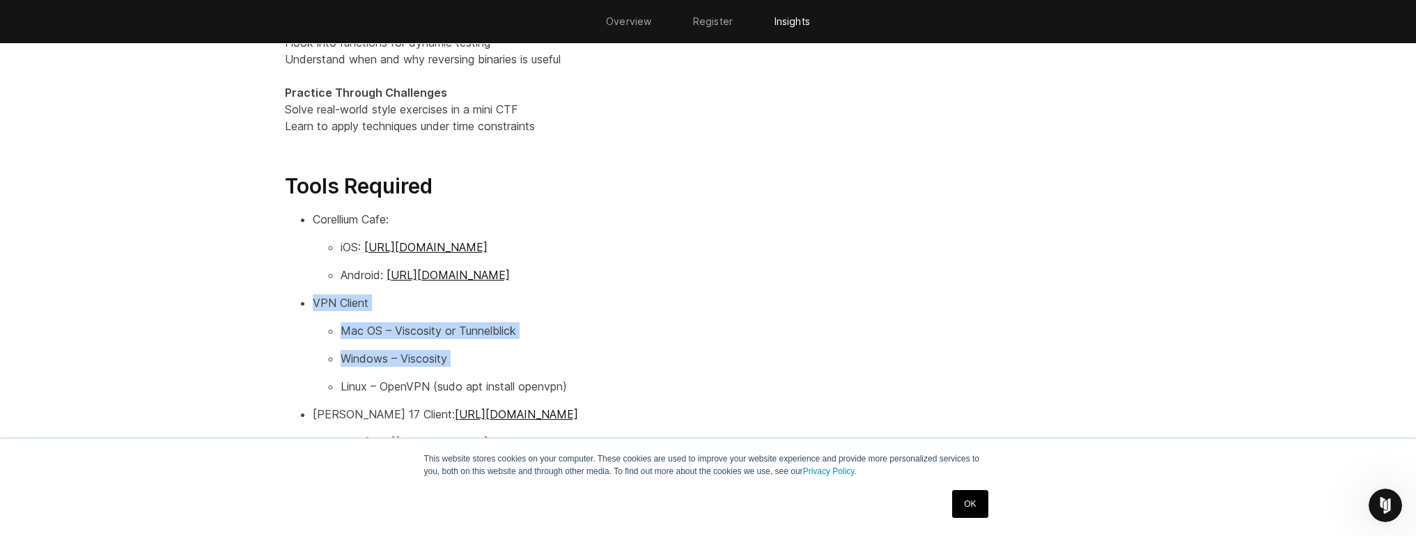
click at [570, 375] on section "Key Learning Objectives By the end of the workshop, participants will be able t…" at bounding box center [708, 211] width 1416 height 1074
click at [570, 375] on ul "Mac OS – Viscosity or Tunnelblick Windows – Viscosity Linux – OpenVPN (sudo apt…" at bounding box center [722, 358] width 819 height 72
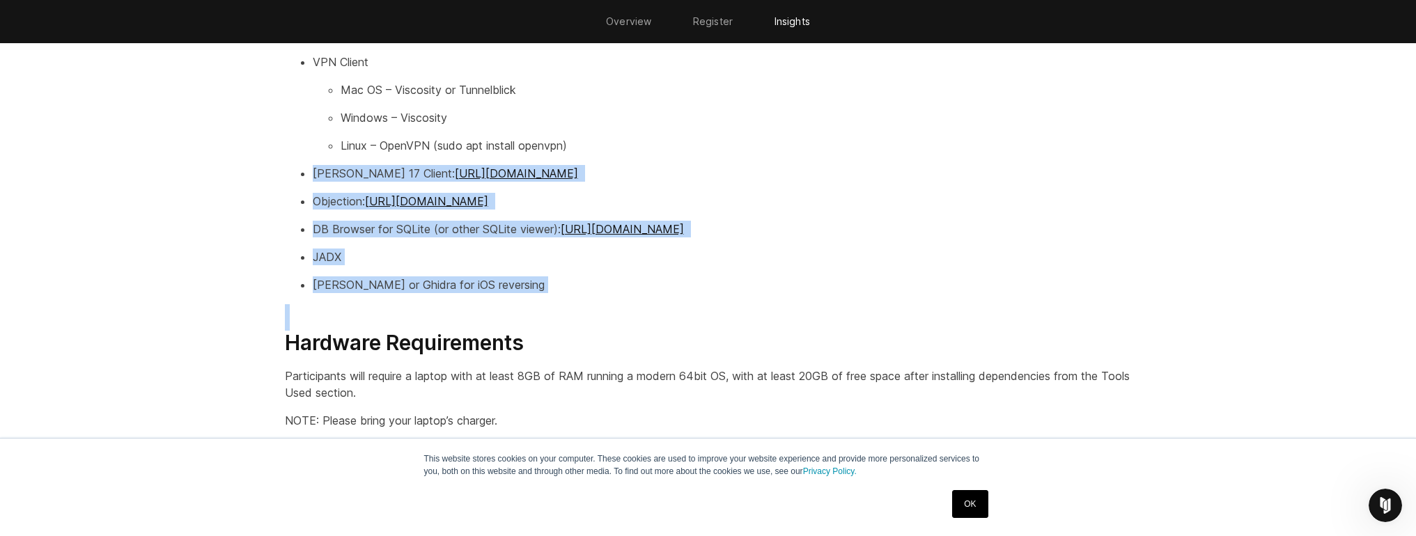
click at [585, 304] on h3 "Hardware Requirements" at bounding box center [708, 330] width 847 height 52
